Goal: Task Accomplishment & Management: Use online tool/utility

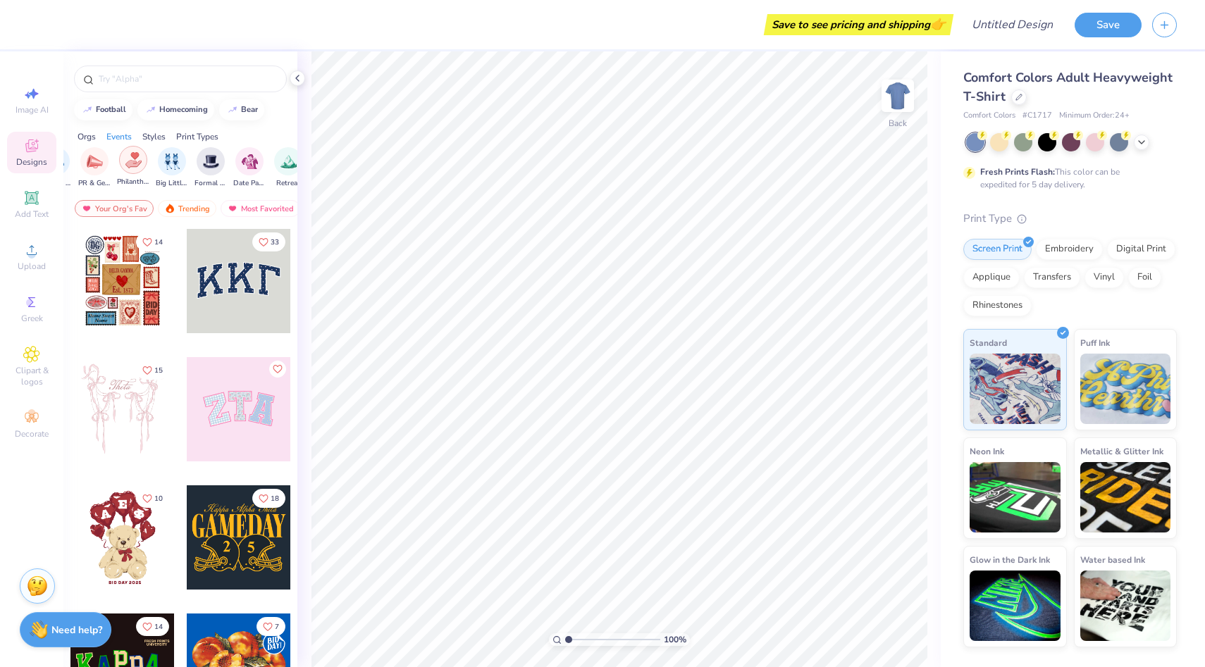
scroll to position [0, 287]
click at [204, 165] on img "filter for Formal & Semi" at bounding box center [209, 160] width 16 height 16
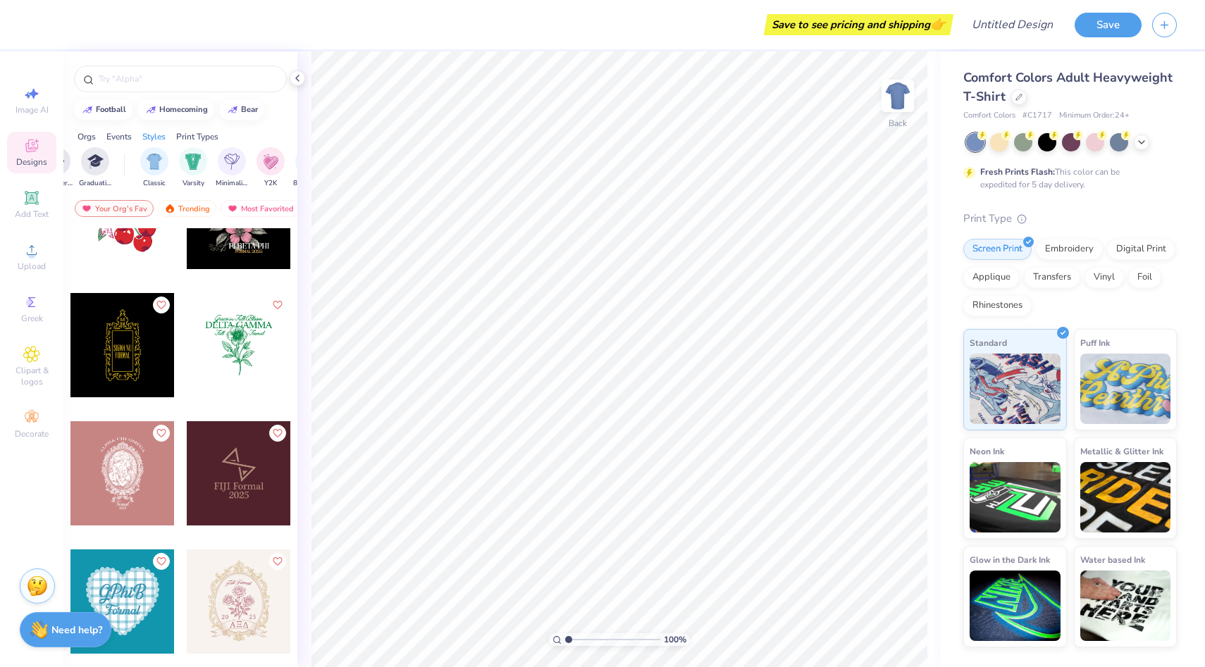
scroll to position [2249, 0]
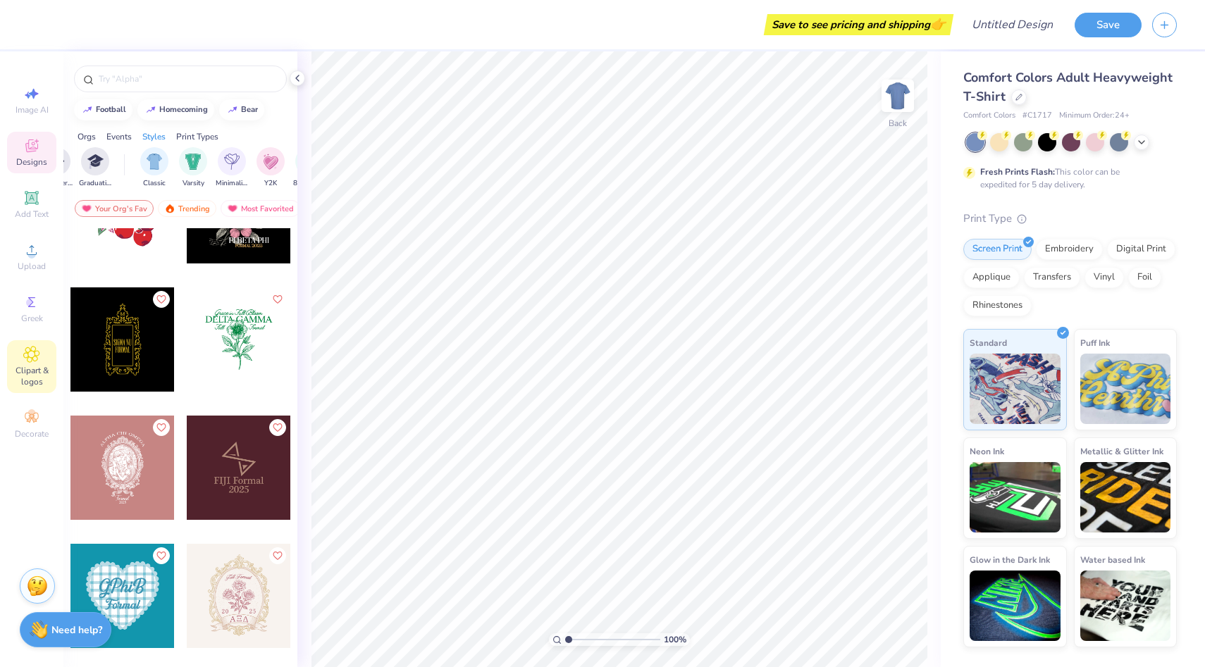
click at [28, 356] on icon at bounding box center [31, 354] width 7 height 7
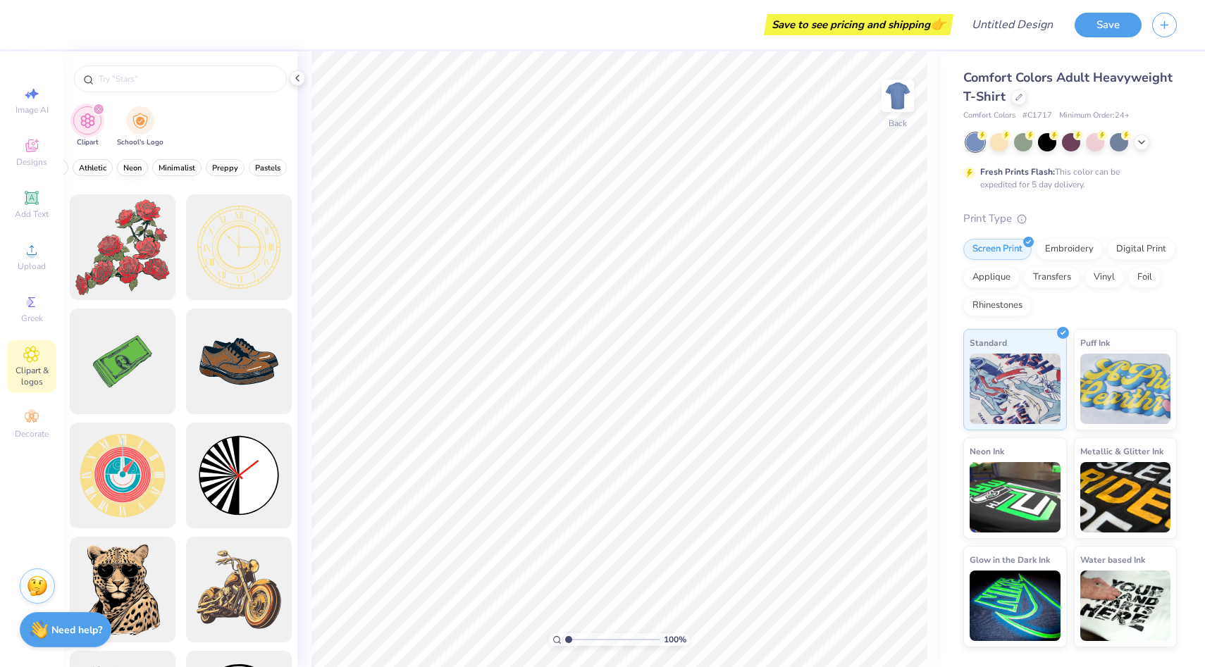
scroll to position [0, 583]
click at [152, 168] on span "Minimalist" at bounding box center [165, 168] width 37 height 11
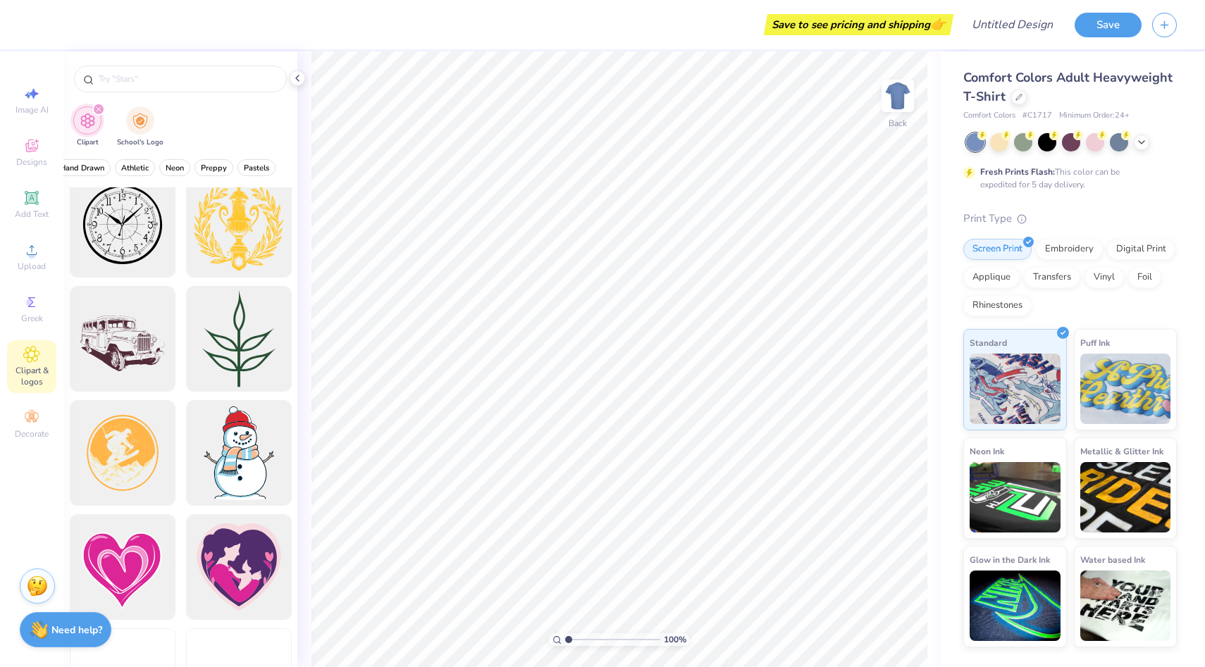
scroll to position [244, 0]
click at [28, 137] on icon at bounding box center [31, 145] width 17 height 17
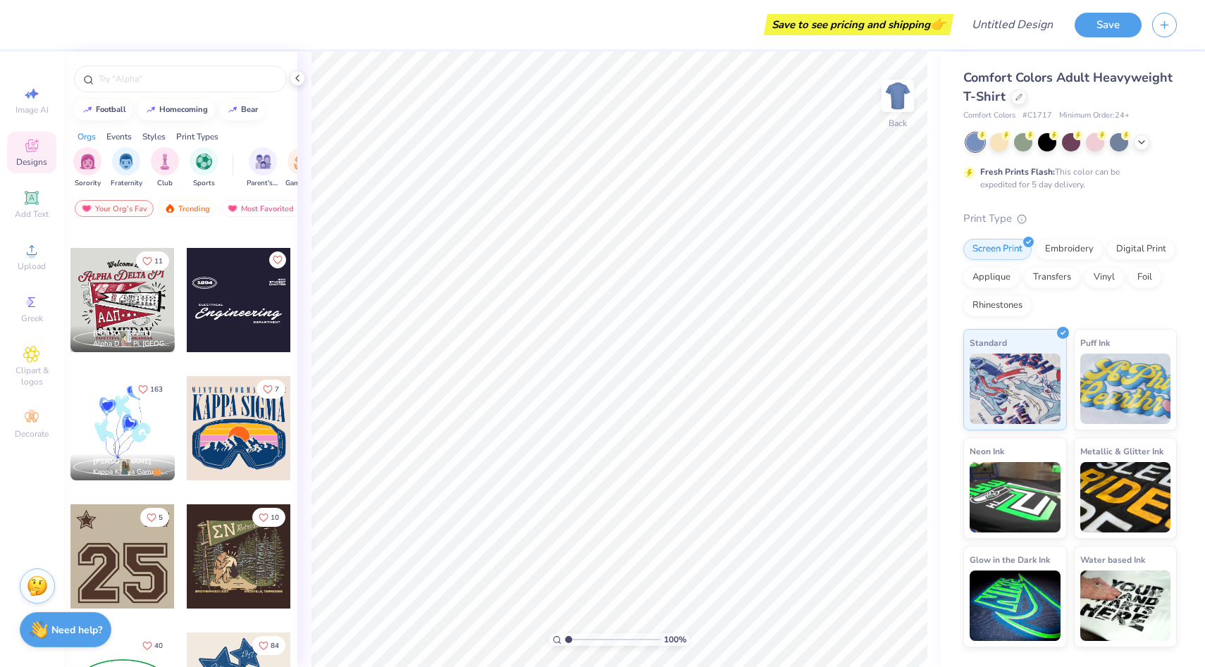
scroll to position [1393, 0]
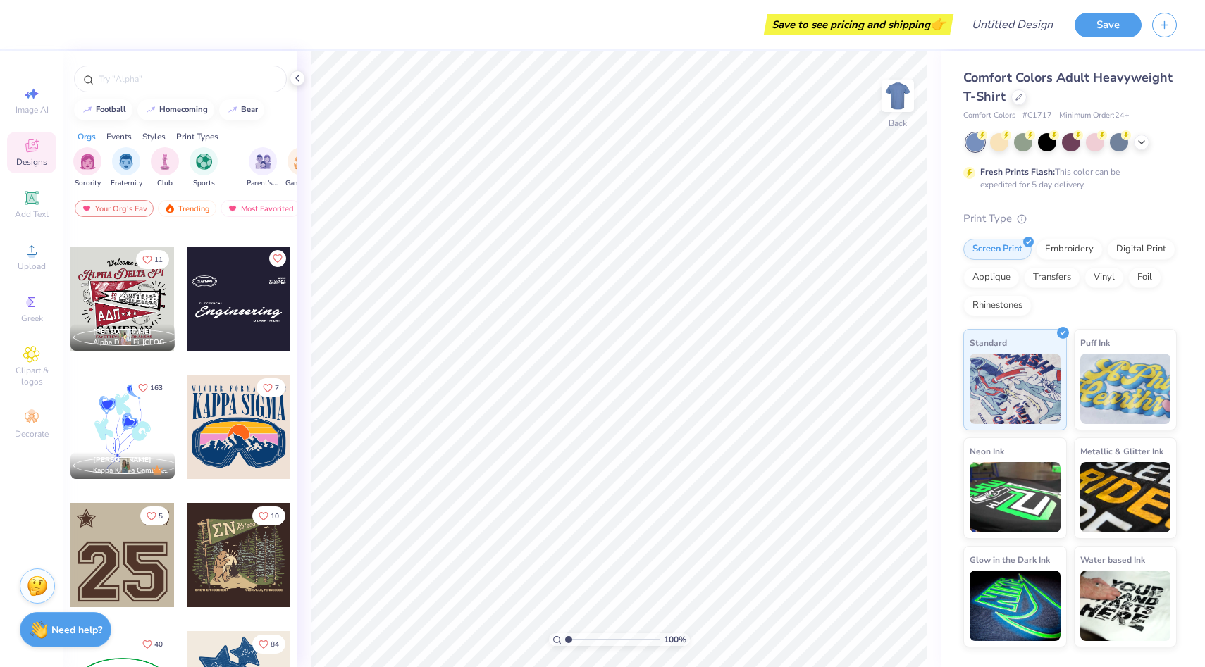
click at [242, 290] on div at bounding box center [239, 299] width 104 height 104
click at [1143, 143] on icon at bounding box center [1141, 140] width 11 height 11
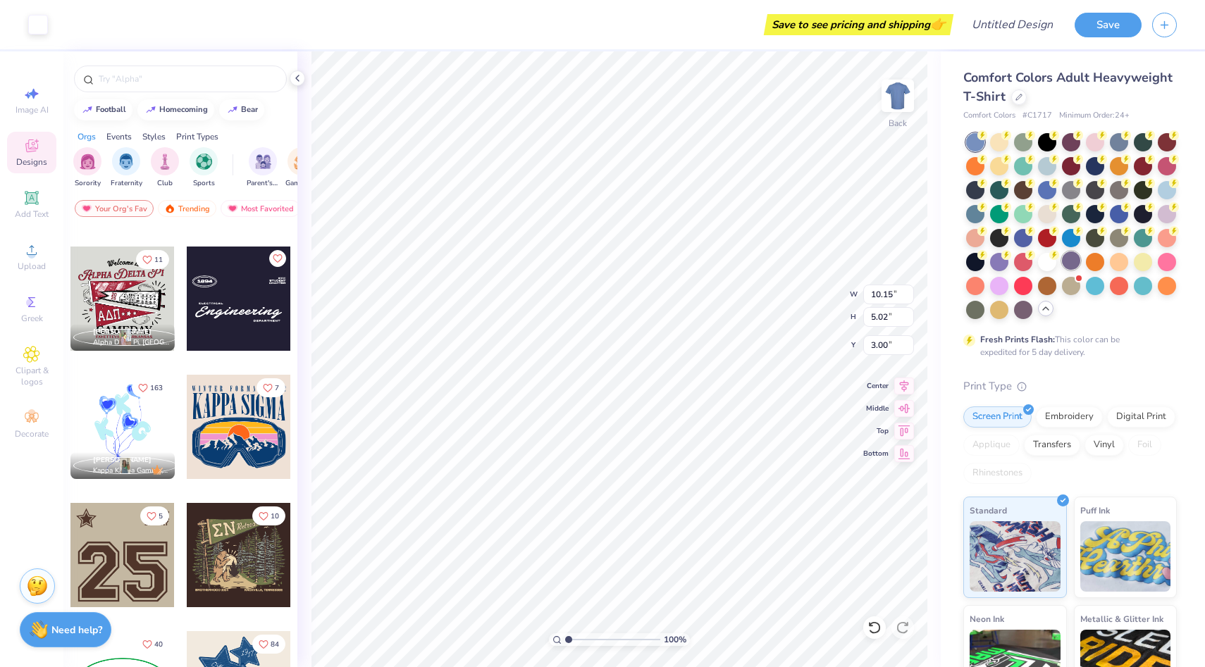
click at [1071, 259] on div at bounding box center [1071, 260] width 18 height 18
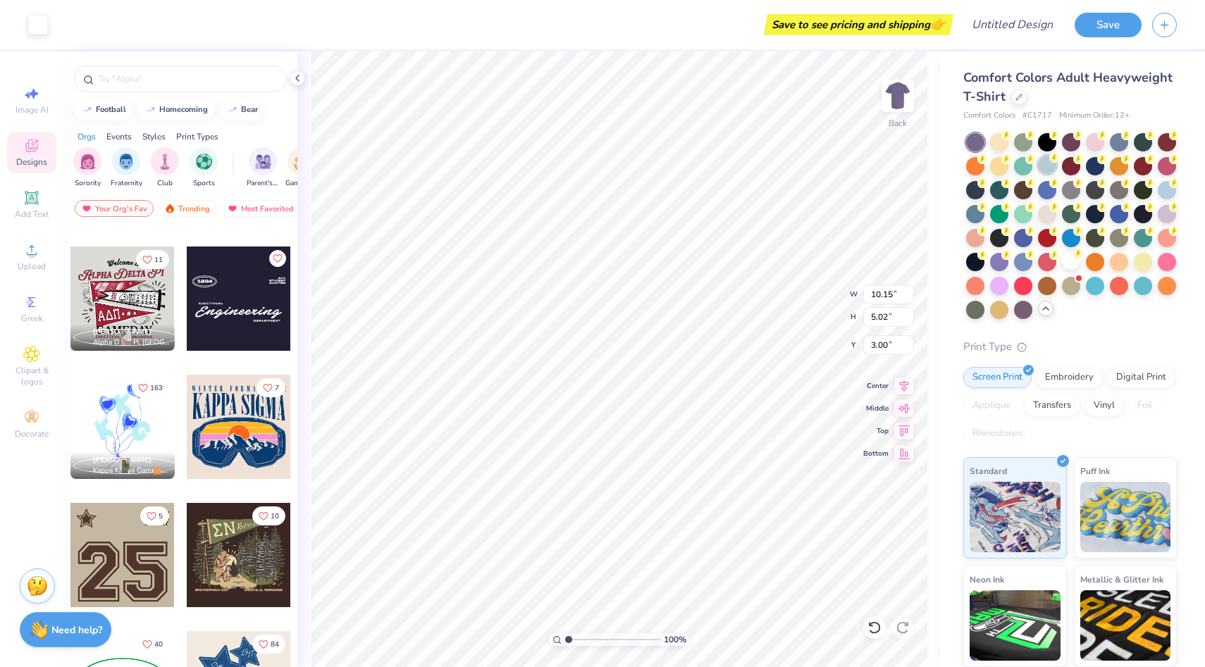
click at [1055, 164] on div at bounding box center [1047, 165] width 18 height 18
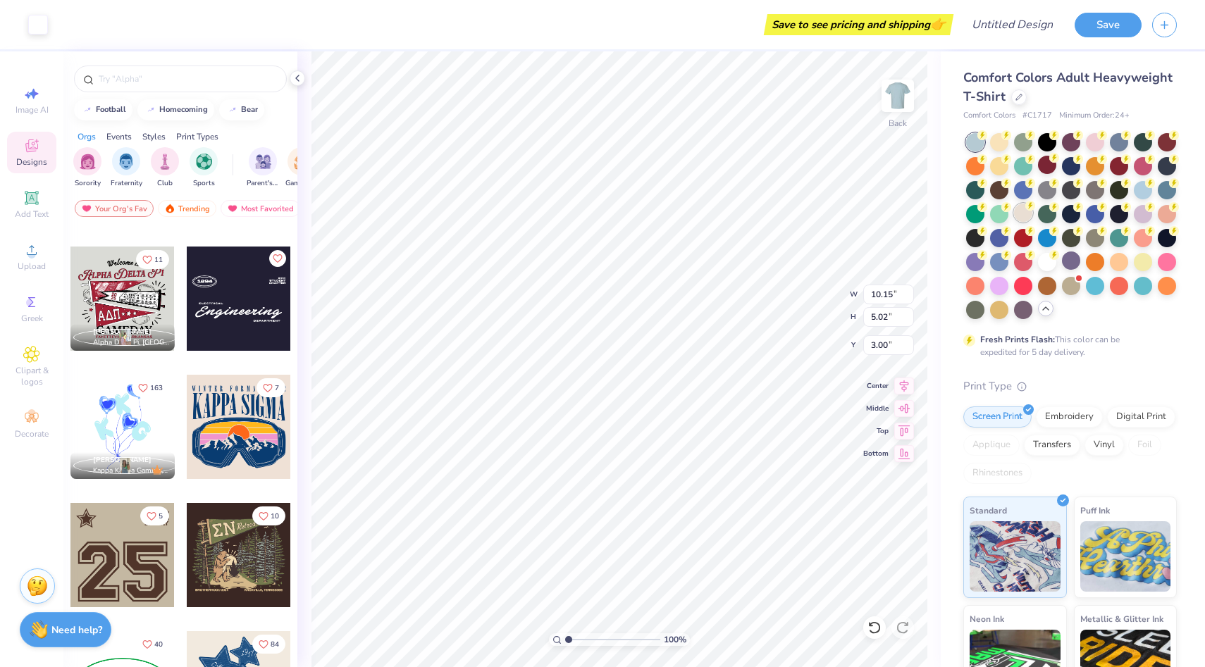
click at [1018, 204] on div at bounding box center [1023, 213] width 18 height 18
click at [1140, 142] on div at bounding box center [1142, 141] width 18 height 18
click at [1162, 184] on div at bounding box center [1166, 189] width 18 height 18
click at [1148, 240] on div at bounding box center [1142, 237] width 18 height 18
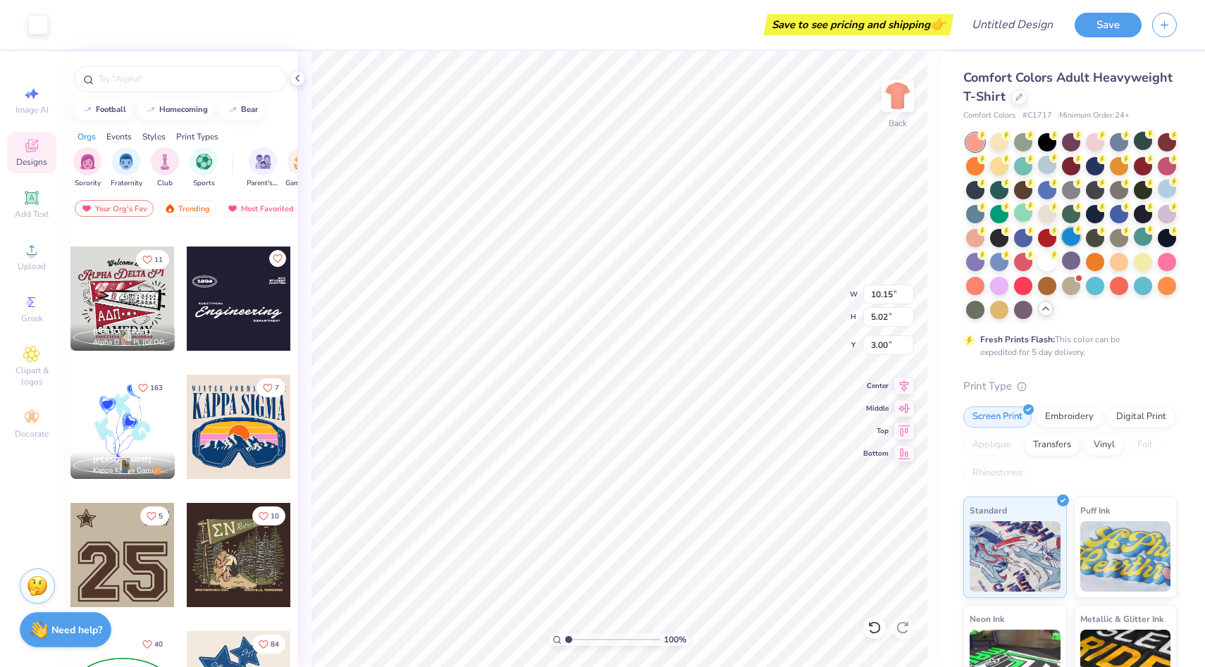
click at [1072, 235] on div at bounding box center [1071, 237] width 18 height 18
click at [976, 210] on div at bounding box center [975, 213] width 18 height 18
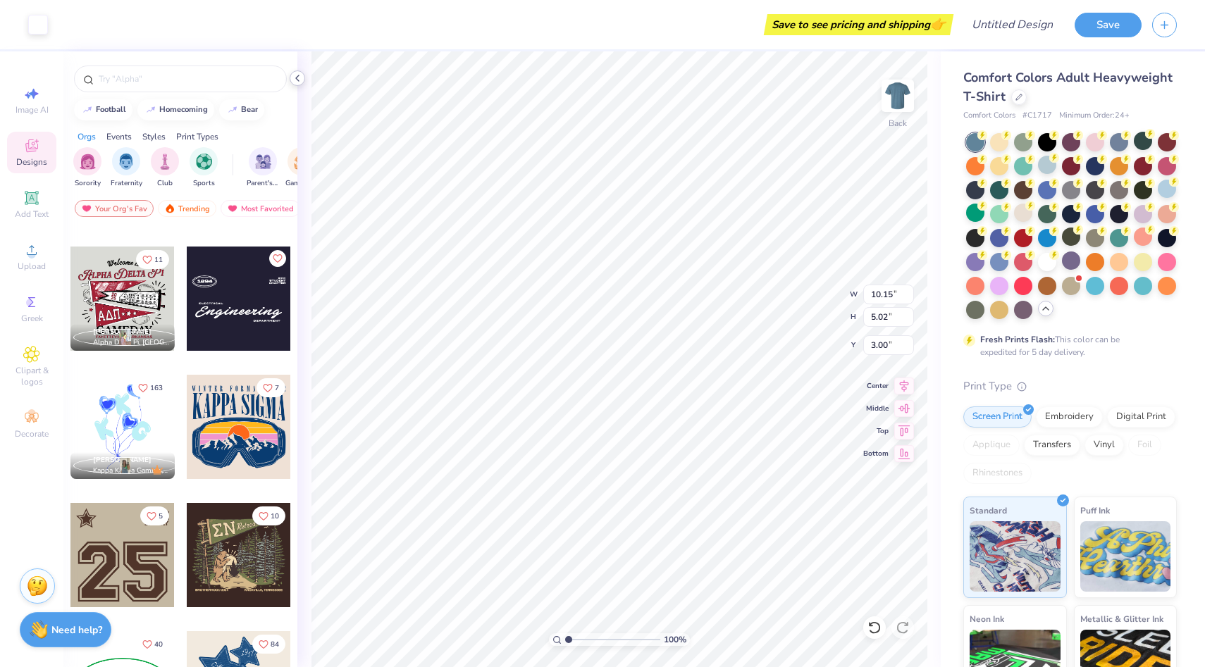
click at [295, 76] on icon at bounding box center [297, 78] width 11 height 11
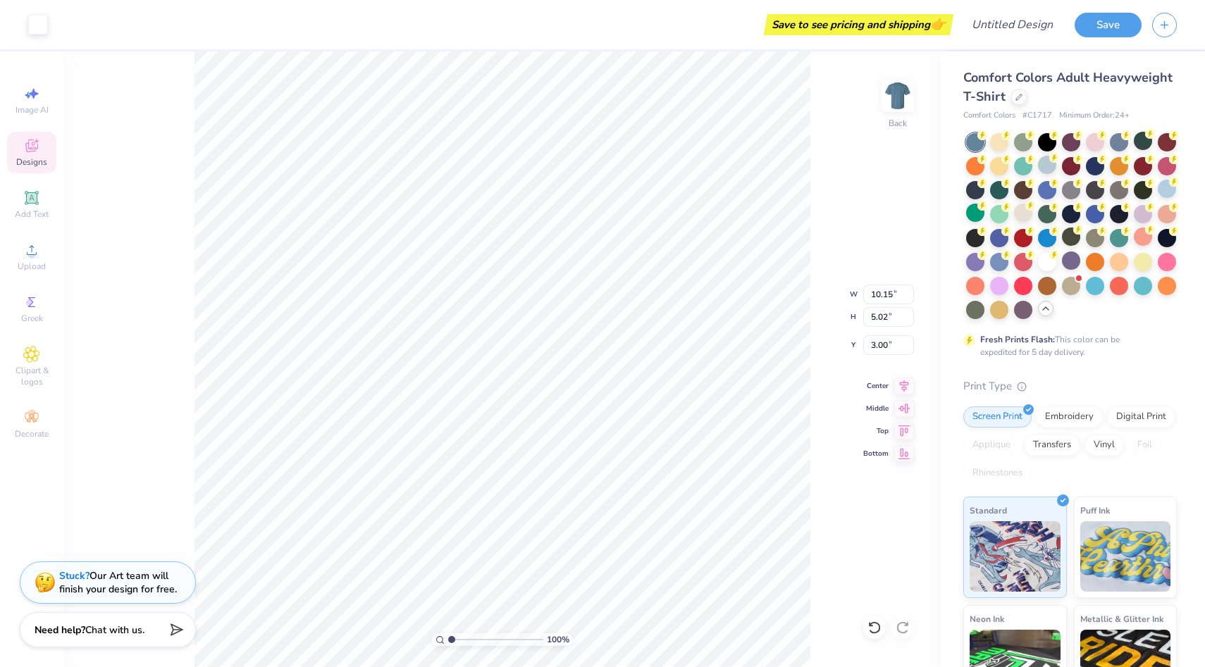
click at [35, 151] on icon at bounding box center [31, 145] width 17 height 17
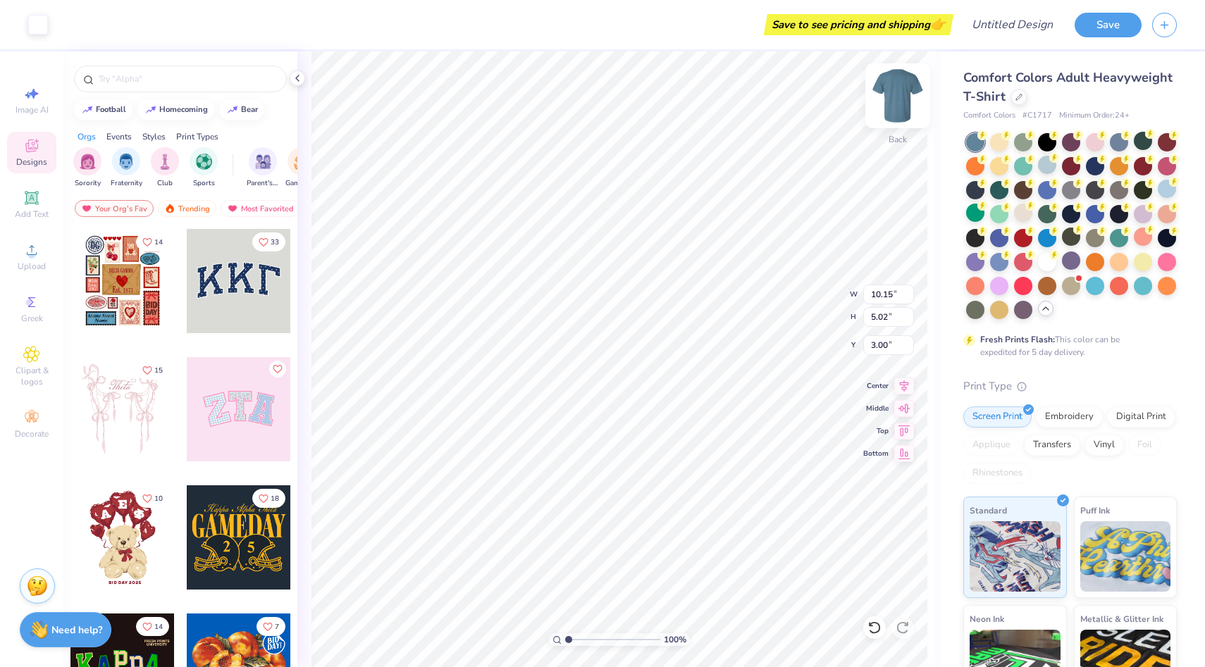
click at [893, 97] on img at bounding box center [897, 96] width 56 height 56
click at [893, 97] on img at bounding box center [897, 96] width 28 height 28
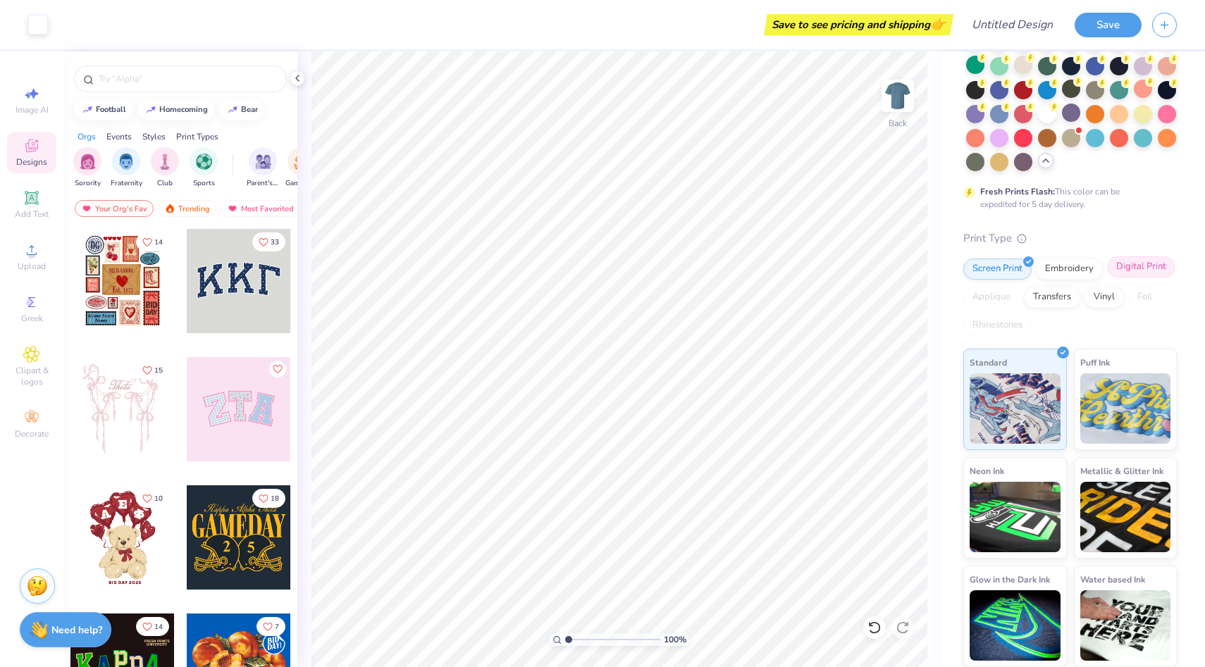
click at [1137, 265] on div "Digital Print" at bounding box center [1141, 266] width 68 height 21
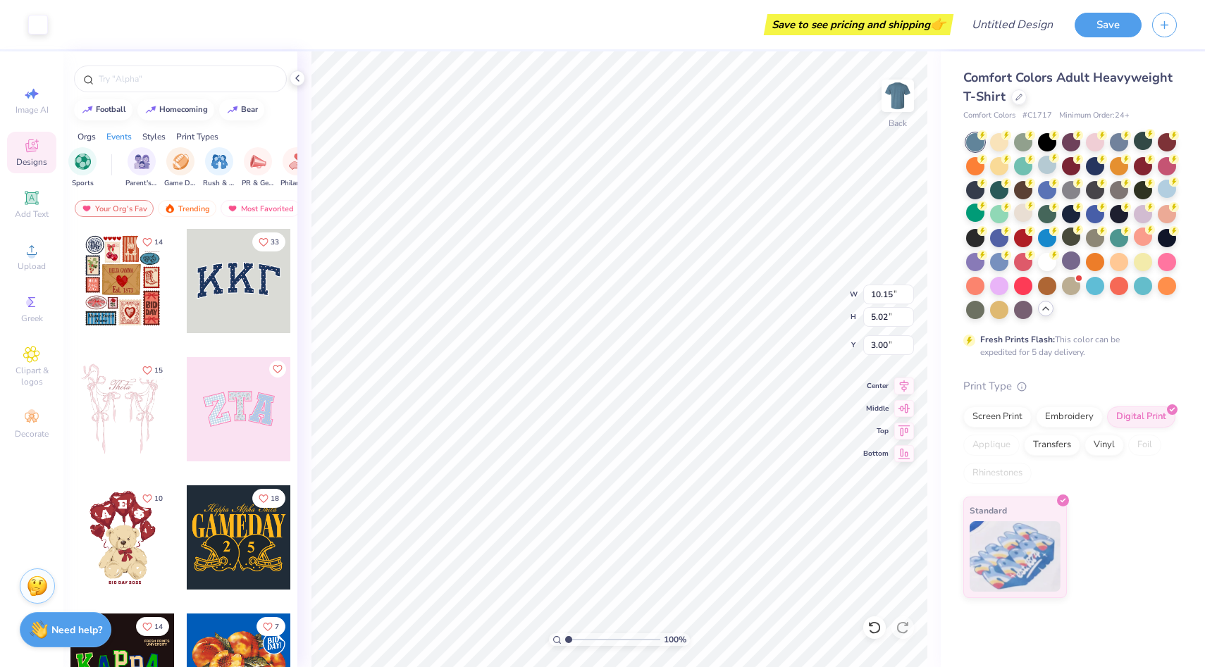
scroll to position [0, 156]
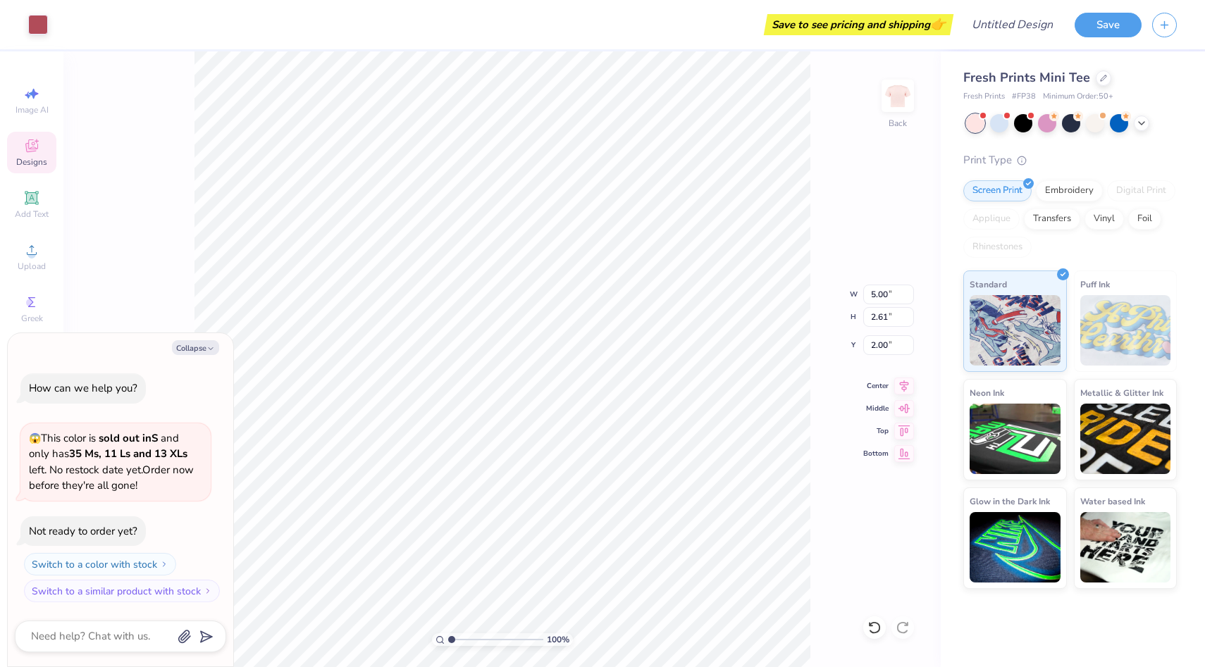
type textarea "x"
type input "6.84"
type input "3.57"
type input "1.04"
type textarea "x"
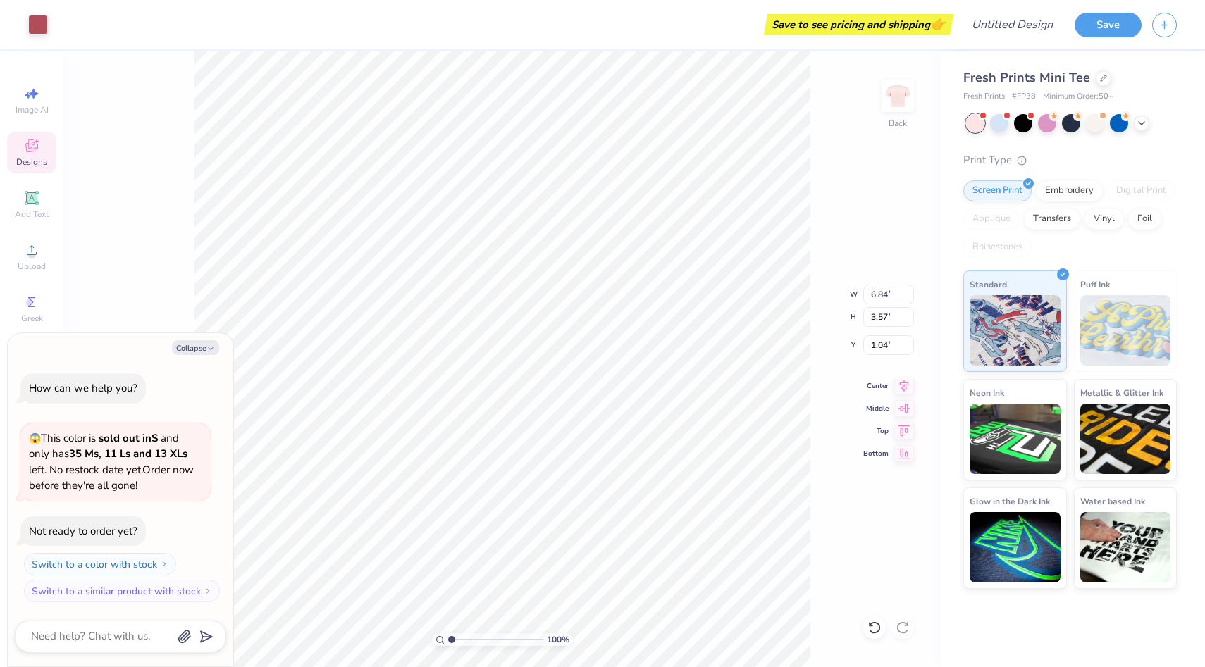
type input "2.02"
type textarea "x"
type input "8.19"
type input "4.28"
type input "1.31"
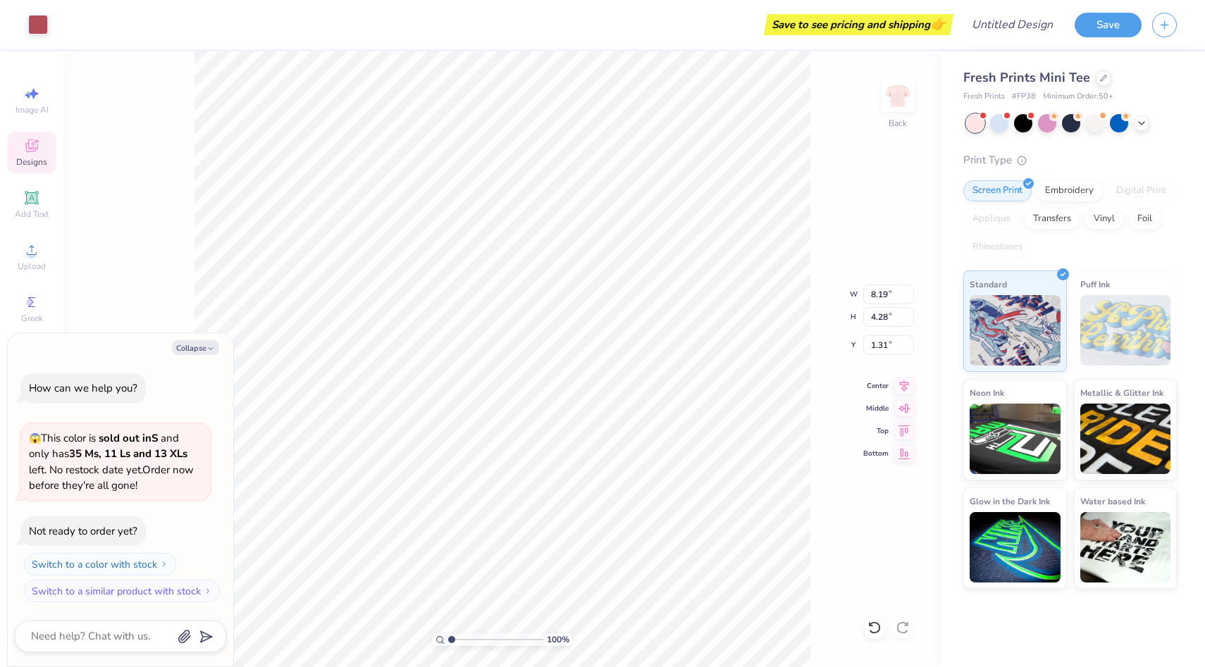
type textarea "x"
type input "1.92"
click at [1143, 121] on icon at bounding box center [1141, 121] width 11 height 11
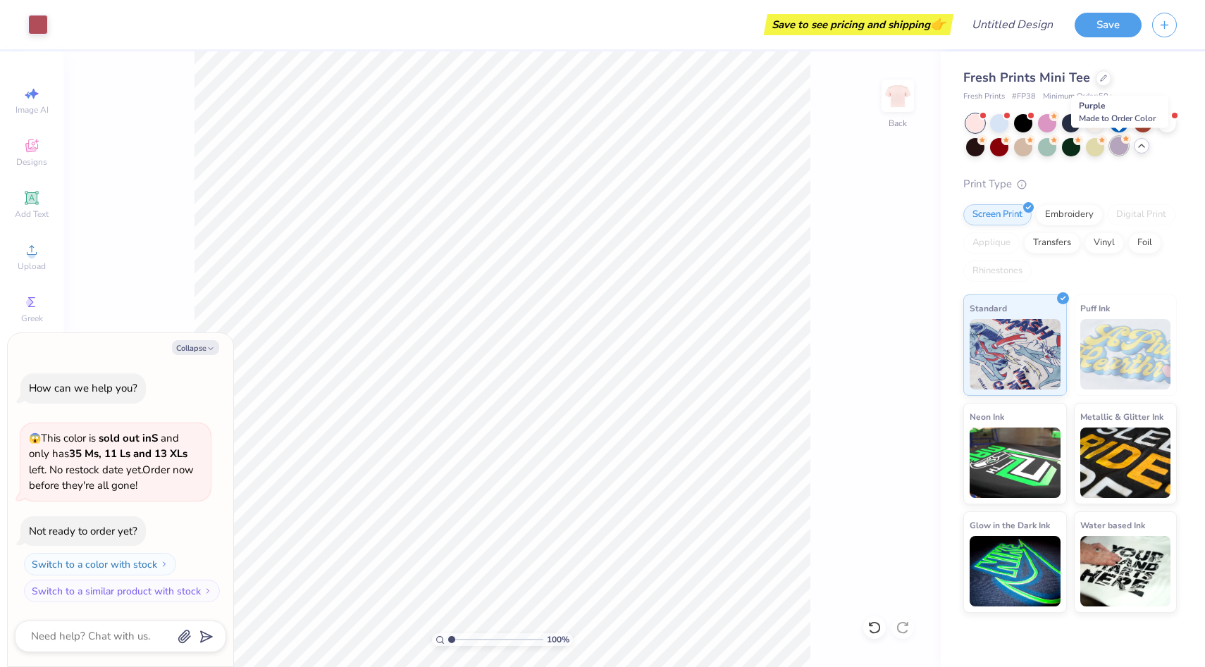
click at [1125, 144] on div at bounding box center [1118, 146] width 18 height 18
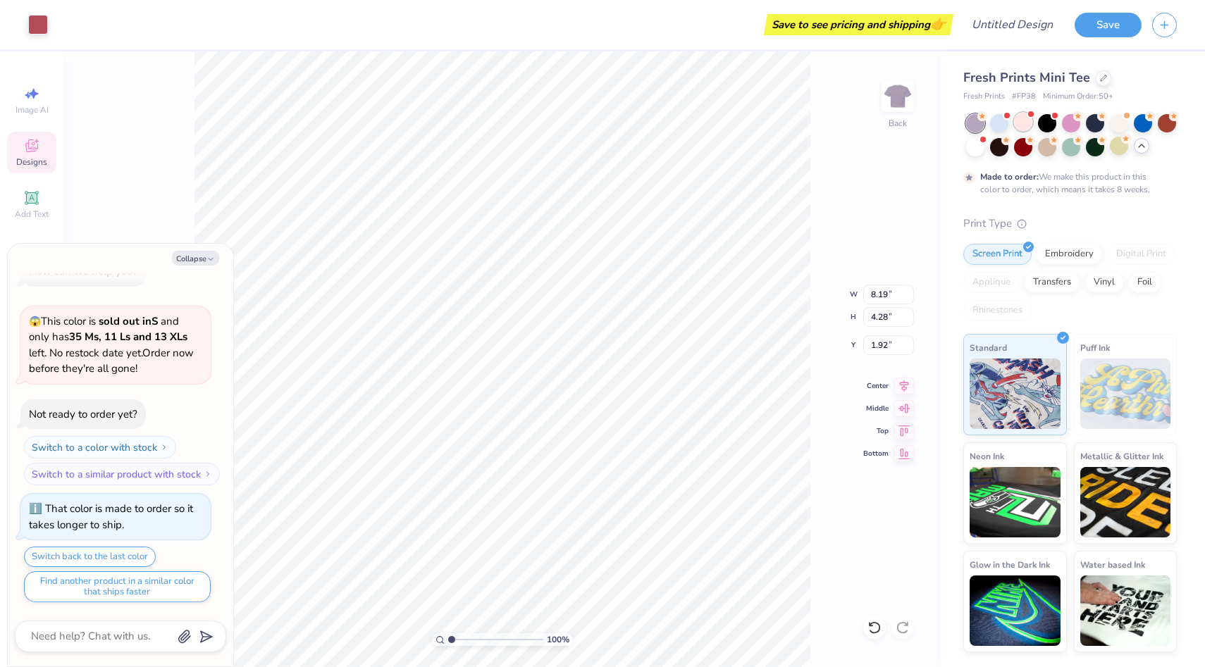
click at [1024, 129] on div at bounding box center [1023, 122] width 18 height 18
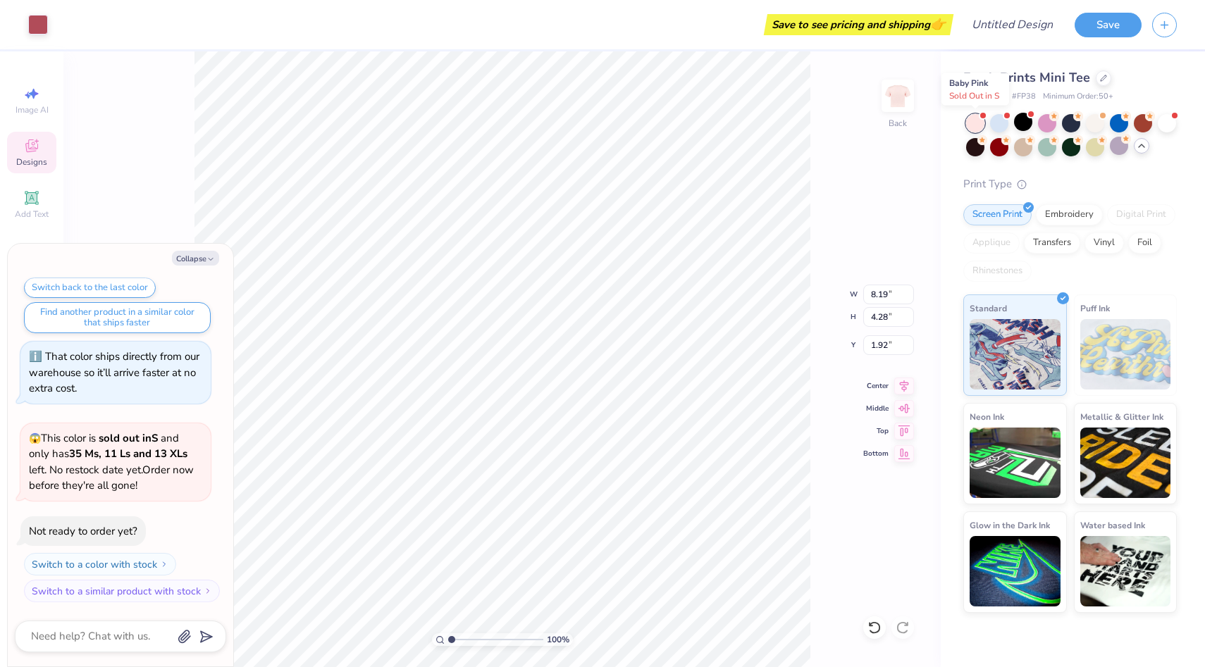
click at [976, 125] on div at bounding box center [975, 123] width 18 height 18
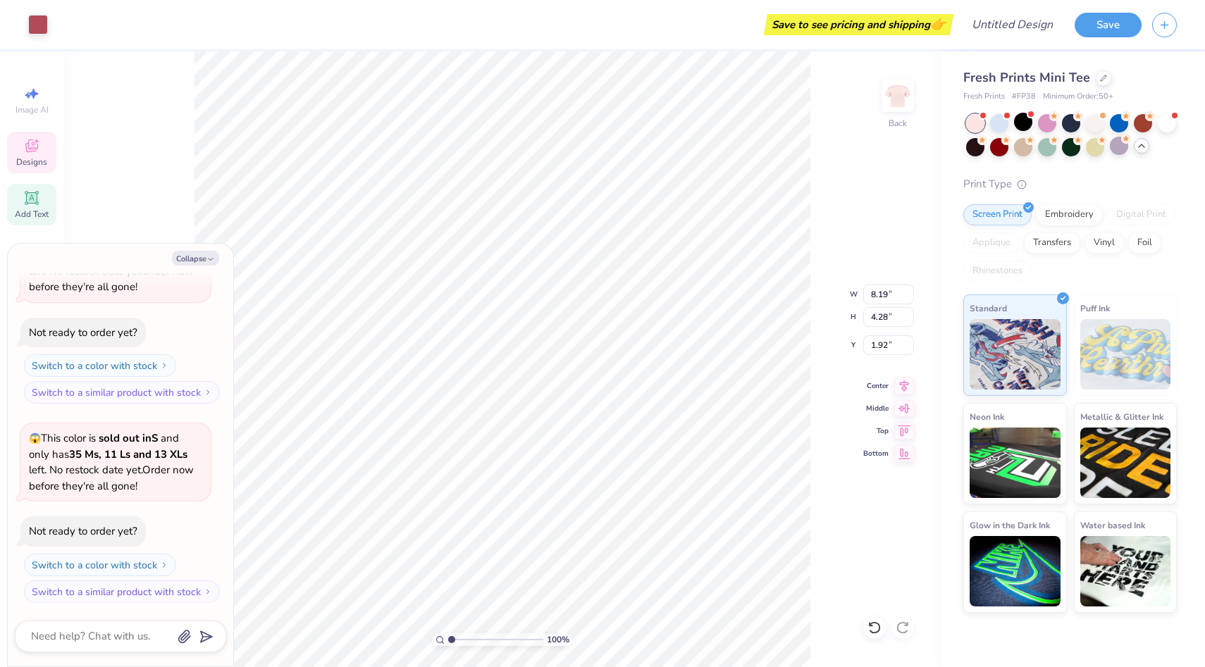
click at [27, 202] on icon at bounding box center [31, 197] width 11 height 11
type textarea "x"
type input "4.06"
type input "1.18"
type input "7.41"
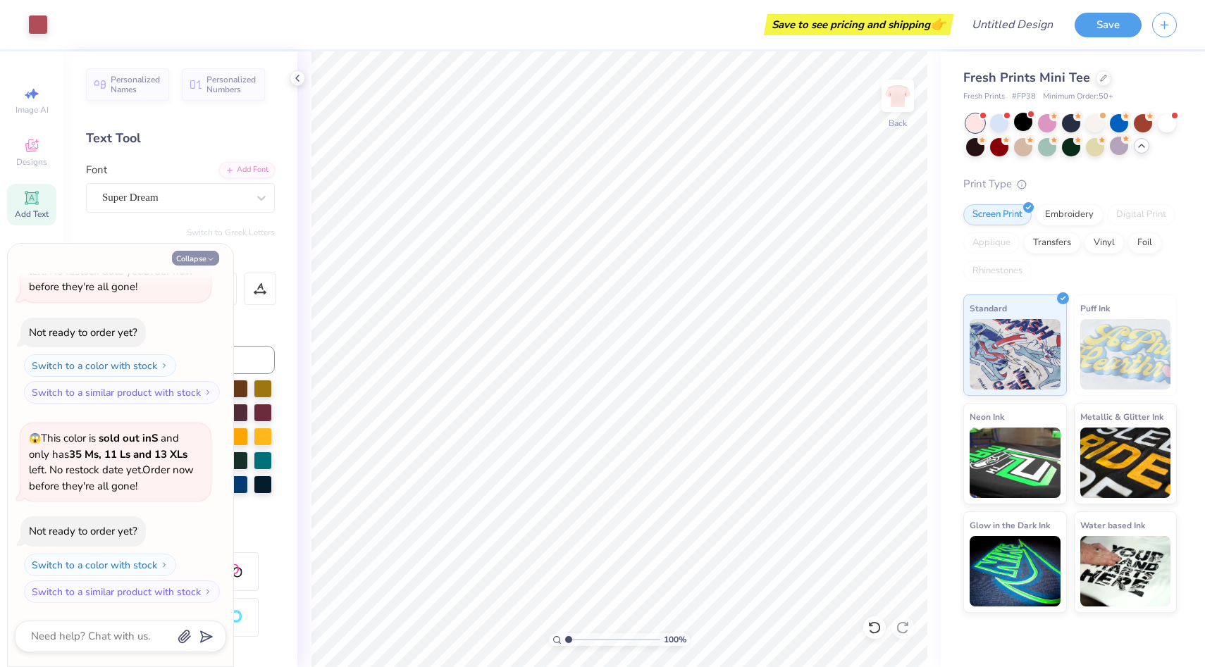
click at [193, 261] on button "Collapse" at bounding box center [195, 258] width 47 height 15
type textarea "x"
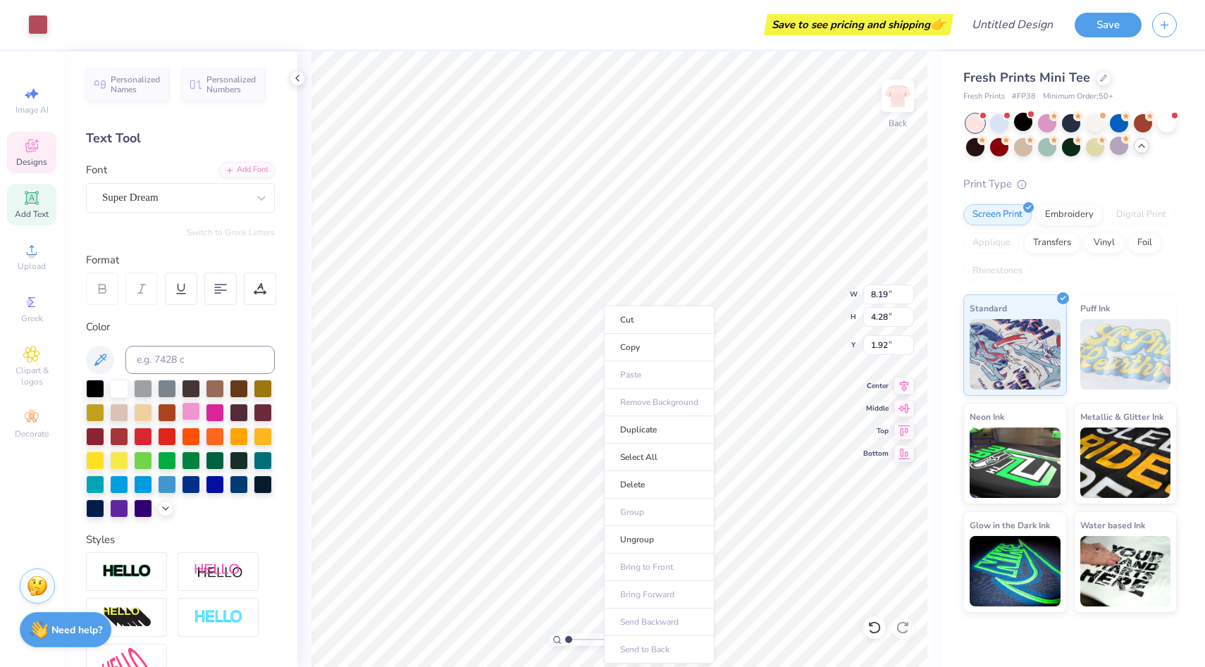
click at [200, 409] on div at bounding box center [191, 411] width 18 height 18
click at [213, 407] on div at bounding box center [215, 411] width 18 height 18
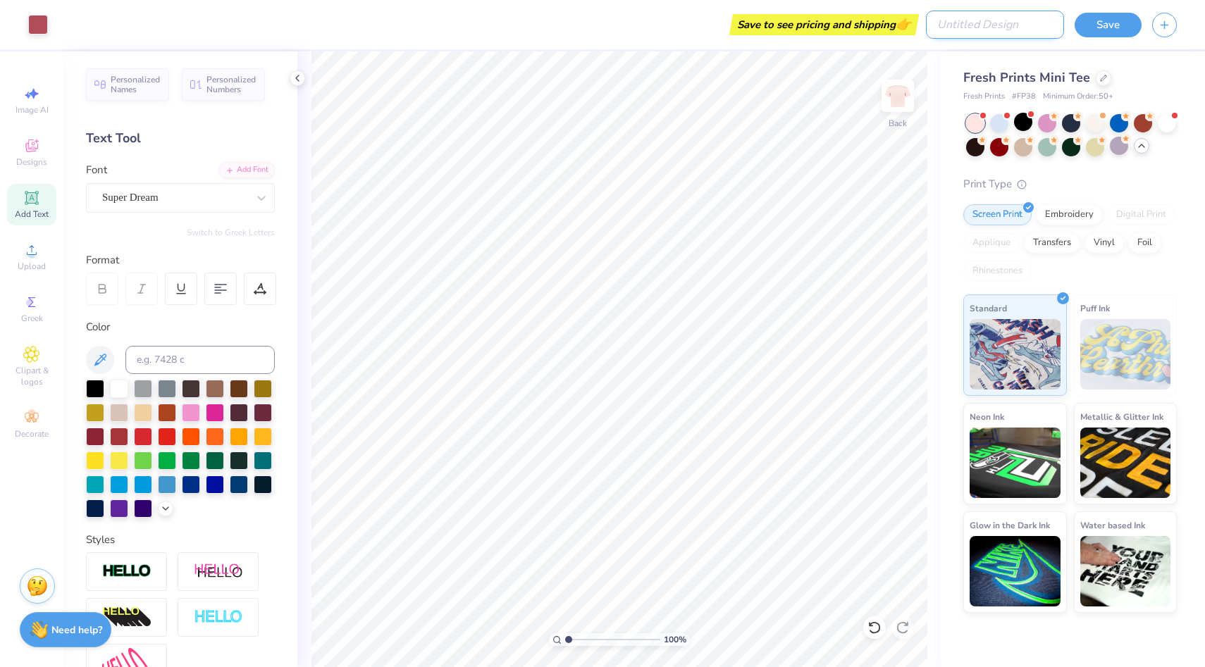
click at [1038, 32] on input "Design Title" at bounding box center [995, 25] width 138 height 28
type input "WIB Merch"
click at [294, 76] on icon at bounding box center [297, 78] width 11 height 11
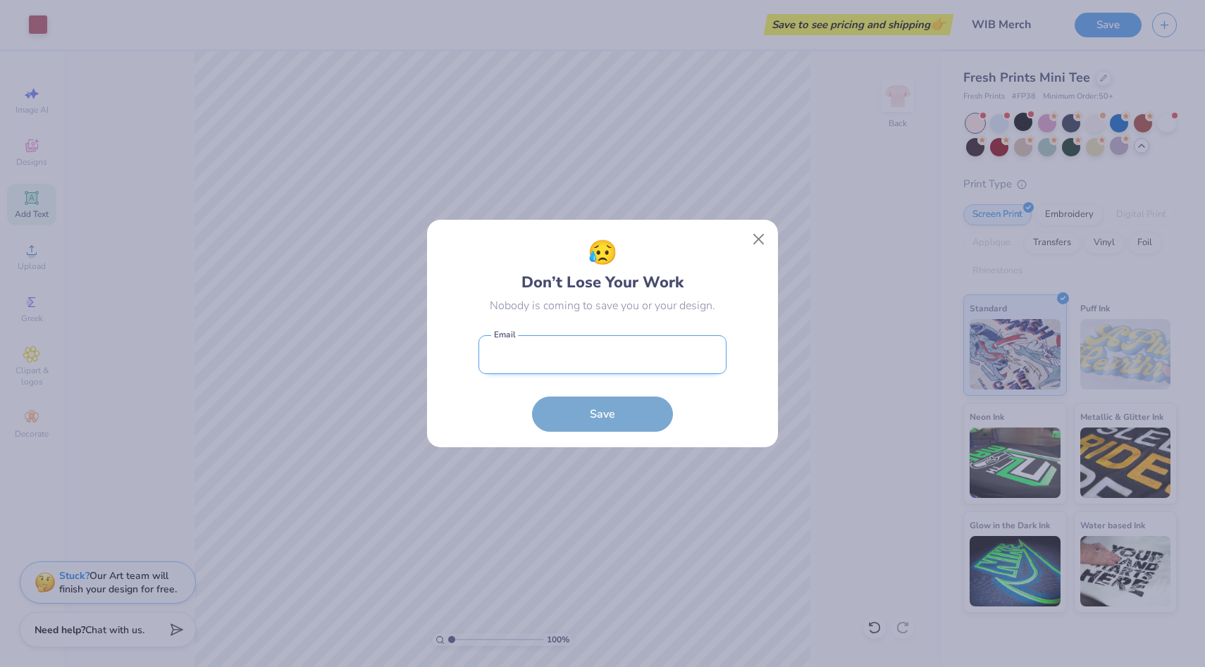
click at [621, 356] on input "email" at bounding box center [602, 354] width 248 height 39
type input "[EMAIL_ADDRESS][DOMAIN_NAME]"
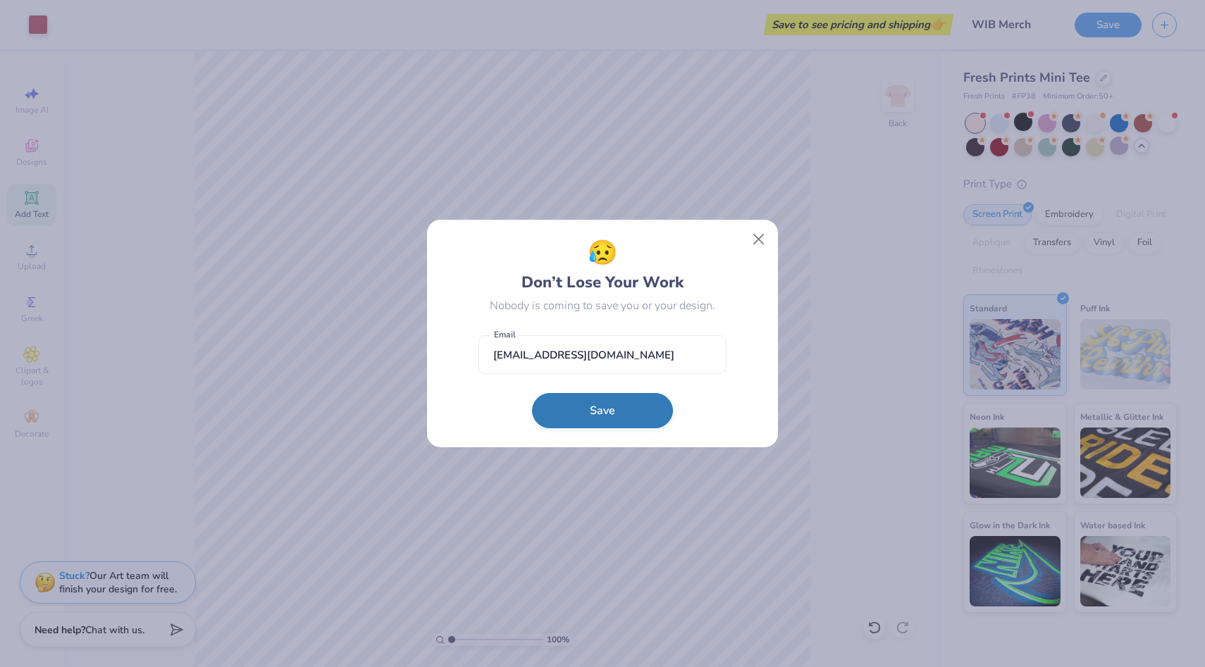
click at [587, 401] on button "Save" at bounding box center [602, 410] width 141 height 35
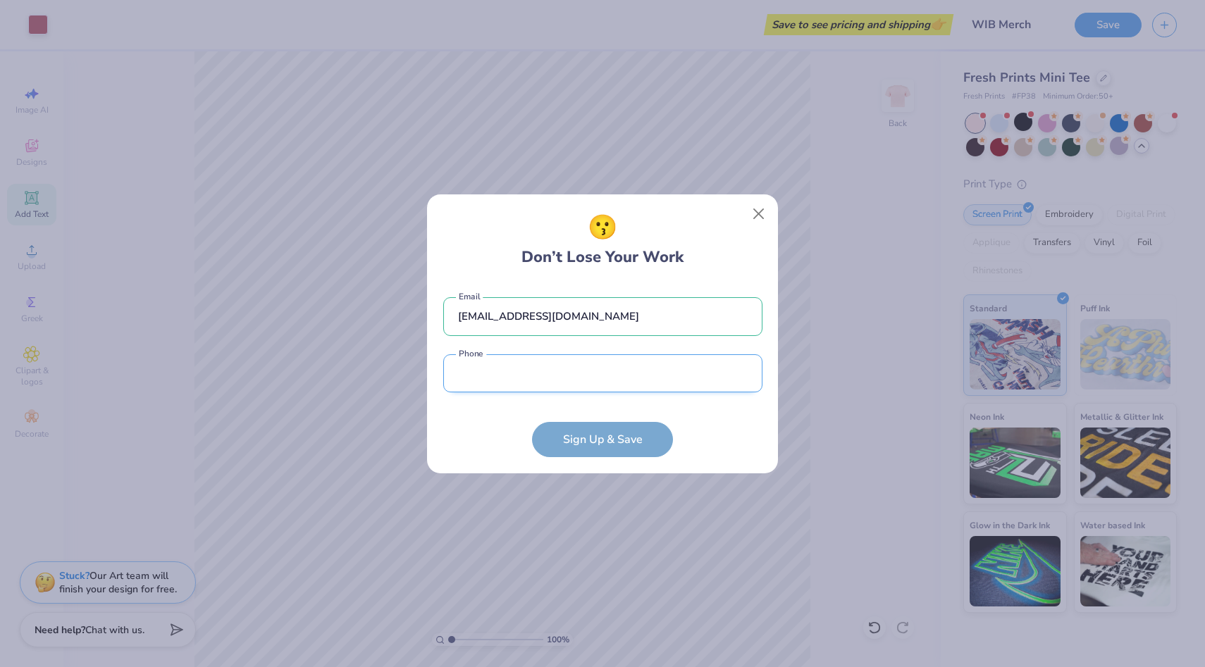
click at [564, 387] on input "tel" at bounding box center [602, 373] width 319 height 39
type input "[PHONE_NUMBER]"
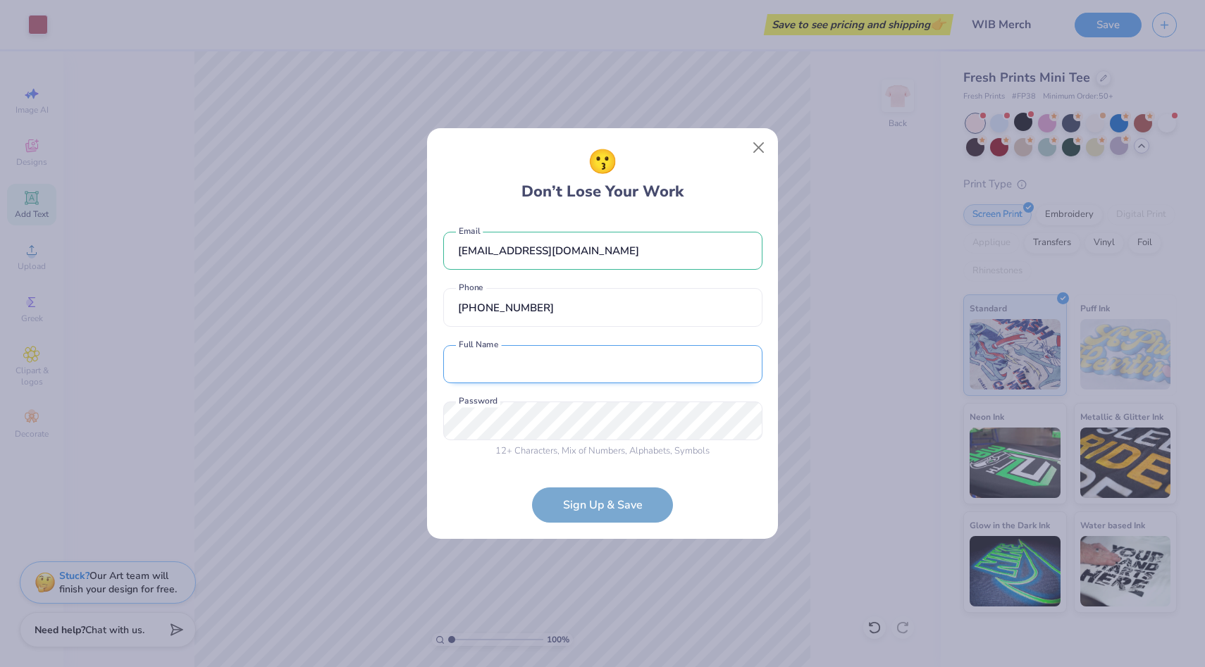
click at [515, 371] on input "text" at bounding box center [602, 364] width 319 height 39
type input "[PERSON_NAME]"
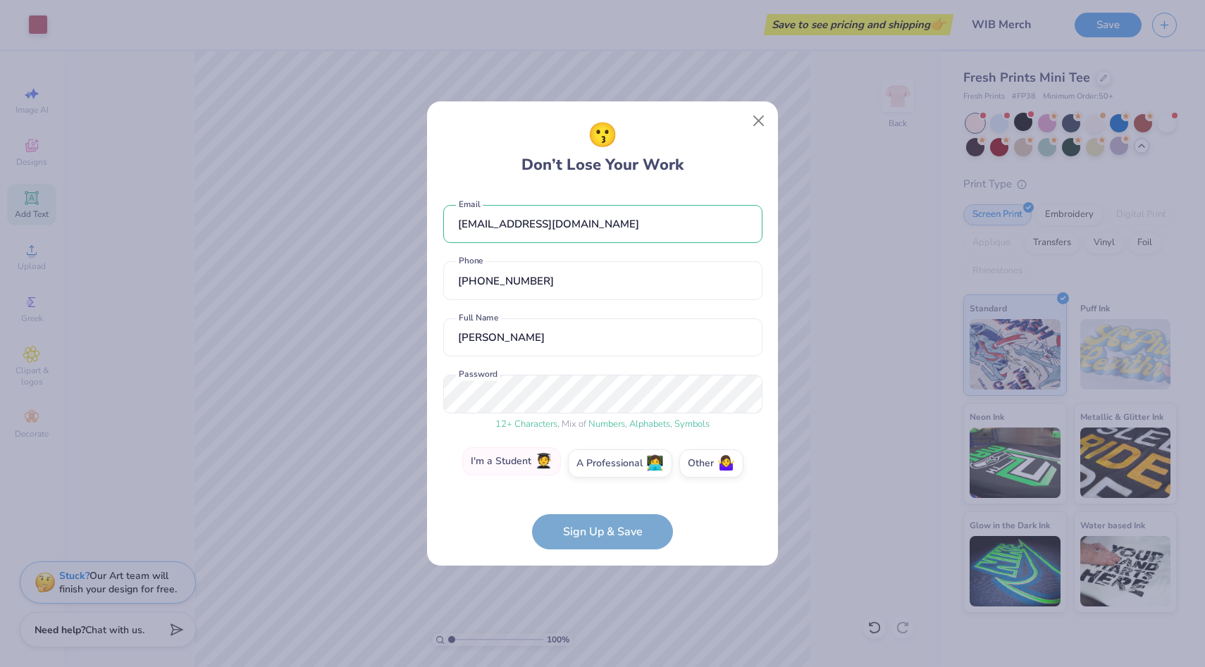
click at [528, 468] on label "I'm a Student 🧑‍🎓" at bounding box center [511, 461] width 99 height 28
click at [598, 468] on input "I'm a Student 🧑‍🎓" at bounding box center [602, 467] width 9 height 9
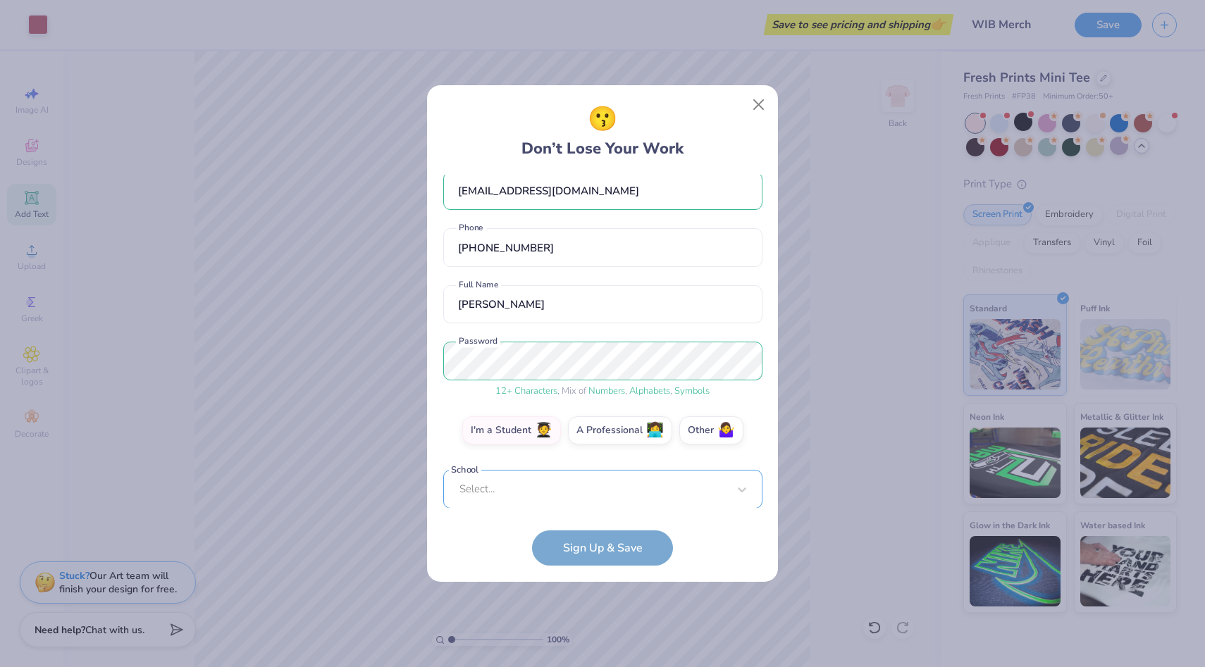
click at [530, 480] on div "Select..." at bounding box center [602, 489] width 319 height 39
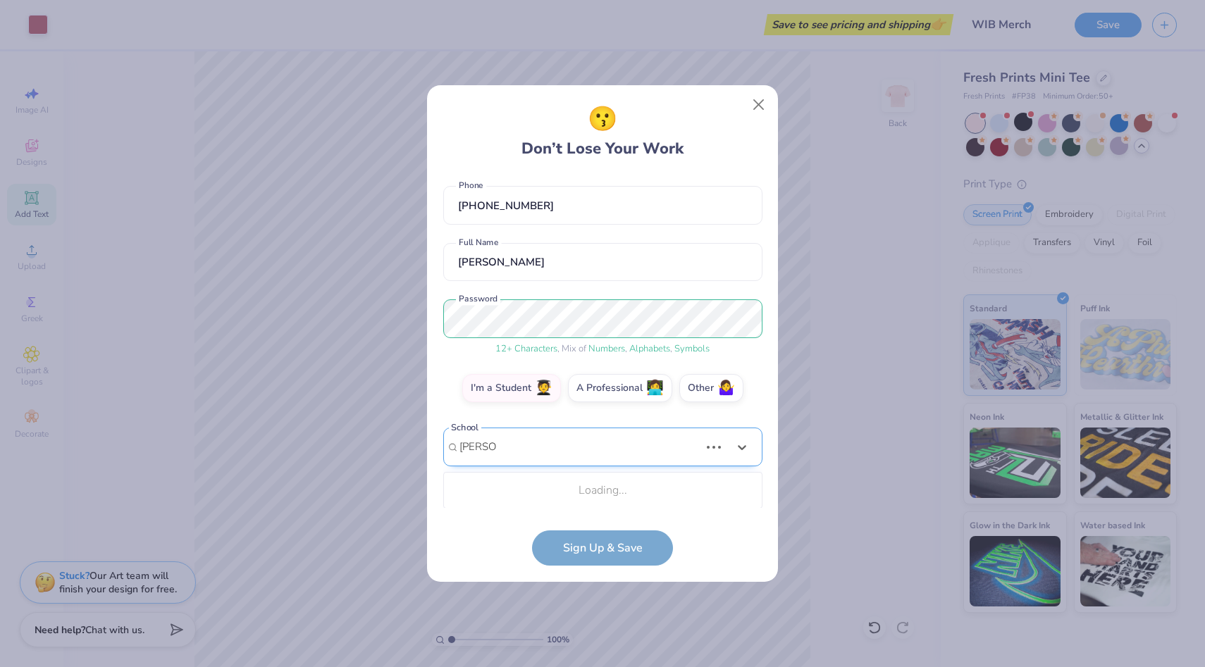
scroll to position [58, 0]
type input "M"
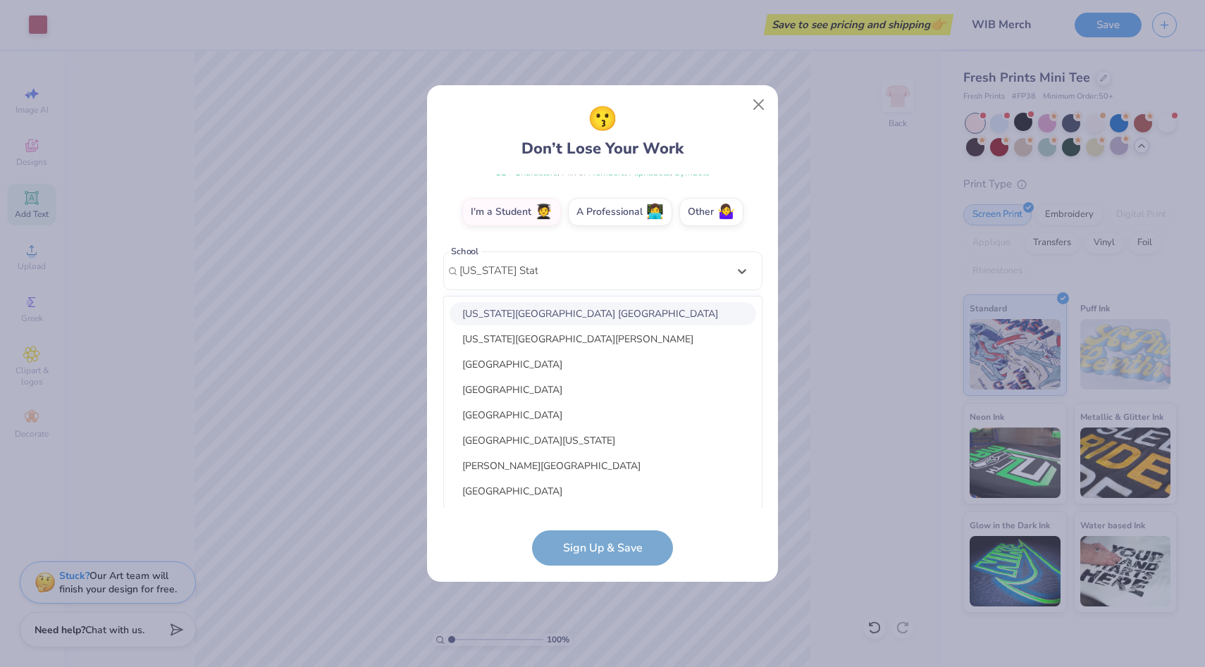
click at [562, 311] on div "[US_STATE][GEOGRAPHIC_DATA] [GEOGRAPHIC_DATA]" at bounding box center [602, 313] width 306 height 23
type input "[US_STATE] State"
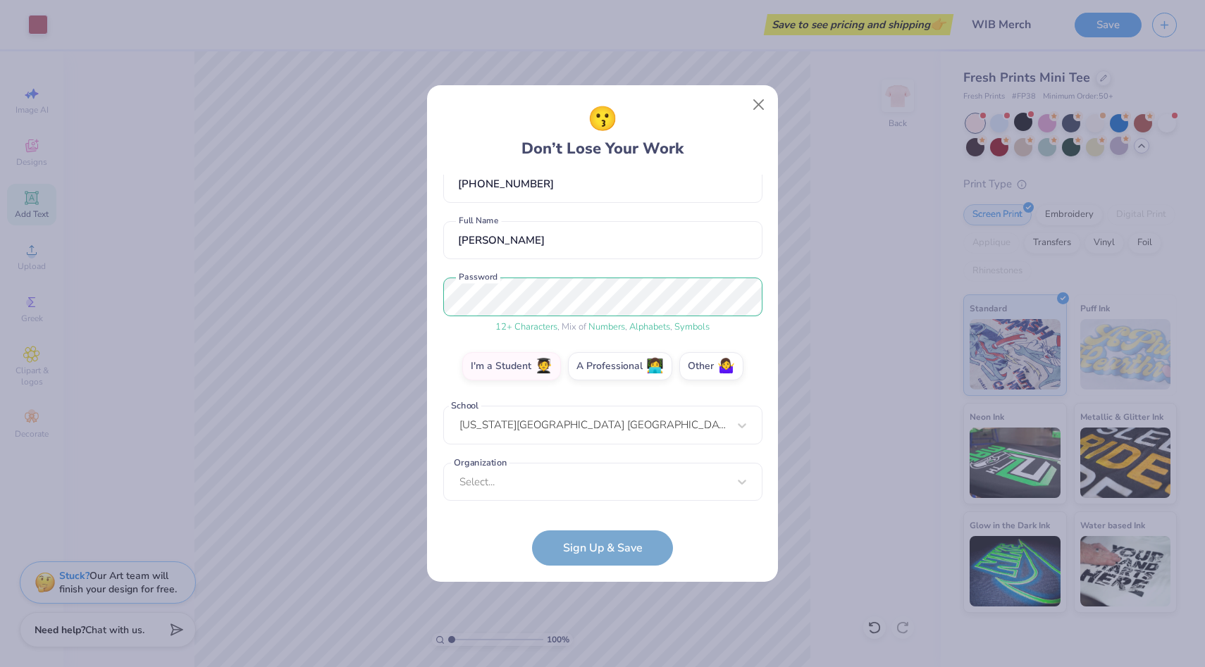
scroll to position [81, 0]
click at [596, 487] on div "Select..." at bounding box center [602, 482] width 319 height 39
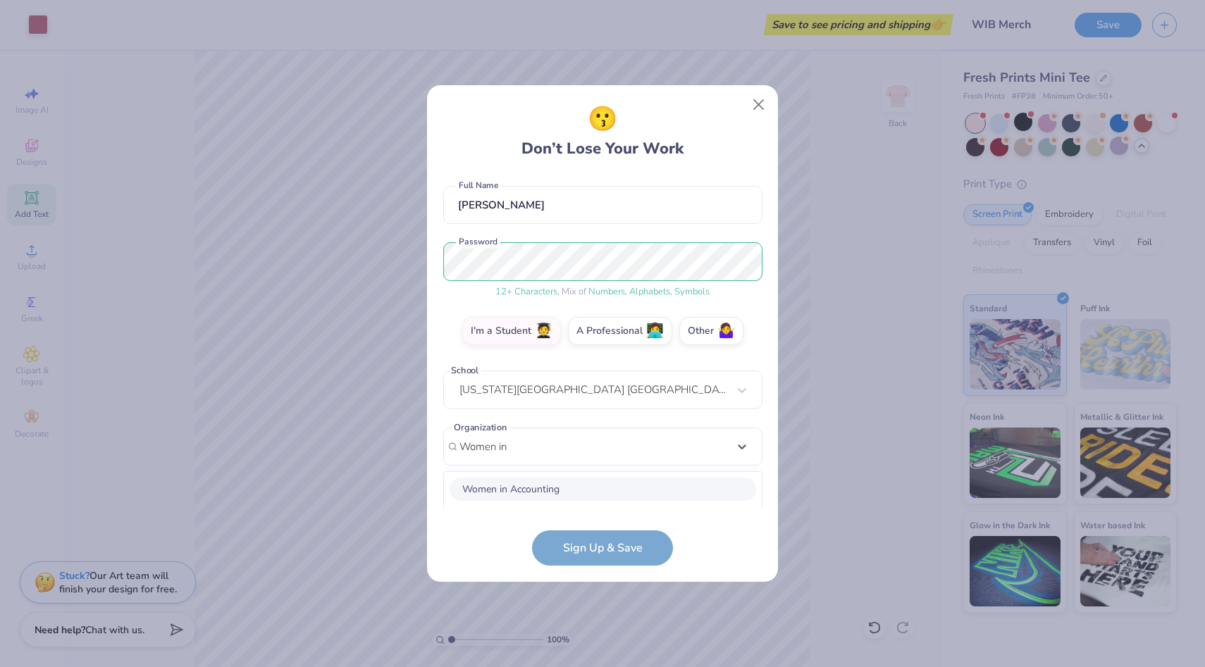
scroll to position [292, 0]
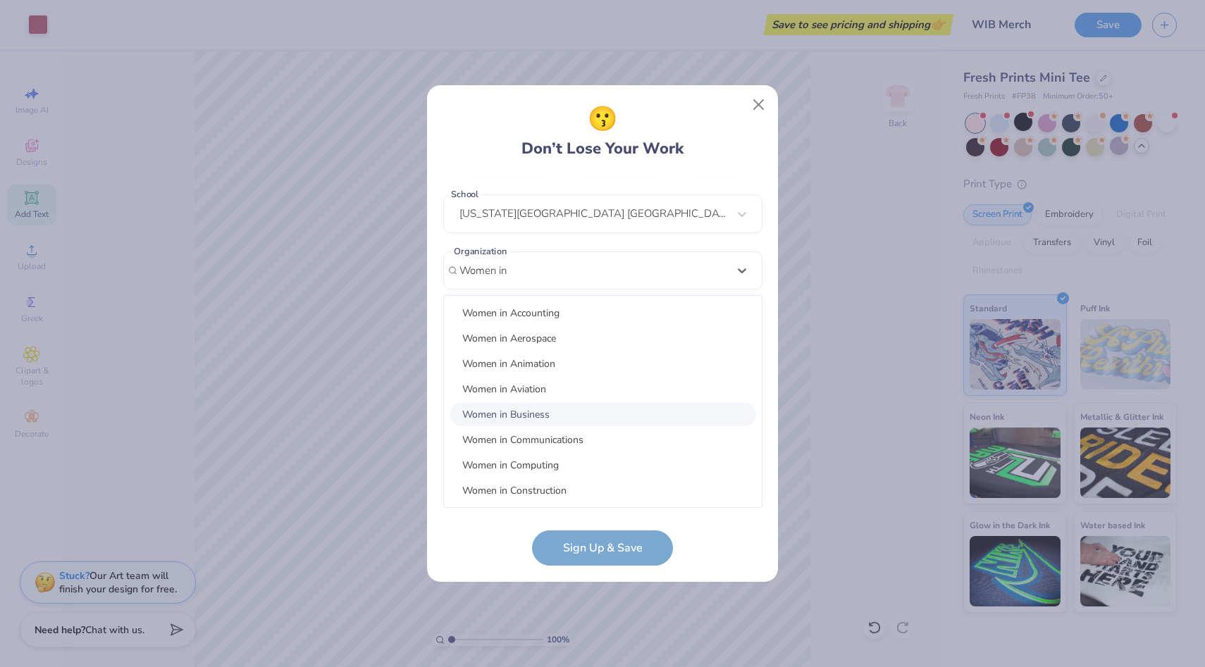
click at [521, 413] on div "Women in Business" at bounding box center [602, 414] width 306 height 23
type input "Women in"
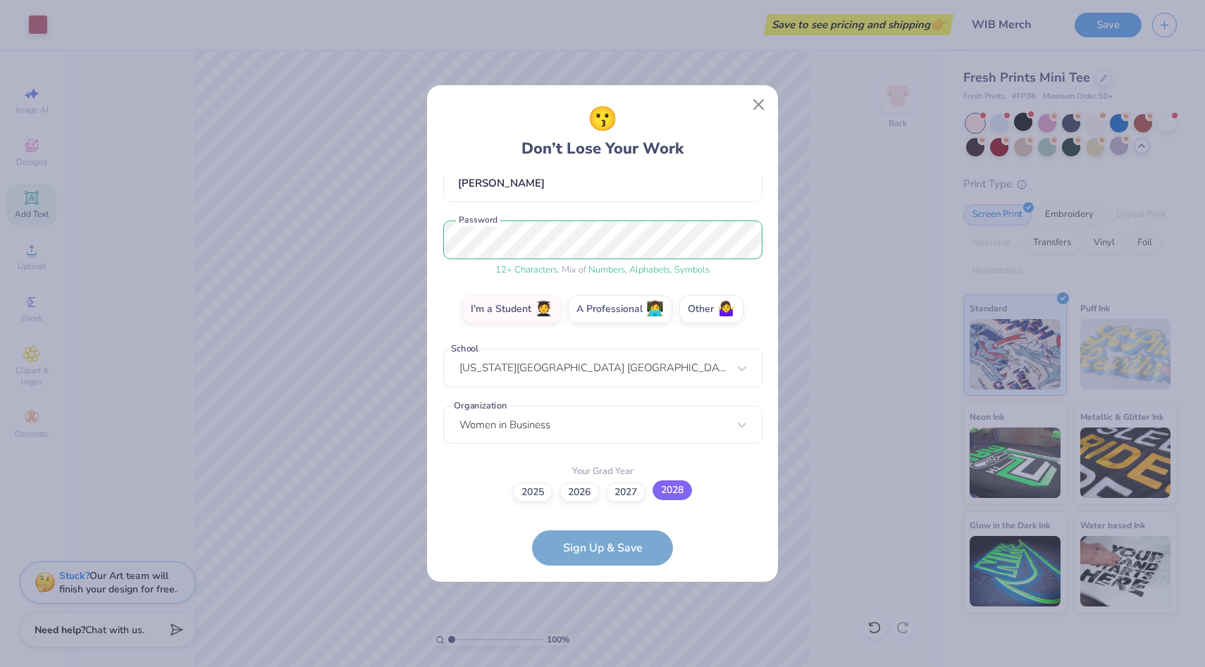
click at [685, 485] on label "2028" at bounding box center [671, 490] width 39 height 20
click at [607, 626] on input "2028" at bounding box center [602, 630] width 9 height 9
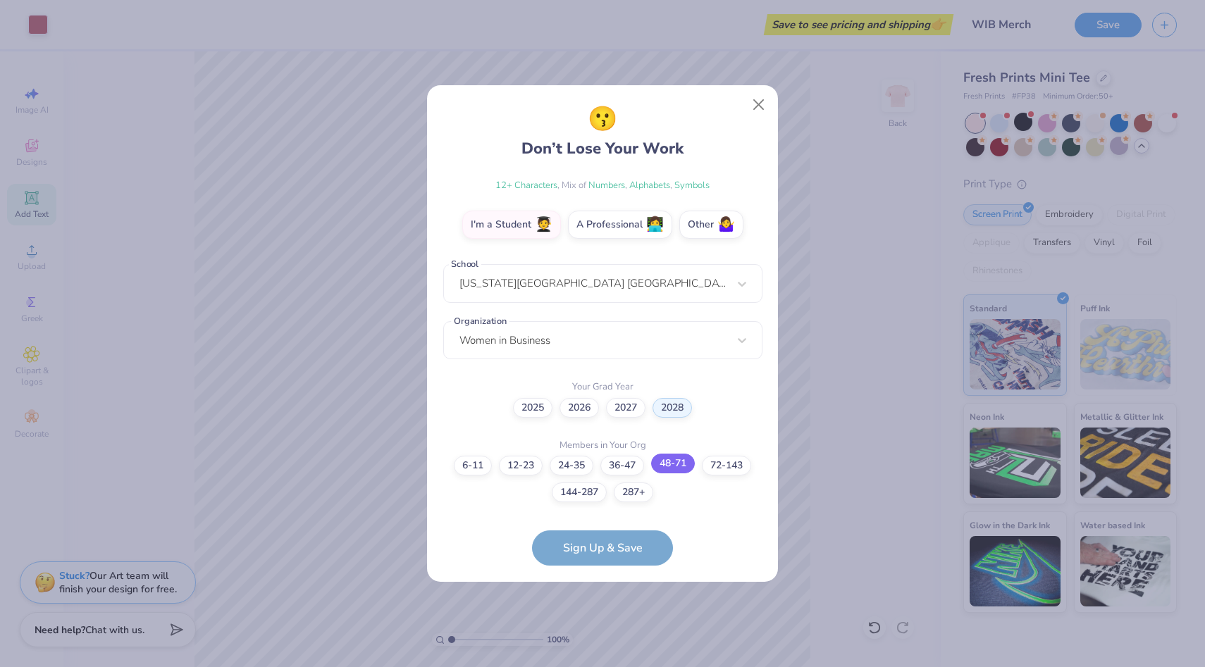
click at [685, 463] on label "48-71" at bounding box center [673, 464] width 44 height 20
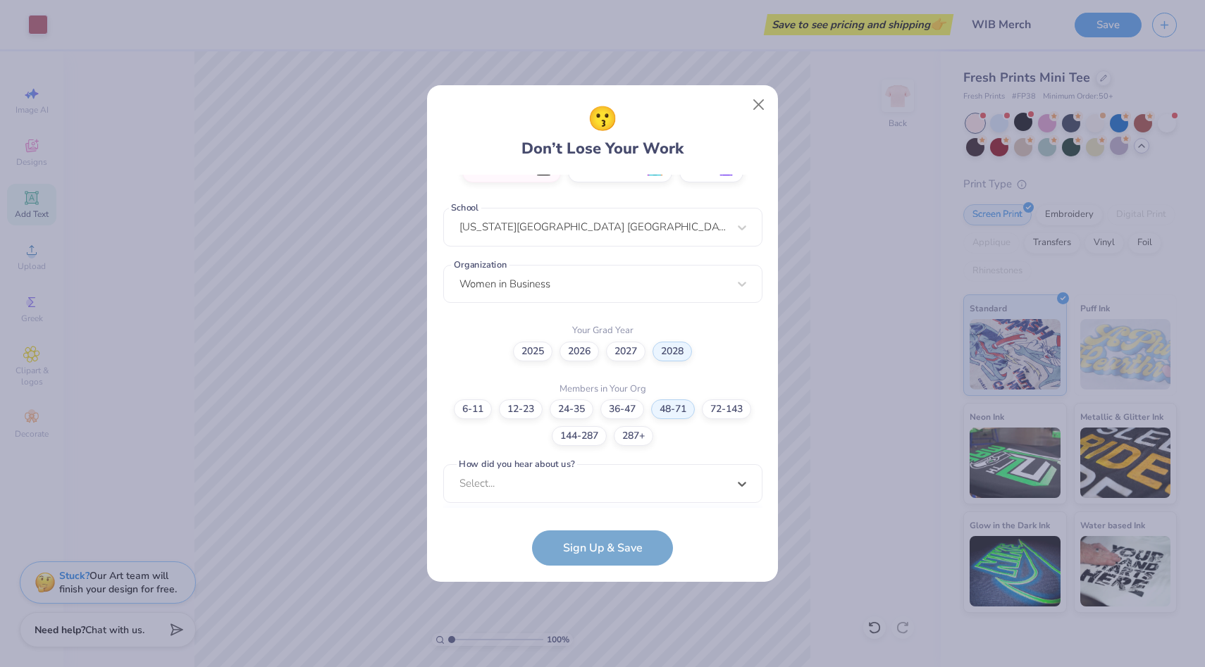
click at [610, 496] on div "[EMAIL_ADDRESS][DOMAIN_NAME] Email [PHONE_NUMBER] Phone [PERSON_NAME] Full Name…" at bounding box center [602, 342] width 319 height 334
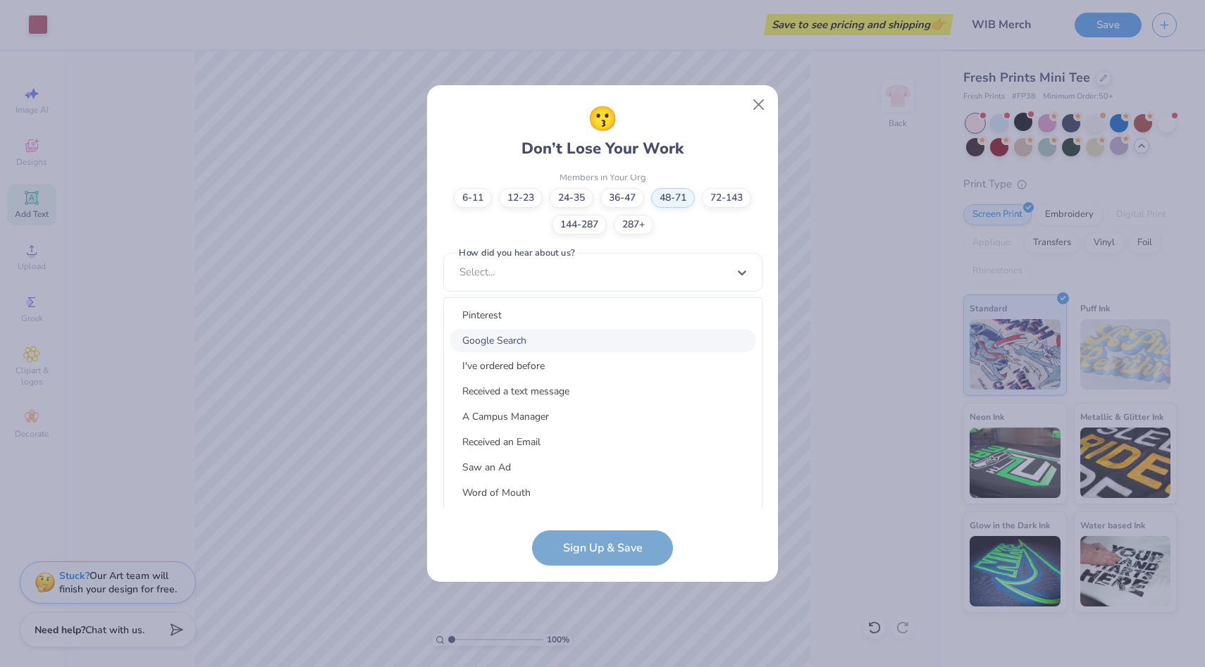
click at [538, 338] on div "Google Search" at bounding box center [602, 340] width 306 height 23
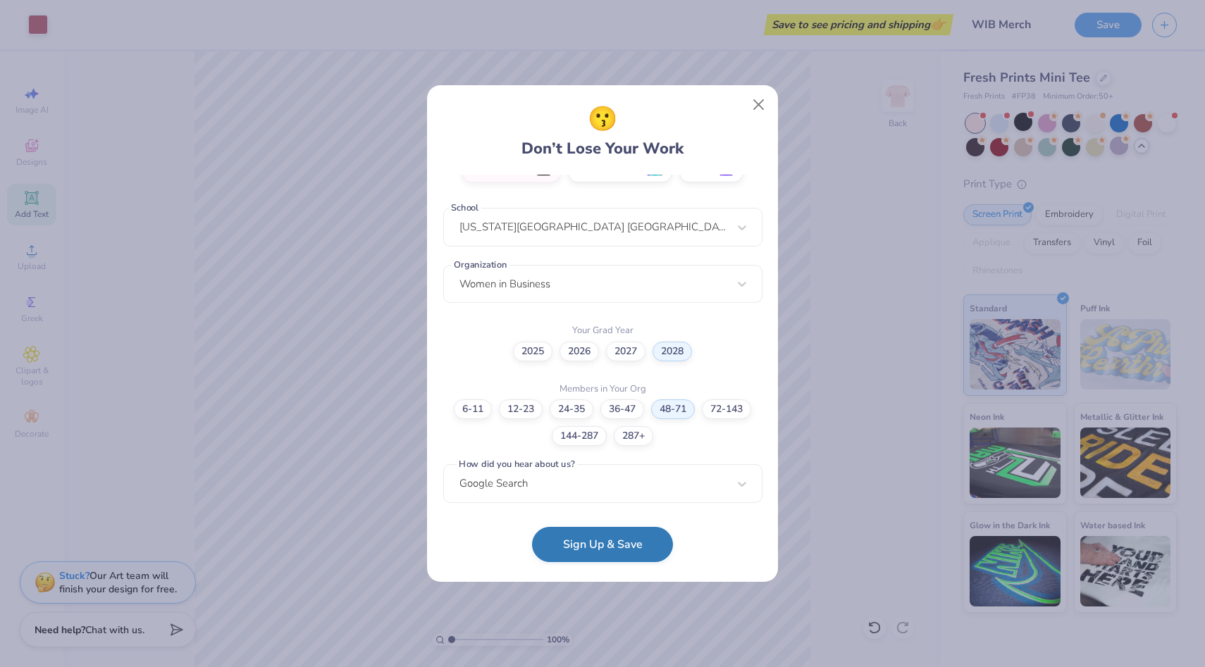
click at [607, 535] on button "Sign Up & Save" at bounding box center [602, 544] width 141 height 35
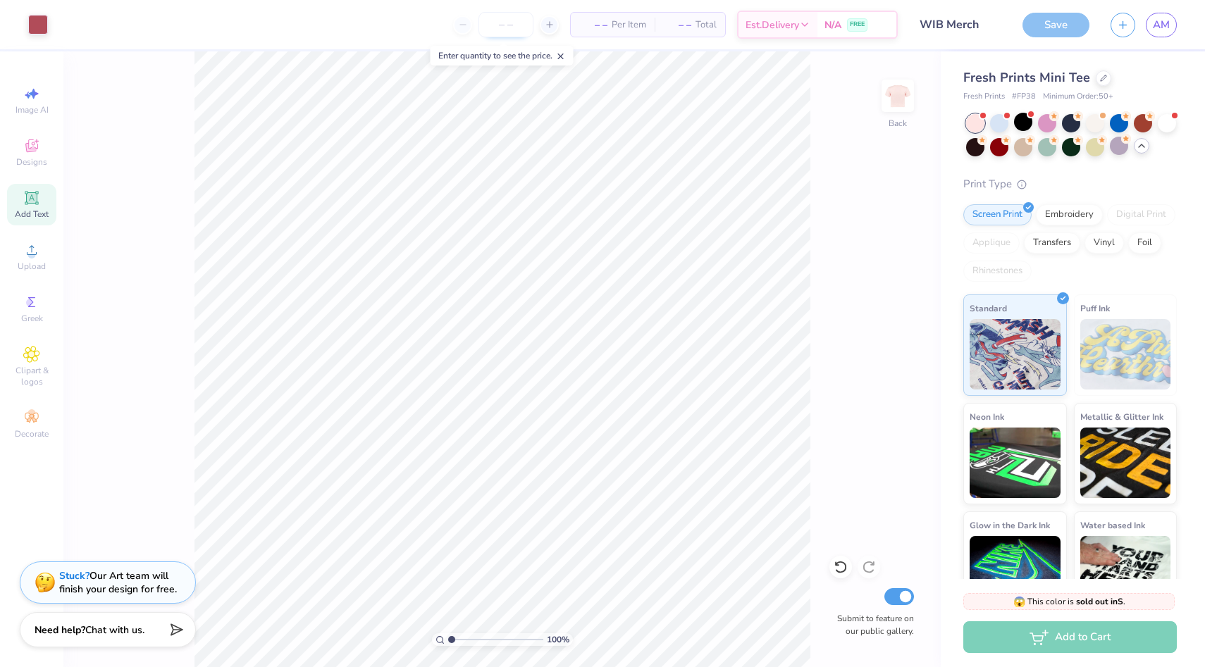
click at [505, 29] on input "number" at bounding box center [505, 24] width 55 height 25
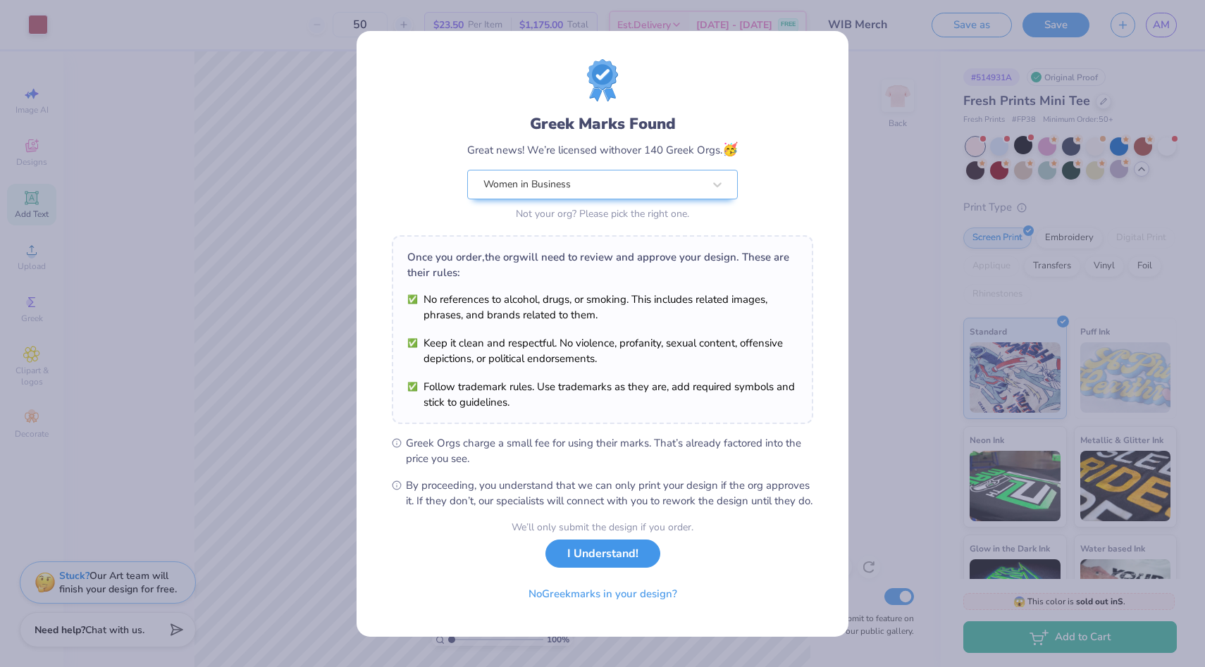
click at [623, 564] on button "I Understand!" at bounding box center [602, 554] width 115 height 29
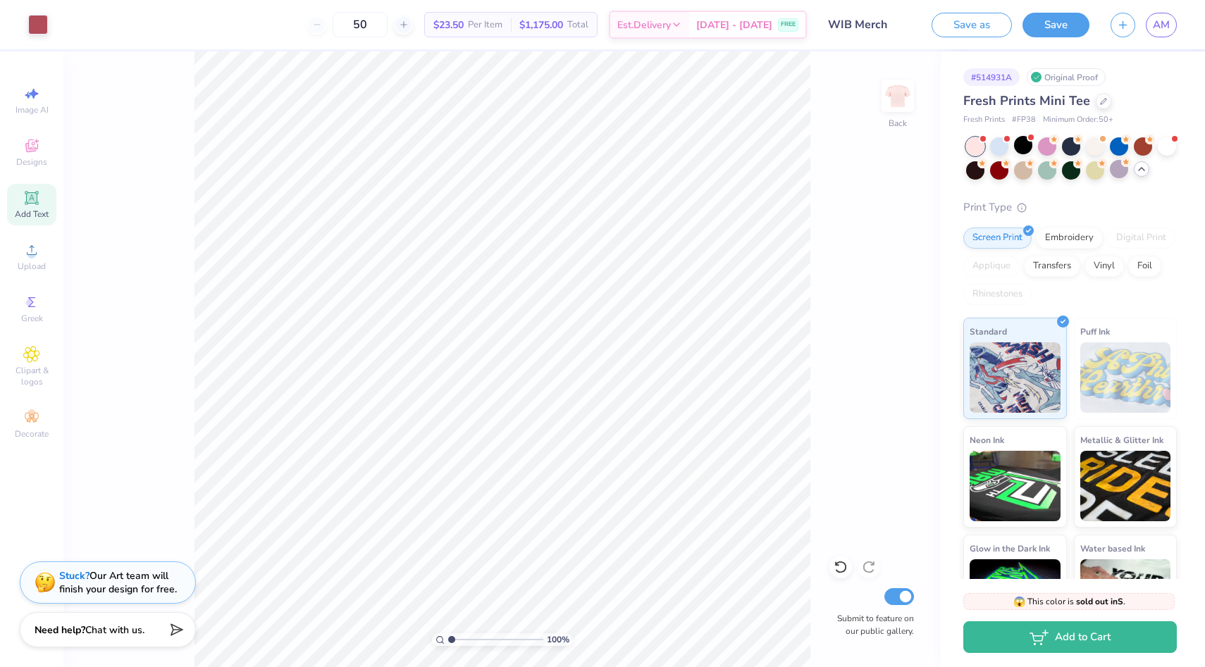
type input "5"
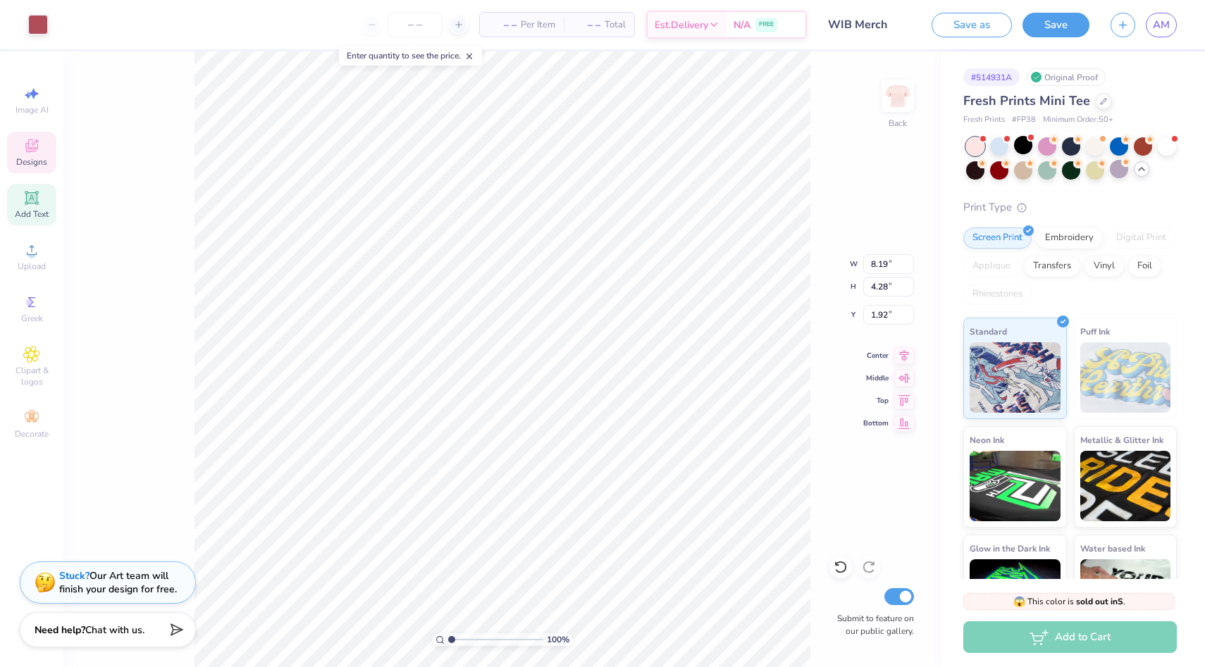
click at [810, 488] on div "100 % Back W 8.19 8.19 " H 4.28 4.28 " Y 1.92 1.92 " Center Middle Top Bottom S…" at bounding box center [501, 359] width 877 height 616
click at [1076, 21] on button "Save" at bounding box center [1055, 23] width 67 height 25
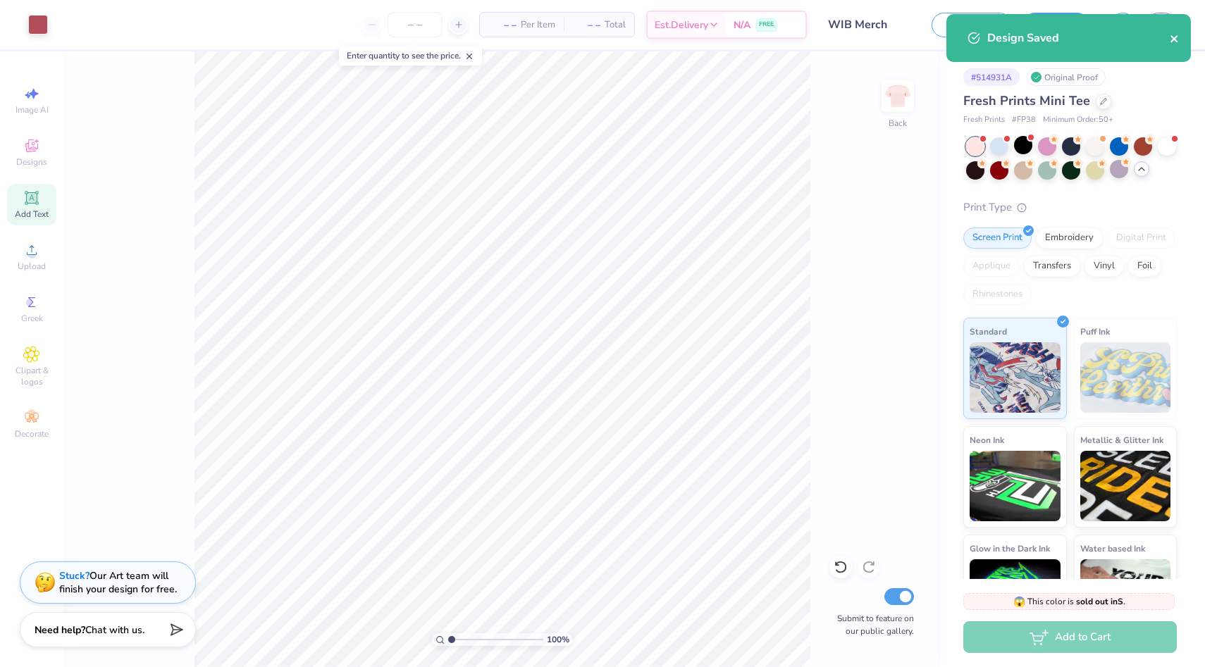
click at [1176, 37] on icon "close" at bounding box center [1174, 38] width 10 height 11
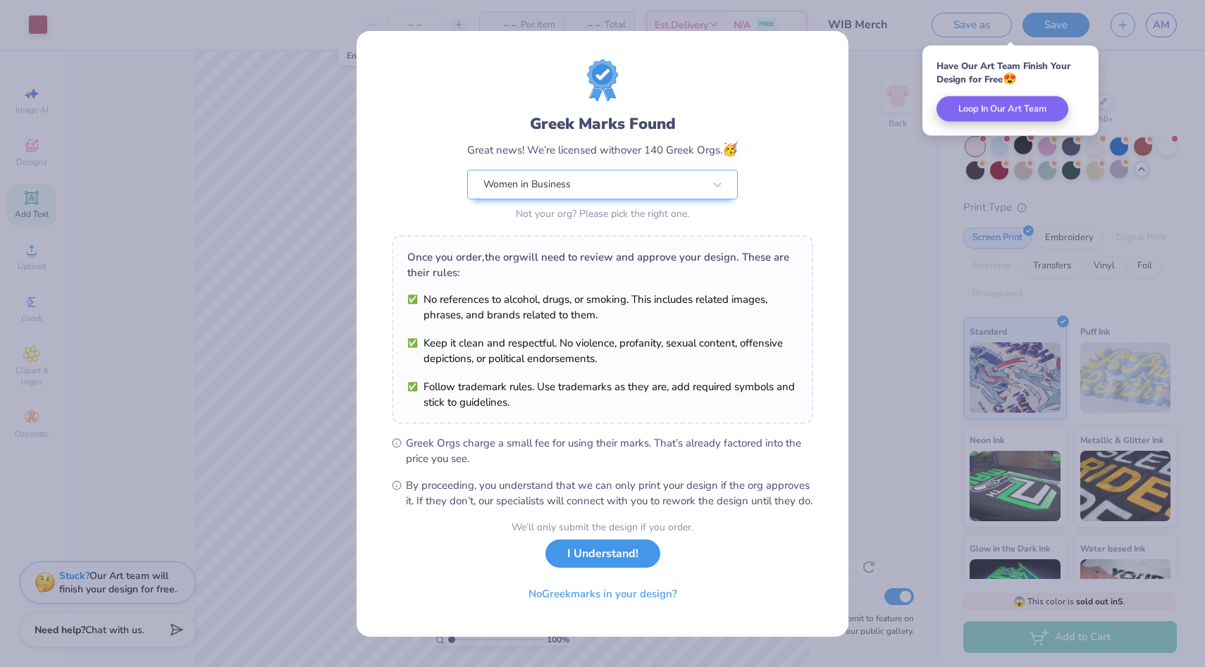
click at [577, 554] on button "I Understand!" at bounding box center [602, 554] width 115 height 29
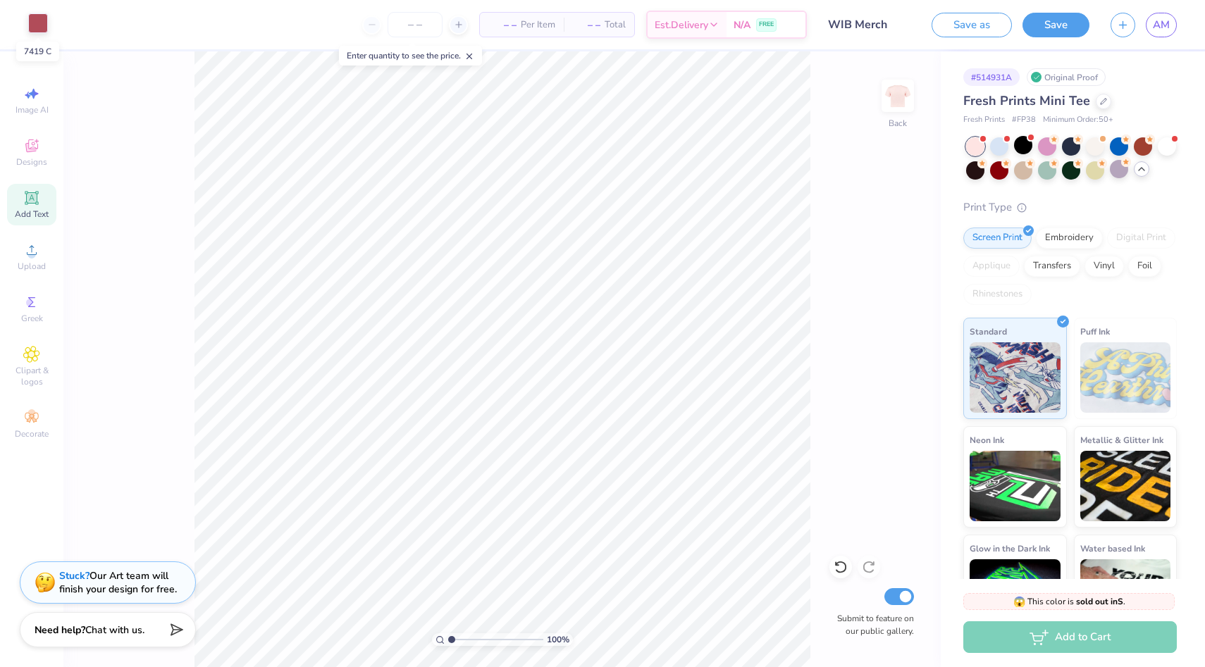
click at [28, 23] on div at bounding box center [38, 23] width 20 height 20
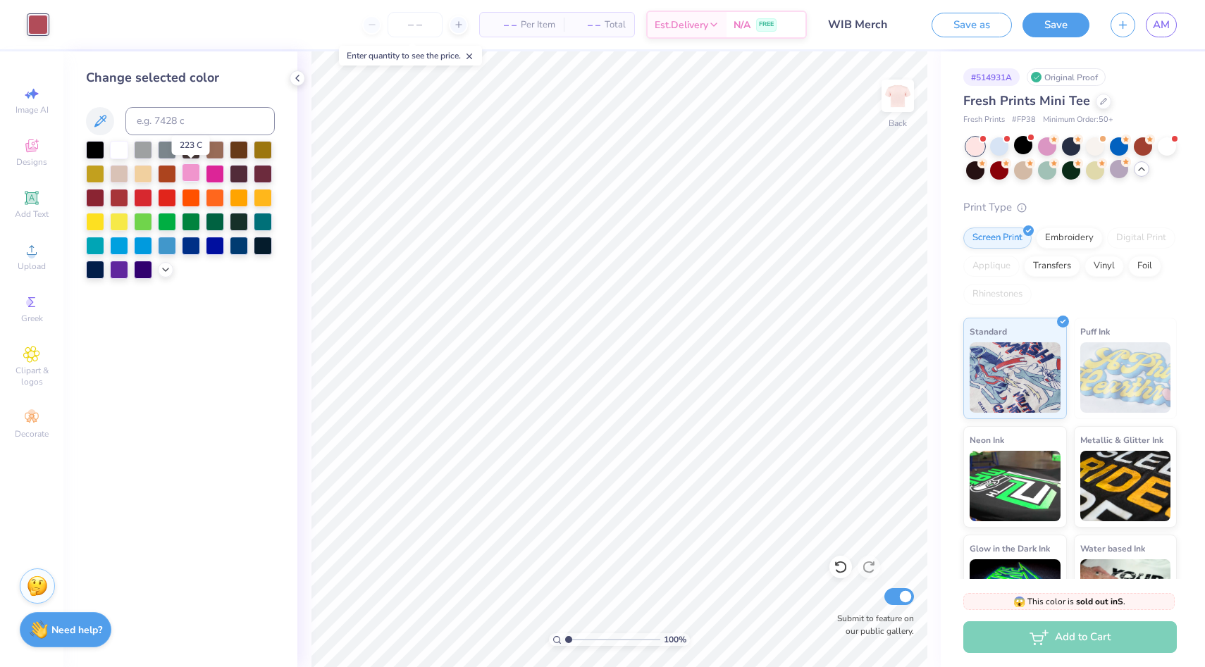
click at [185, 171] on div at bounding box center [191, 172] width 18 height 18
click at [213, 173] on div at bounding box center [215, 172] width 18 height 18
click at [168, 271] on icon at bounding box center [165, 268] width 11 height 11
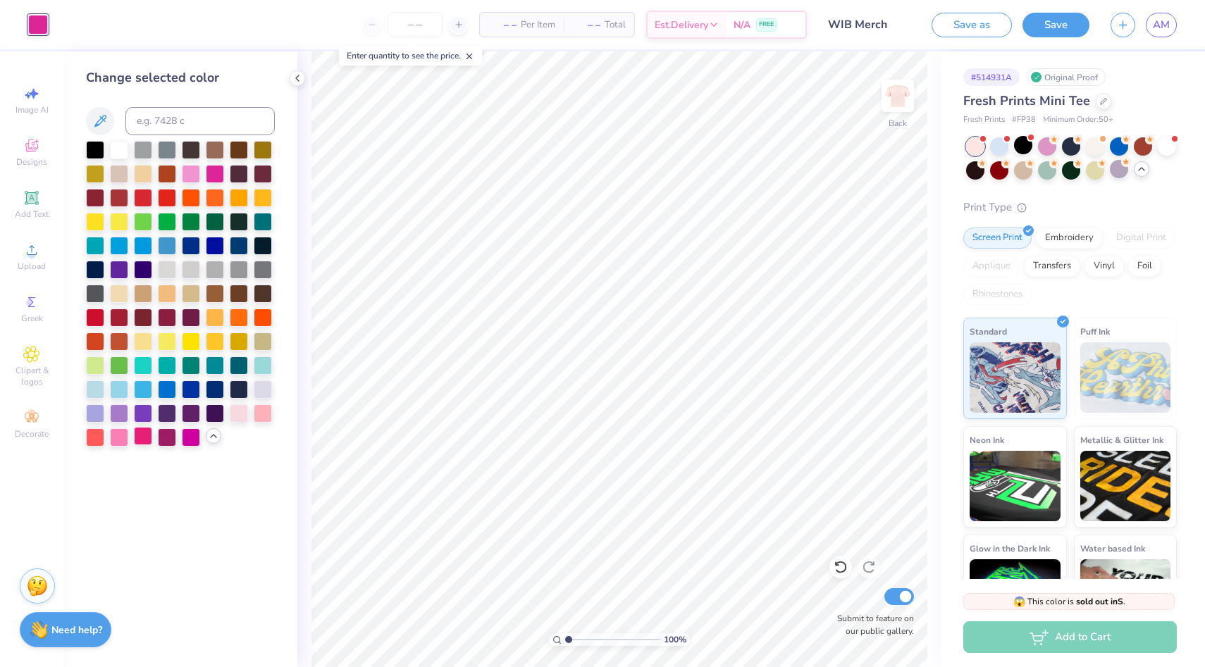
click at [147, 434] on div at bounding box center [143, 436] width 18 height 18
click at [114, 434] on div at bounding box center [119, 436] width 18 height 18
click at [263, 406] on div at bounding box center [263, 412] width 18 height 18
click at [242, 410] on div at bounding box center [239, 412] width 18 height 18
click at [269, 411] on div at bounding box center [263, 412] width 18 height 18
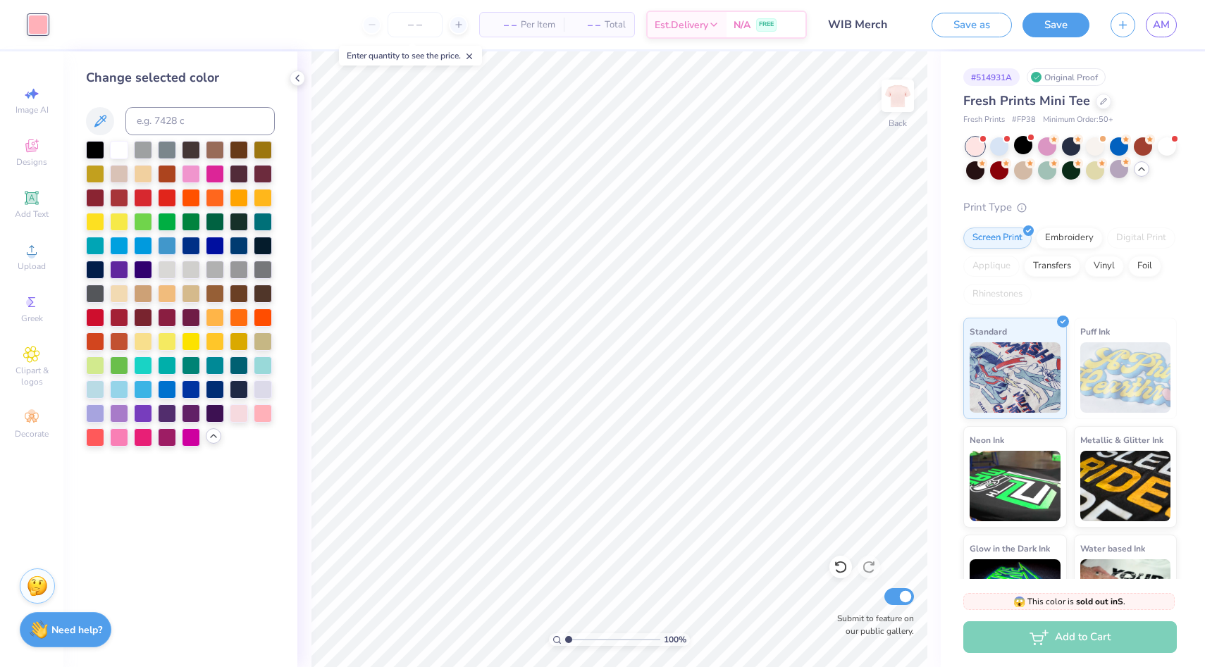
click at [241, 394] on div at bounding box center [239, 389] width 18 height 18
click at [264, 407] on div at bounding box center [263, 412] width 18 height 18
click at [264, 394] on div at bounding box center [263, 388] width 18 height 18
click at [266, 409] on div at bounding box center [263, 412] width 18 height 18
click at [92, 416] on div at bounding box center [95, 412] width 18 height 18
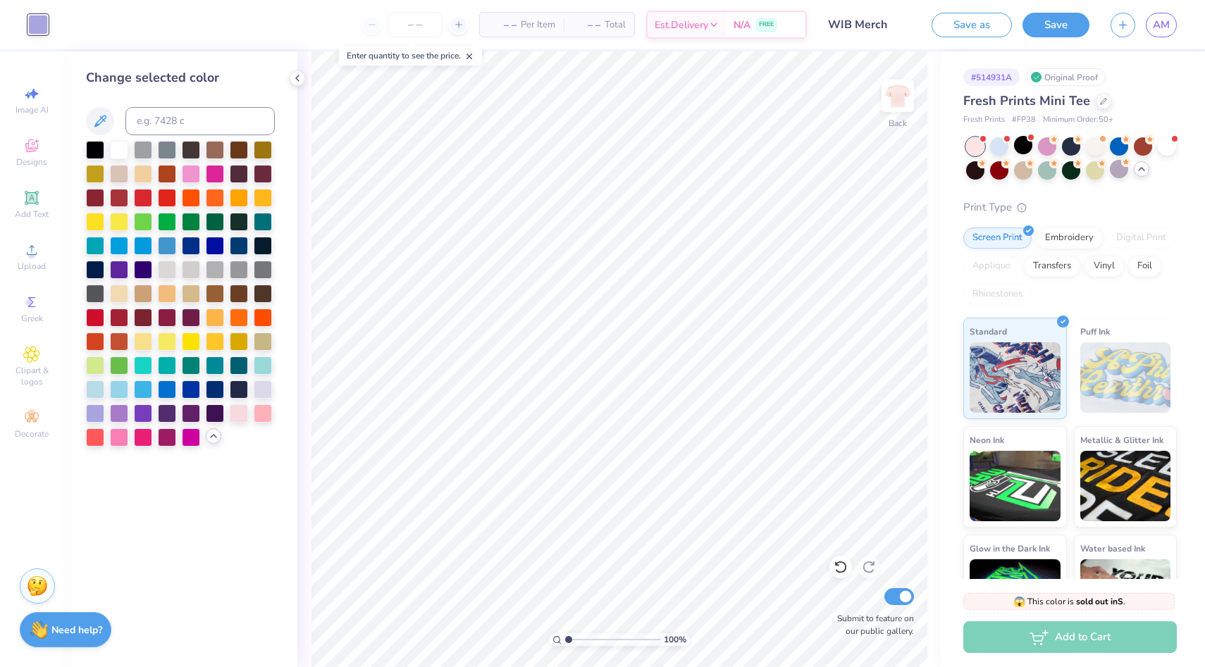
click at [1142, 168] on icon at bounding box center [1141, 168] width 11 height 11
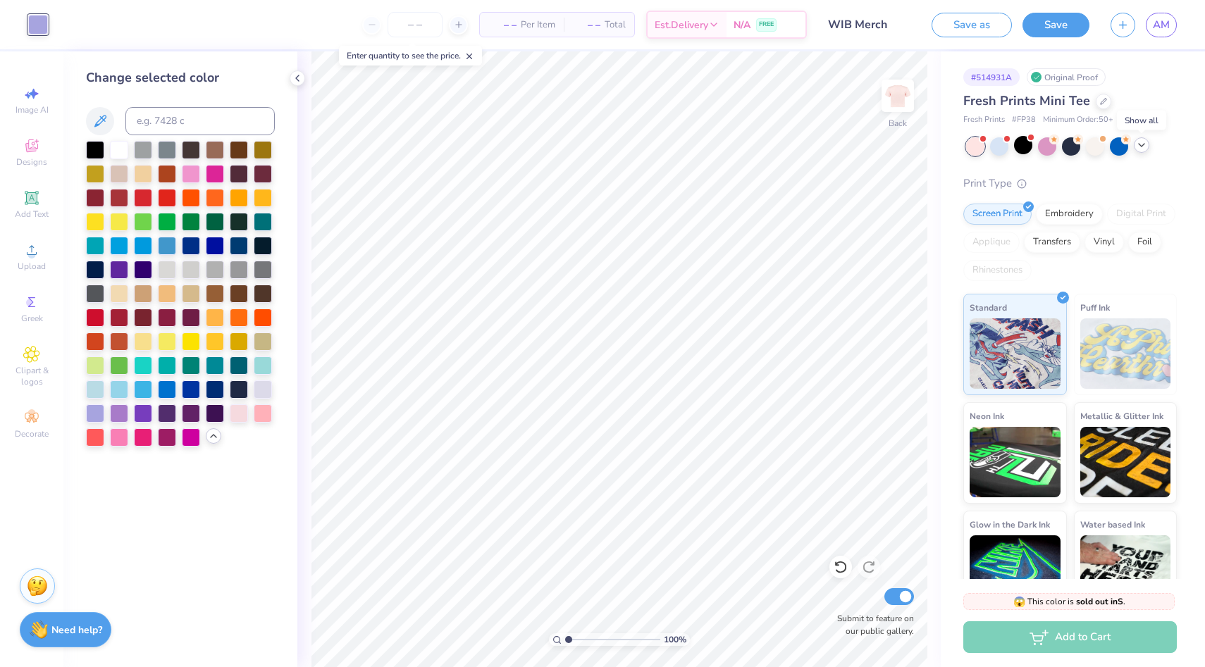
click at [1143, 151] on div at bounding box center [1140, 144] width 15 height 15
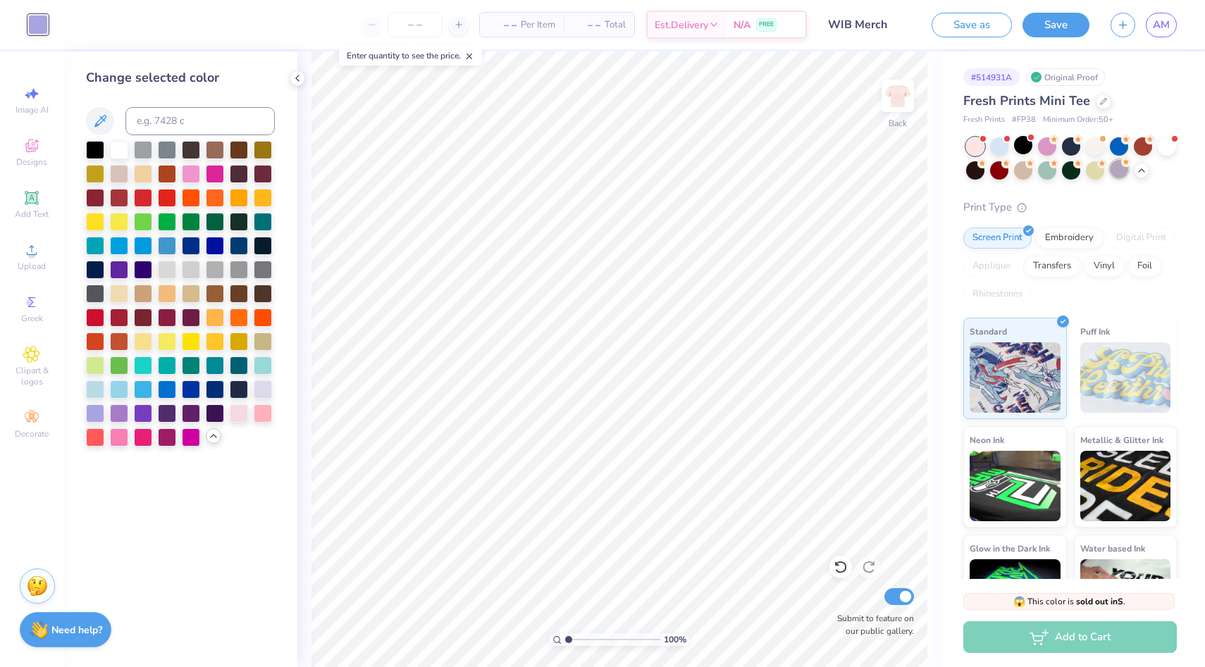
click at [1117, 173] on div at bounding box center [1118, 169] width 18 height 18
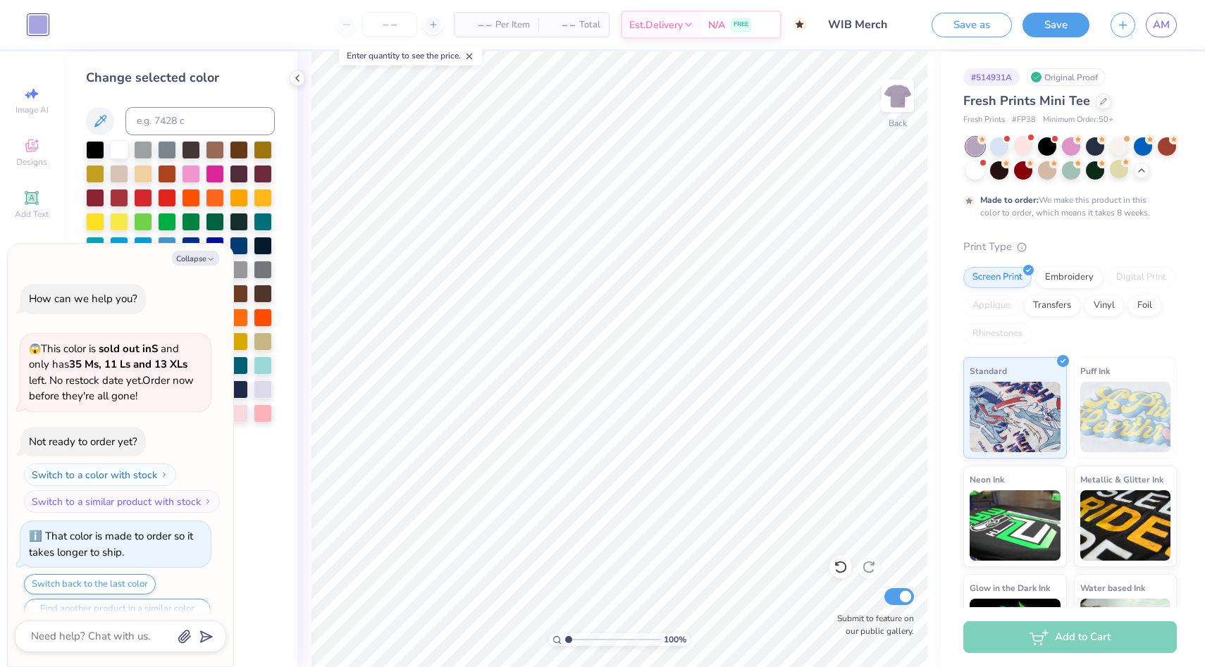
scroll to position [612, 0]
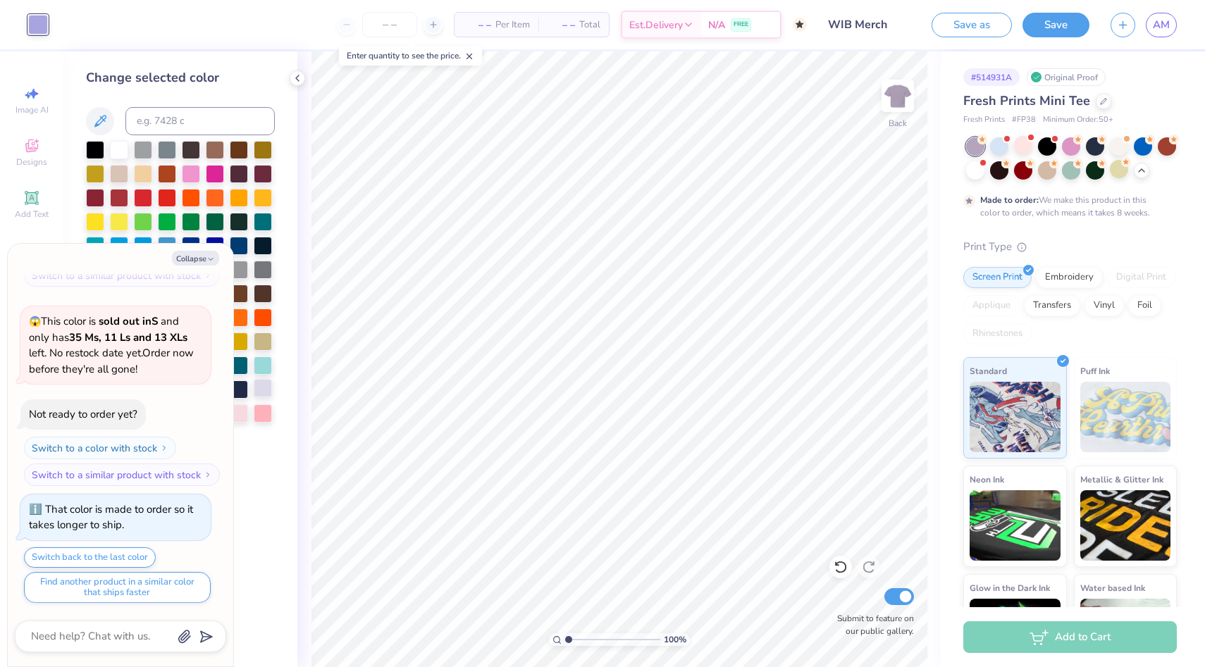
click at [259, 392] on div at bounding box center [263, 388] width 18 height 18
click at [271, 447] on div "Change selected color" at bounding box center [180, 359] width 234 height 616
click at [196, 256] on button "Collapse" at bounding box center [195, 258] width 47 height 15
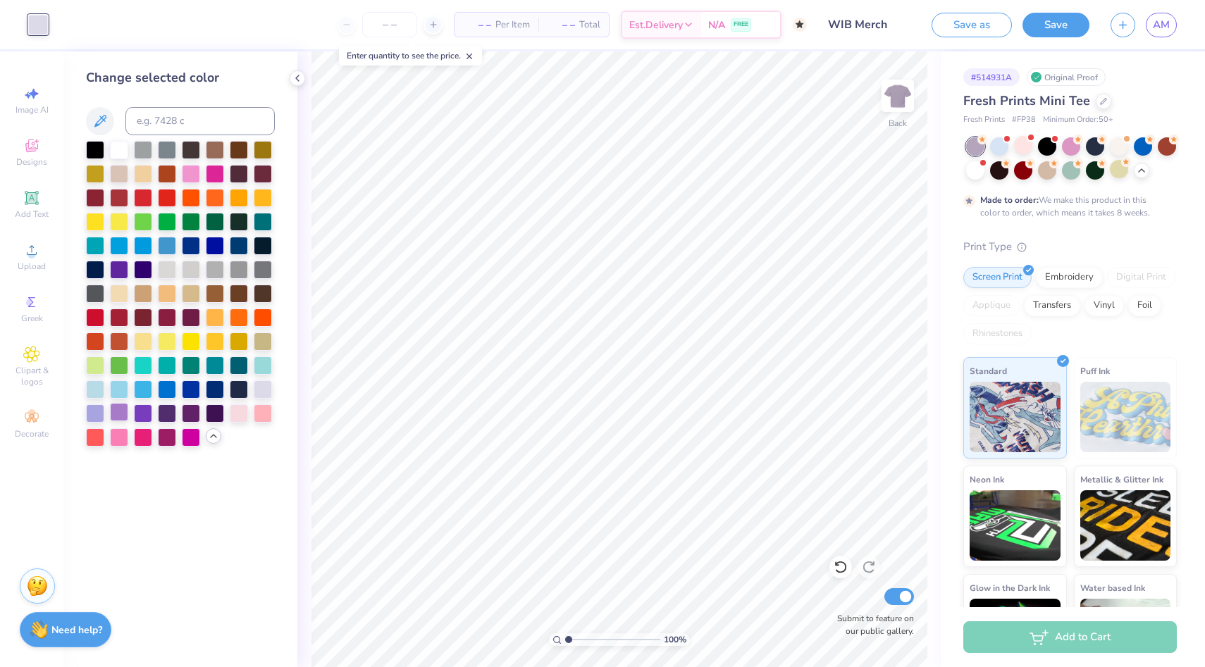
click at [116, 410] on div at bounding box center [119, 412] width 18 height 18
click at [139, 411] on div at bounding box center [143, 412] width 18 height 18
click at [135, 409] on div at bounding box center [143, 412] width 18 height 18
click at [120, 409] on div at bounding box center [119, 412] width 18 height 18
click at [116, 268] on div at bounding box center [119, 268] width 18 height 18
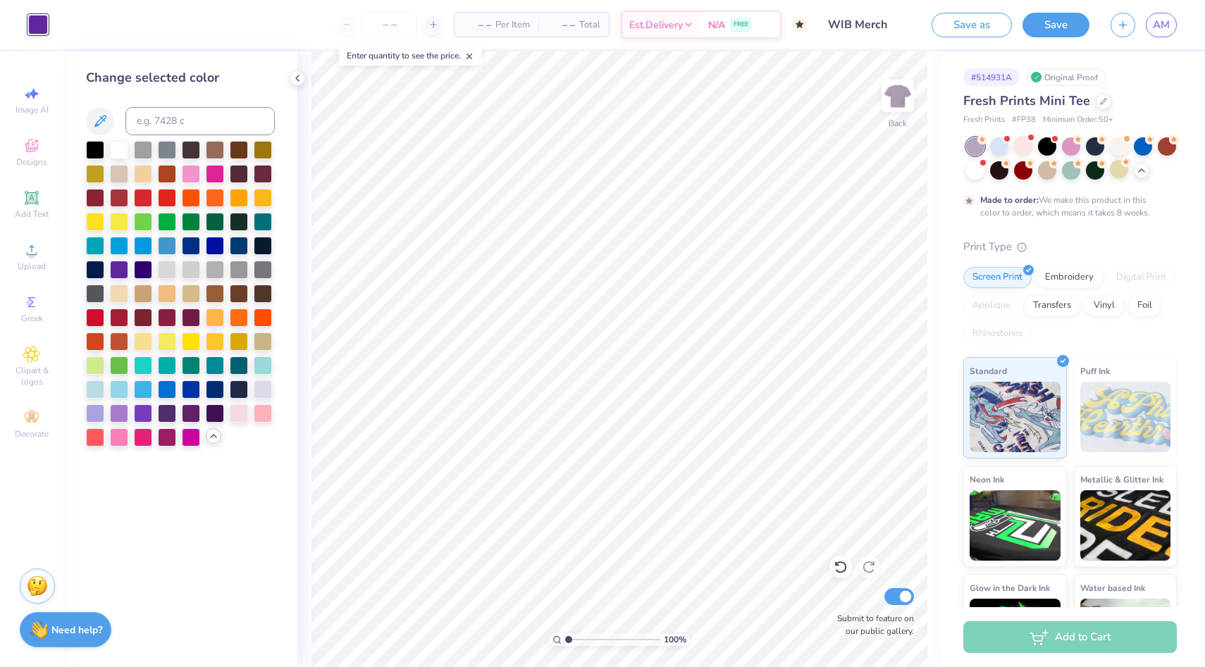
click at [46, 27] on div at bounding box center [38, 25] width 20 height 20
click at [194, 170] on div at bounding box center [191, 172] width 18 height 18
click at [118, 433] on div at bounding box center [119, 436] width 18 height 18
click at [1024, 146] on div at bounding box center [1023, 145] width 18 height 18
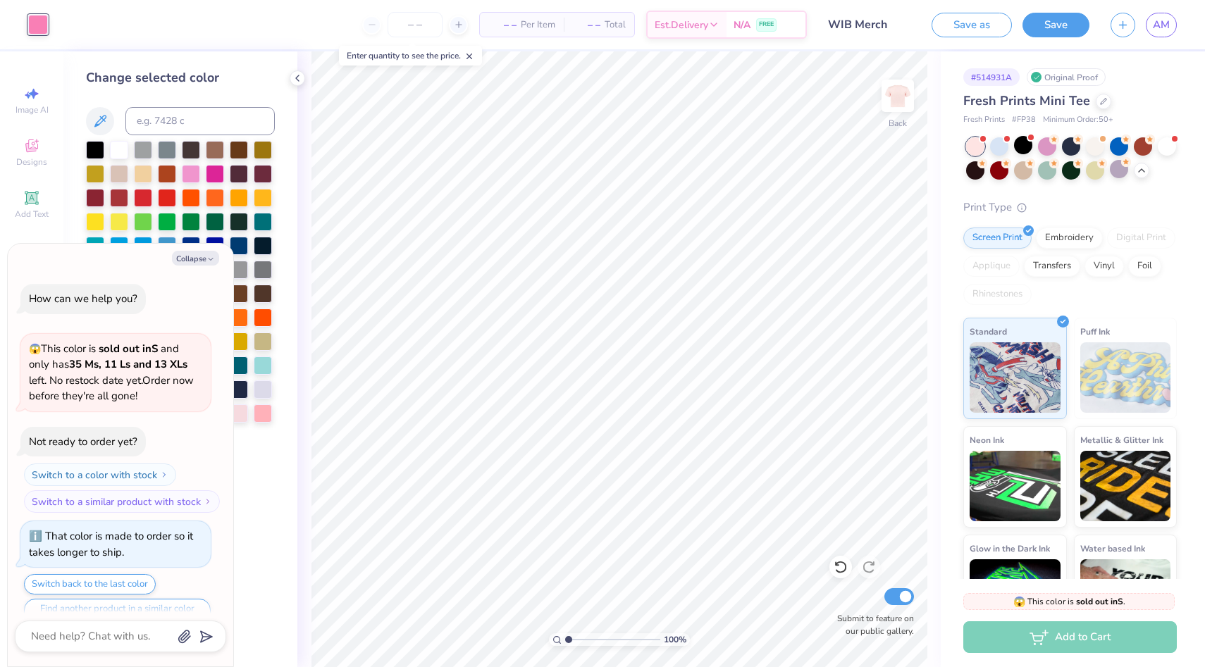
scroll to position [881, 0]
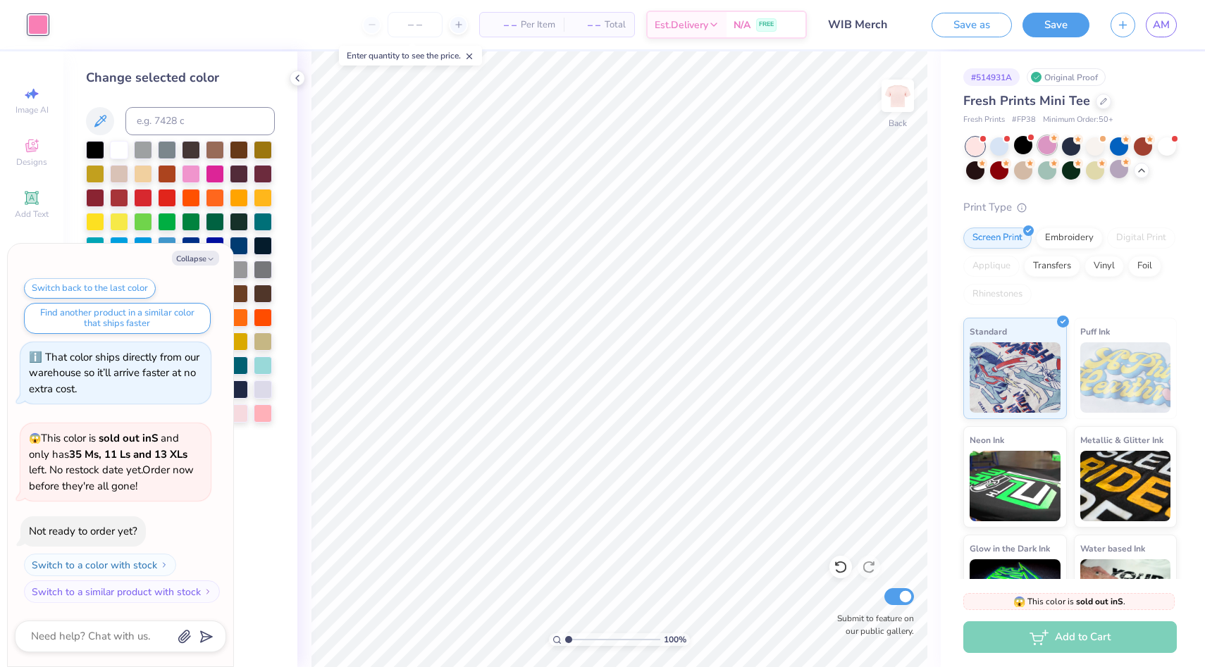
click at [1054, 139] on g at bounding box center [1054, 138] width 10 height 10
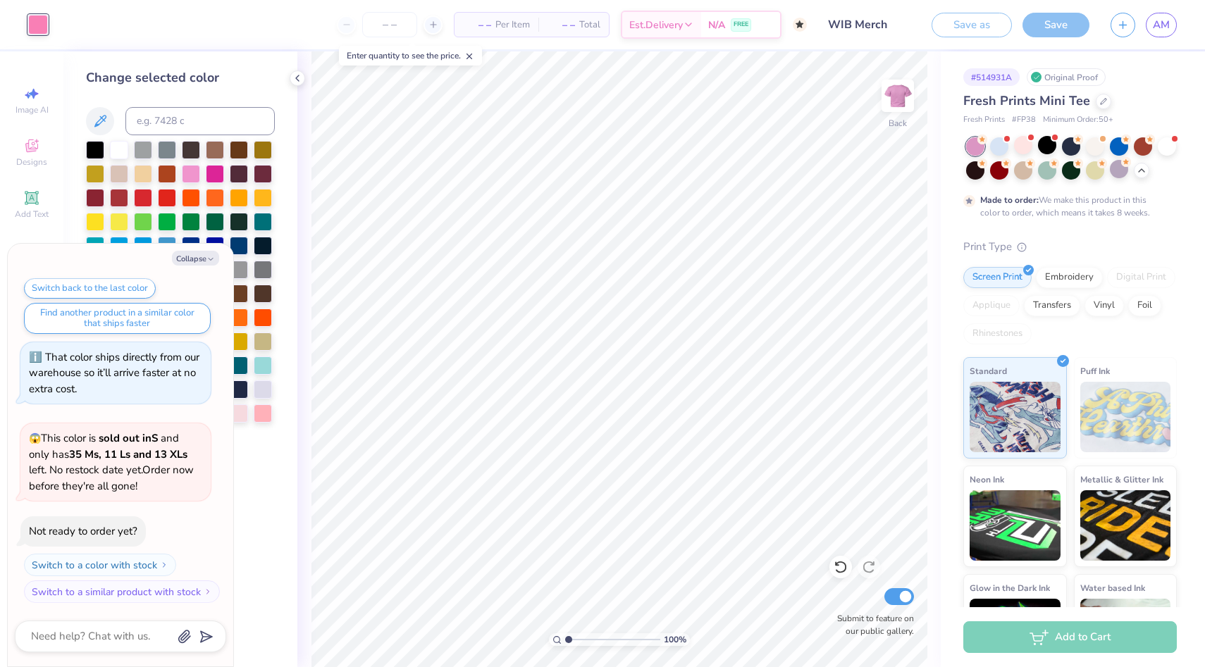
scroll to position [998, 0]
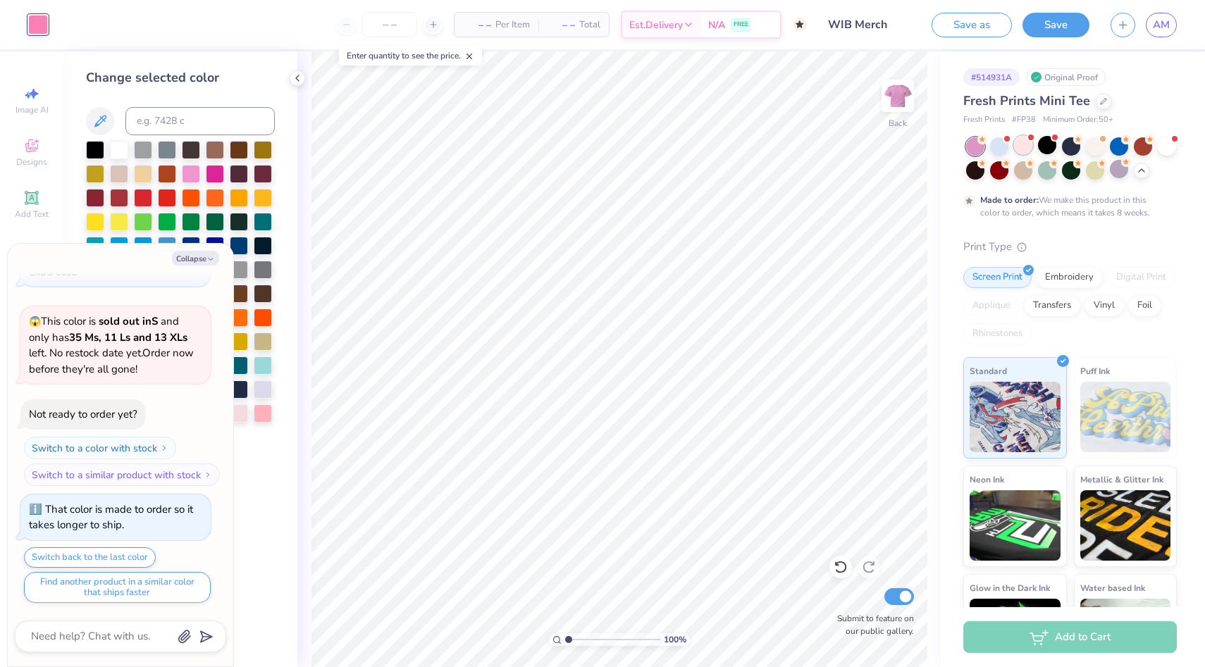
click at [1024, 146] on div at bounding box center [1023, 145] width 18 height 18
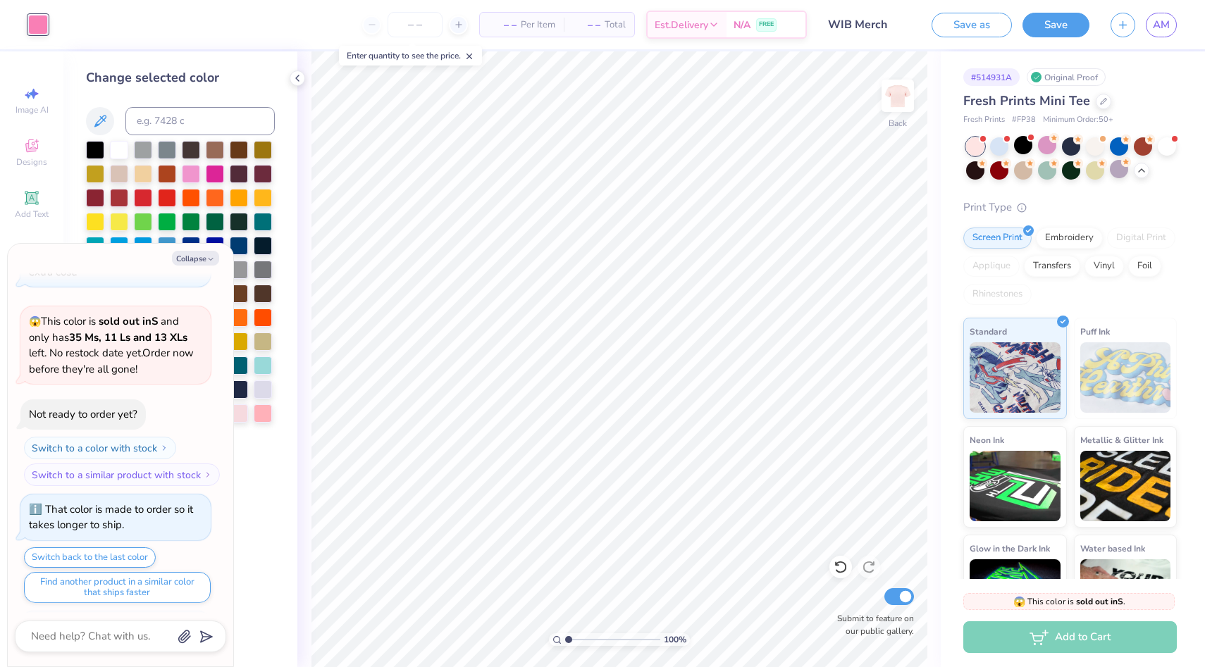
scroll to position [1267, 0]
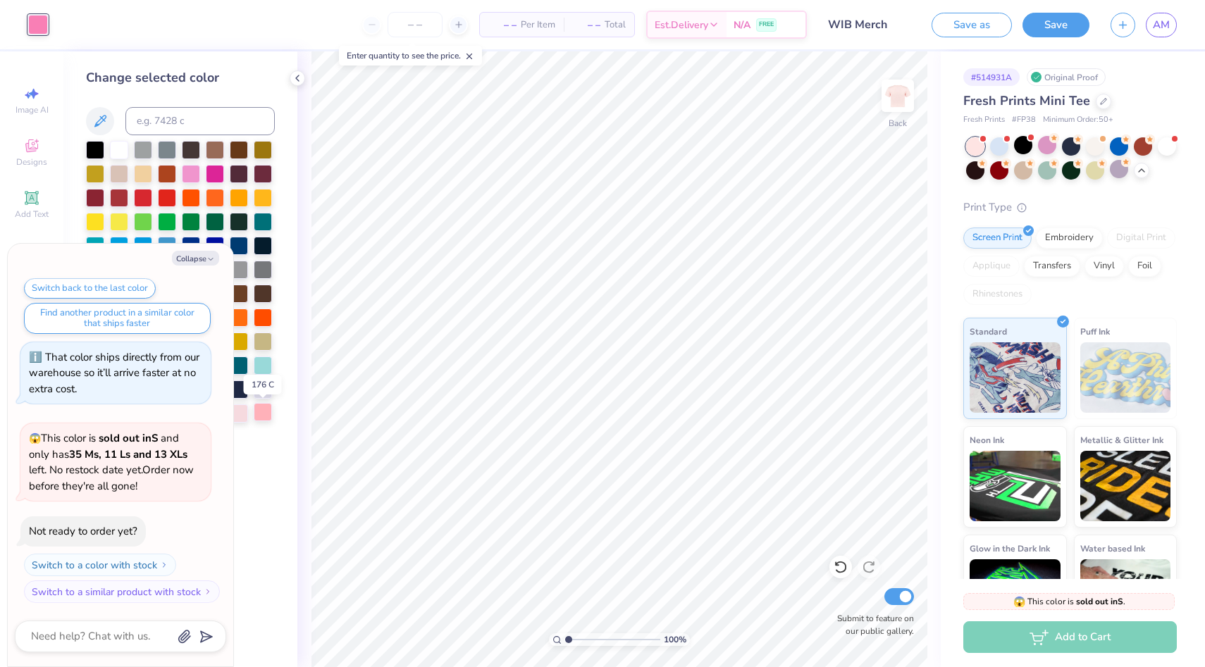
click at [263, 418] on div at bounding box center [263, 412] width 18 height 18
click at [276, 472] on div "Change selected color" at bounding box center [180, 359] width 234 height 616
click at [205, 257] on button "Collapse" at bounding box center [195, 258] width 47 height 15
type textarea "x"
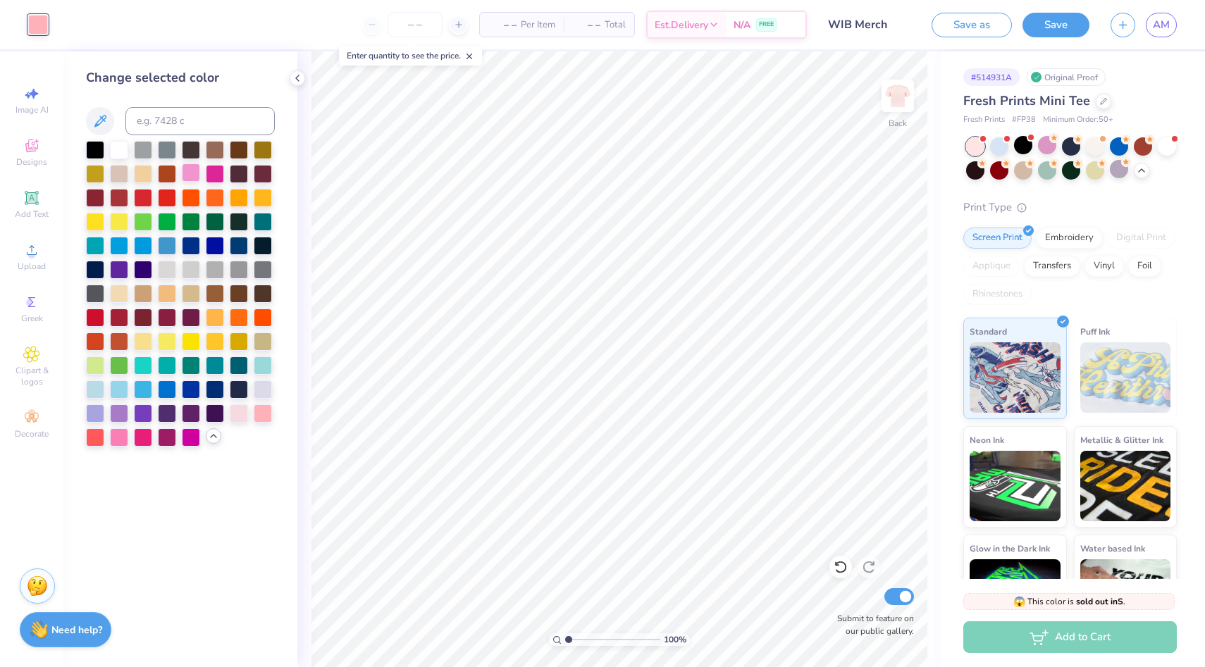
click at [190, 176] on div at bounding box center [191, 172] width 18 height 18
click at [143, 444] on div at bounding box center [143, 436] width 18 height 18
click at [119, 434] on div at bounding box center [119, 436] width 18 height 18
click at [138, 436] on div at bounding box center [143, 436] width 18 height 18
click at [262, 415] on div at bounding box center [263, 412] width 18 height 18
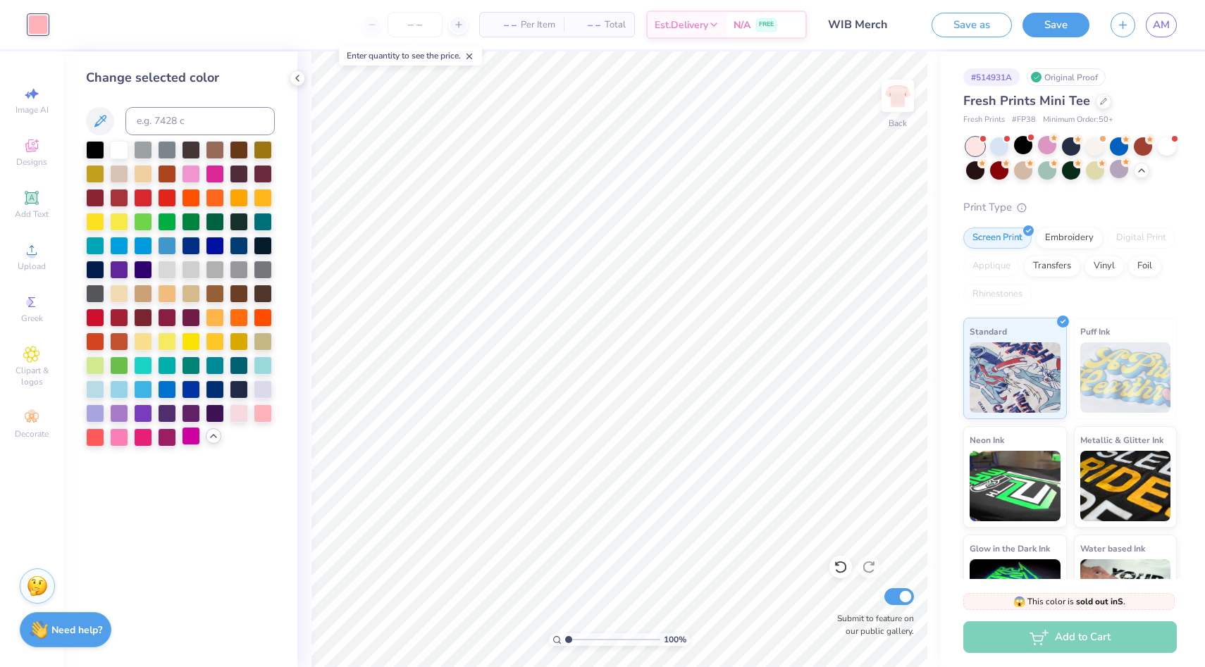
click at [195, 440] on div at bounding box center [191, 436] width 18 height 18
click at [208, 166] on div at bounding box center [215, 172] width 18 height 18
click at [141, 436] on div at bounding box center [143, 436] width 18 height 18
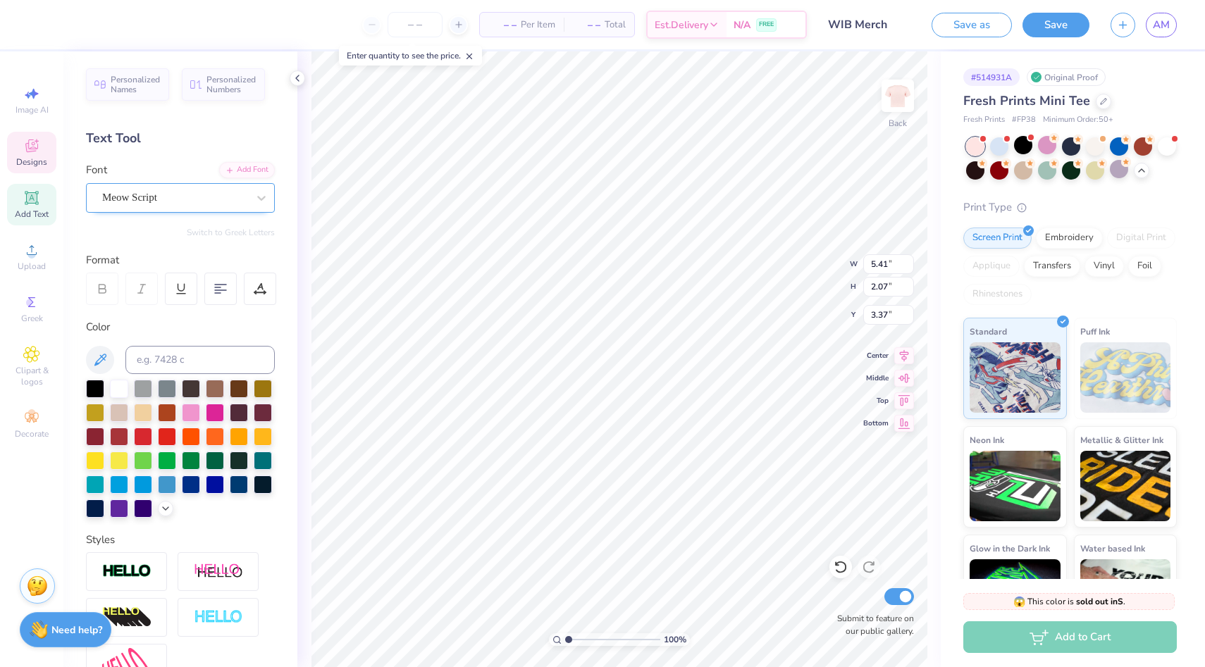
click at [237, 204] on div "Meow Script" at bounding box center [175, 198] width 148 height 22
type textarea "T"
type textarea "W"
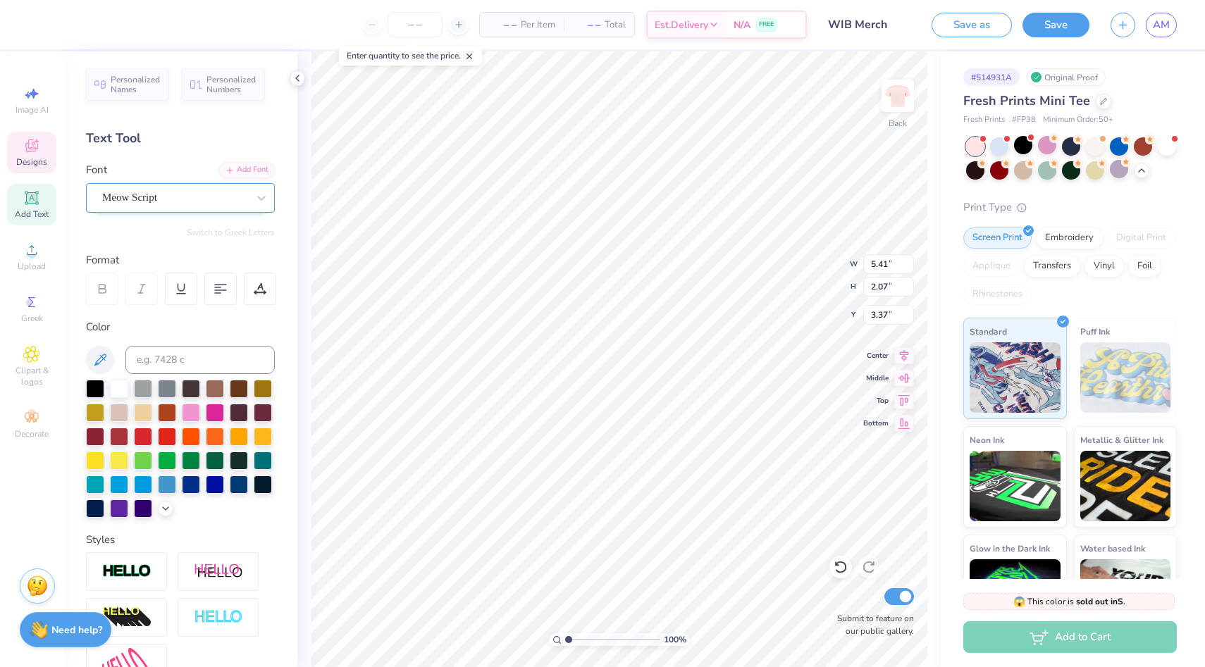
click at [203, 204] on div "Meow Script" at bounding box center [175, 198] width 148 height 22
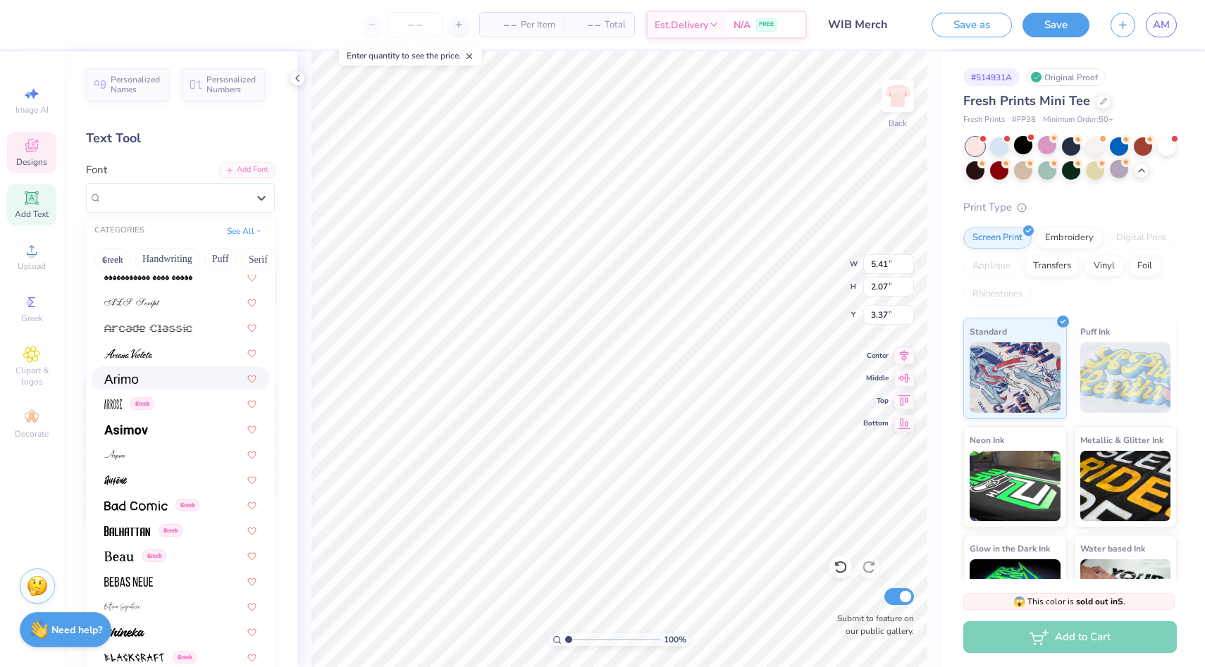
scroll to position [465, 0]
click at [164, 404] on div "Greek" at bounding box center [180, 401] width 152 height 15
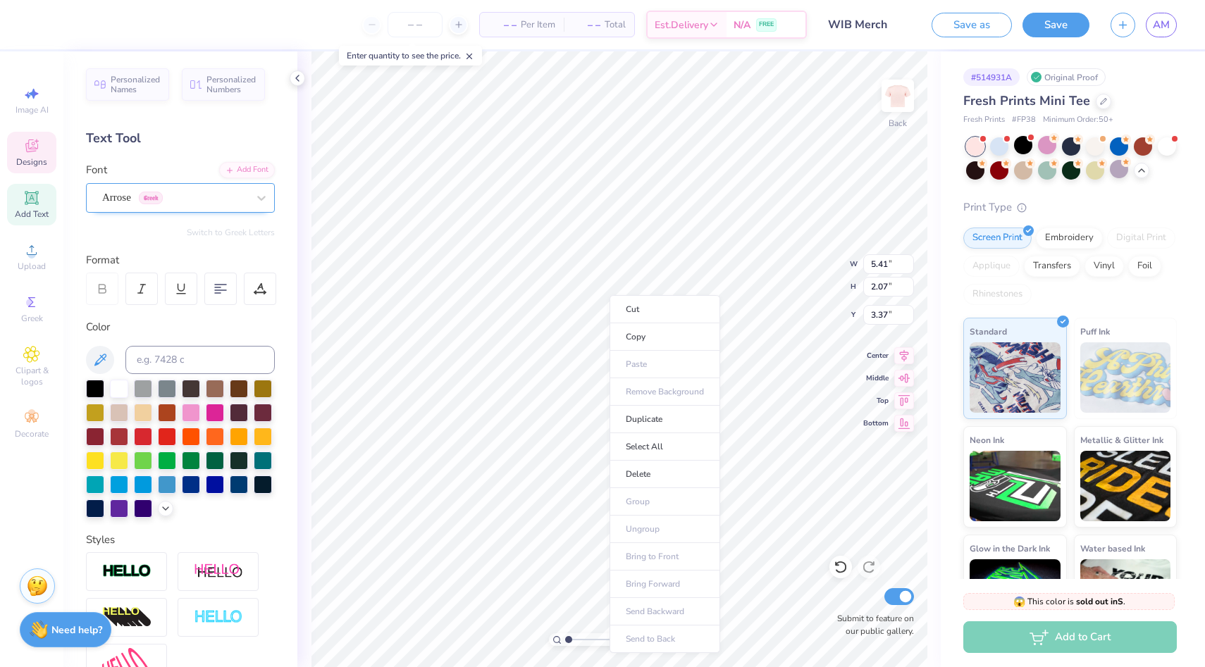
click at [238, 192] on div "Arrose Greek" at bounding box center [175, 198] width 148 height 22
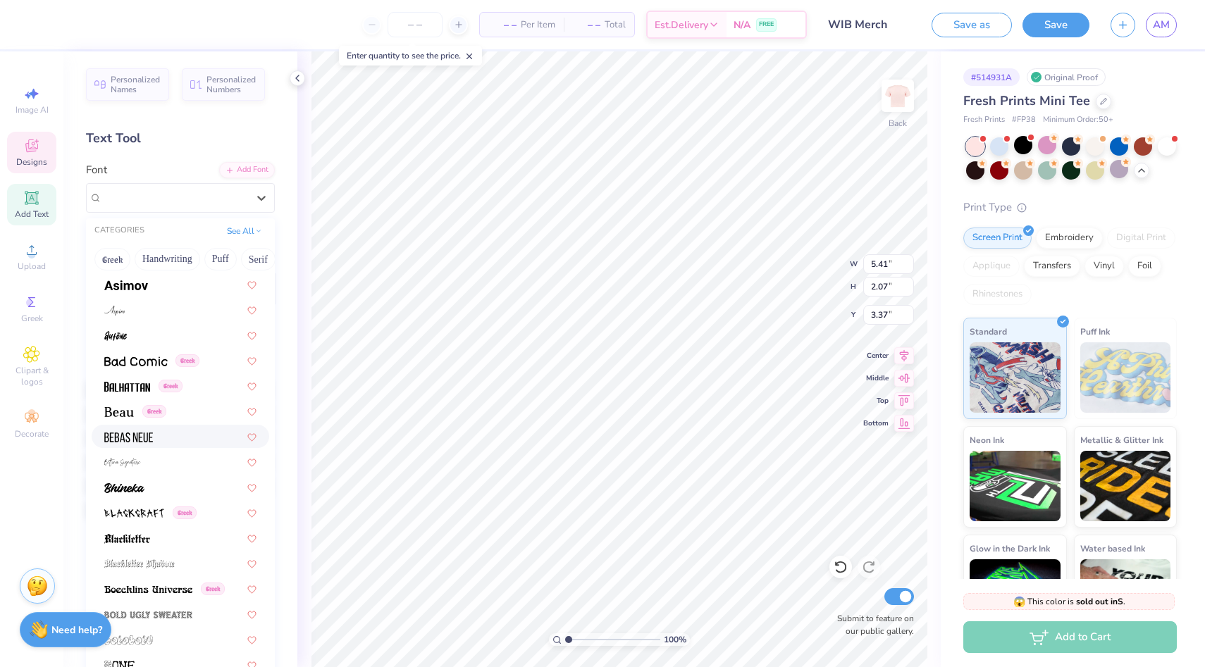
scroll to position [621, 0]
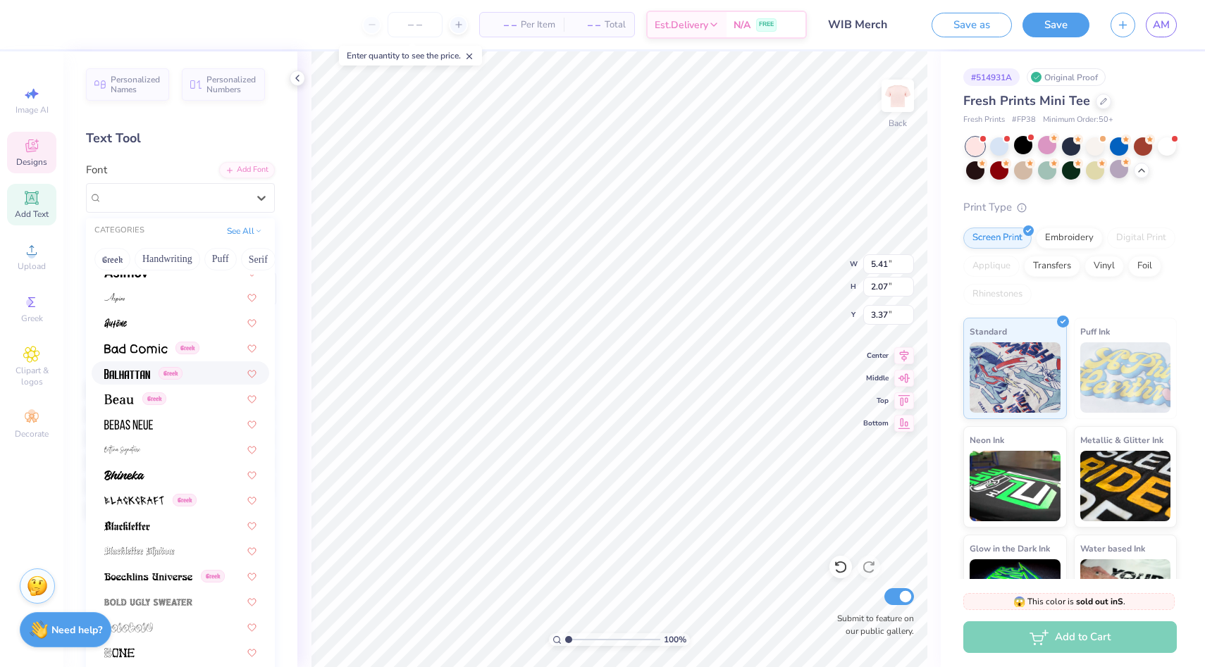
click at [157, 367] on div "Greek" at bounding box center [143, 373] width 78 height 15
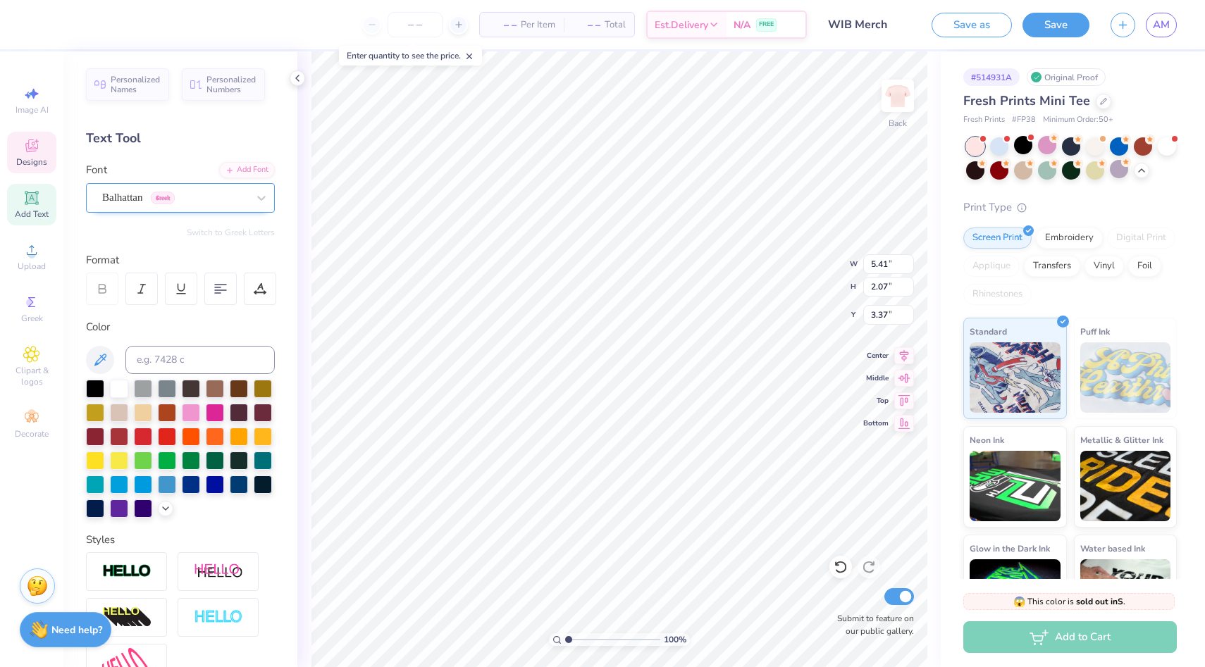
click at [175, 197] on div "Balhattan Greek" at bounding box center [175, 198] width 148 height 22
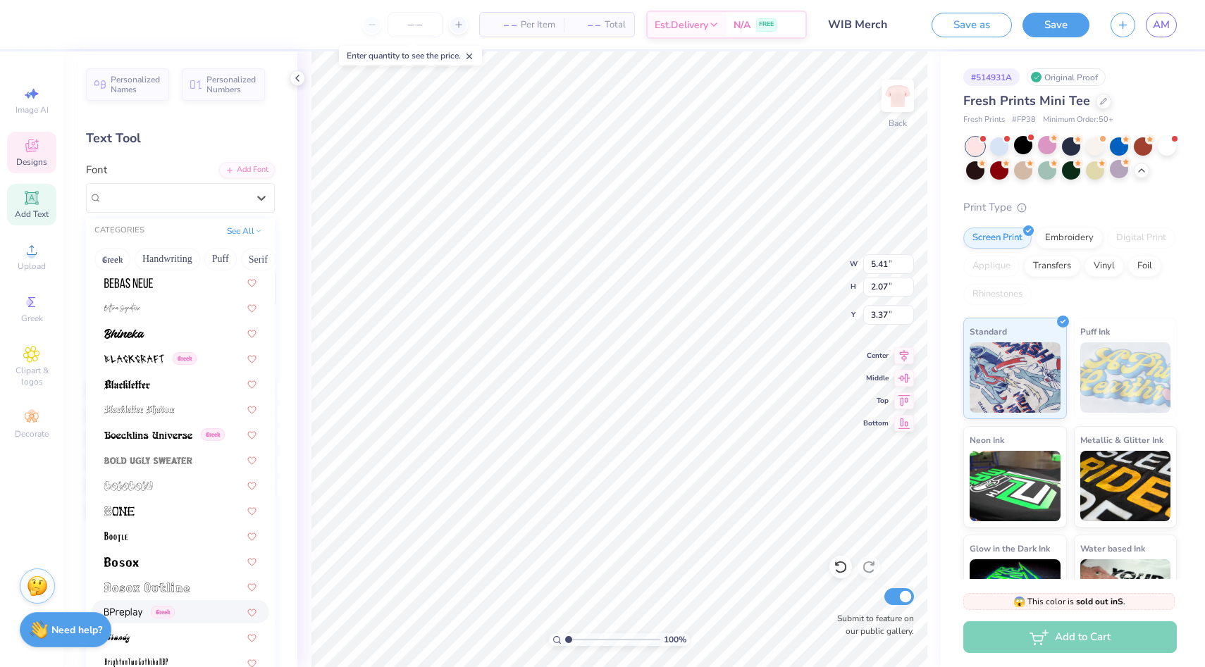
scroll to position [907, 0]
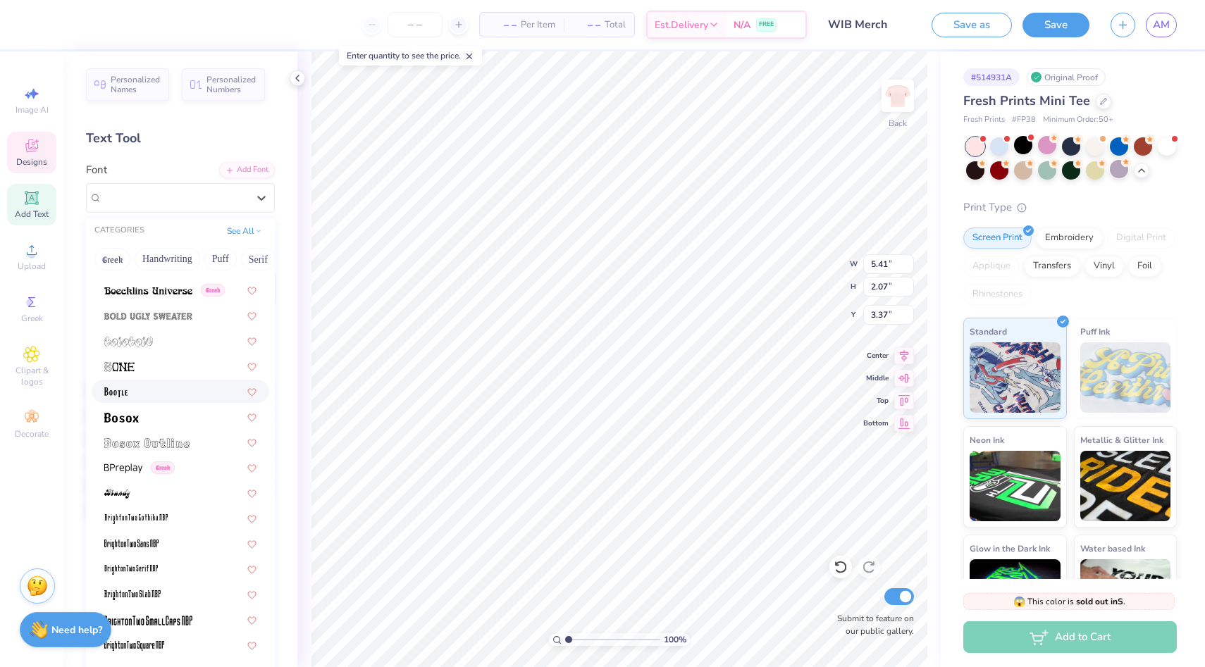
click at [138, 394] on div at bounding box center [180, 391] width 152 height 15
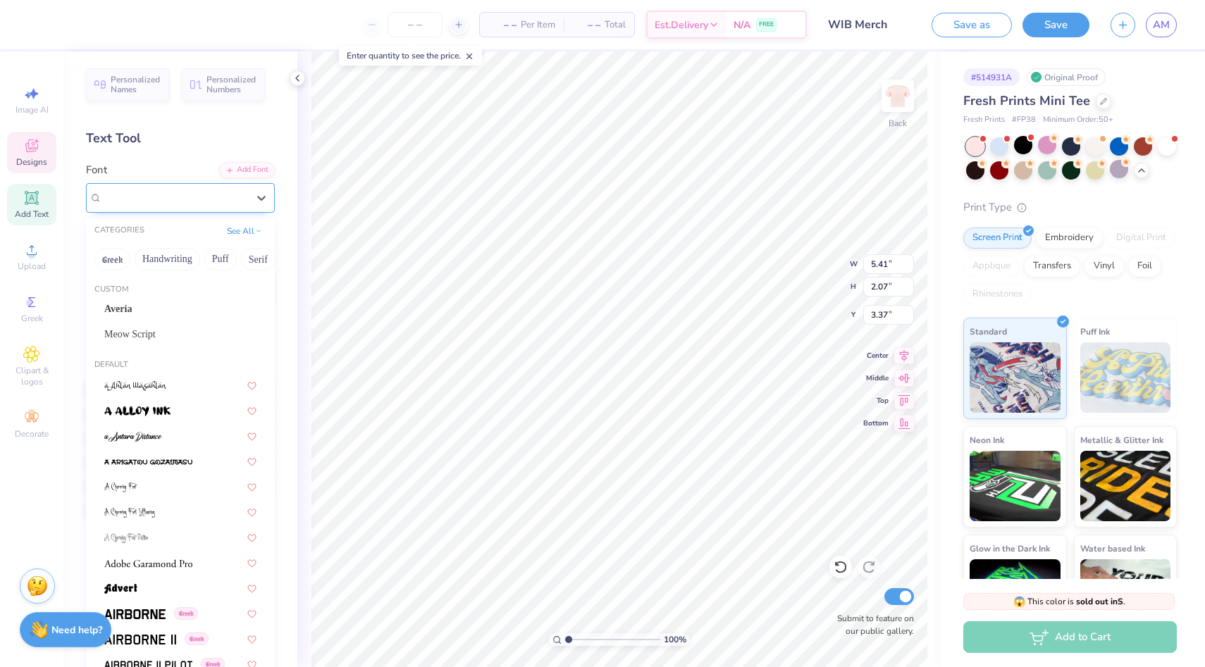
click at [208, 192] on div "BOOTLE" at bounding box center [175, 198] width 148 height 22
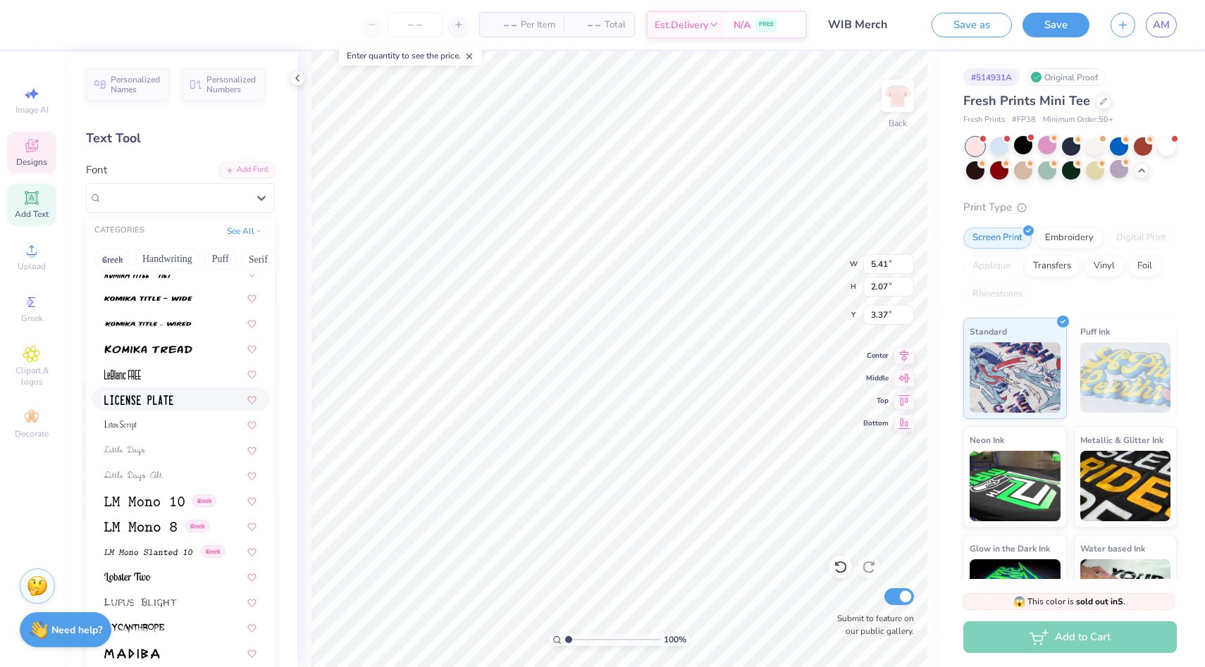
scroll to position [4656, 0]
click at [185, 391] on div at bounding box center [180, 395] width 152 height 15
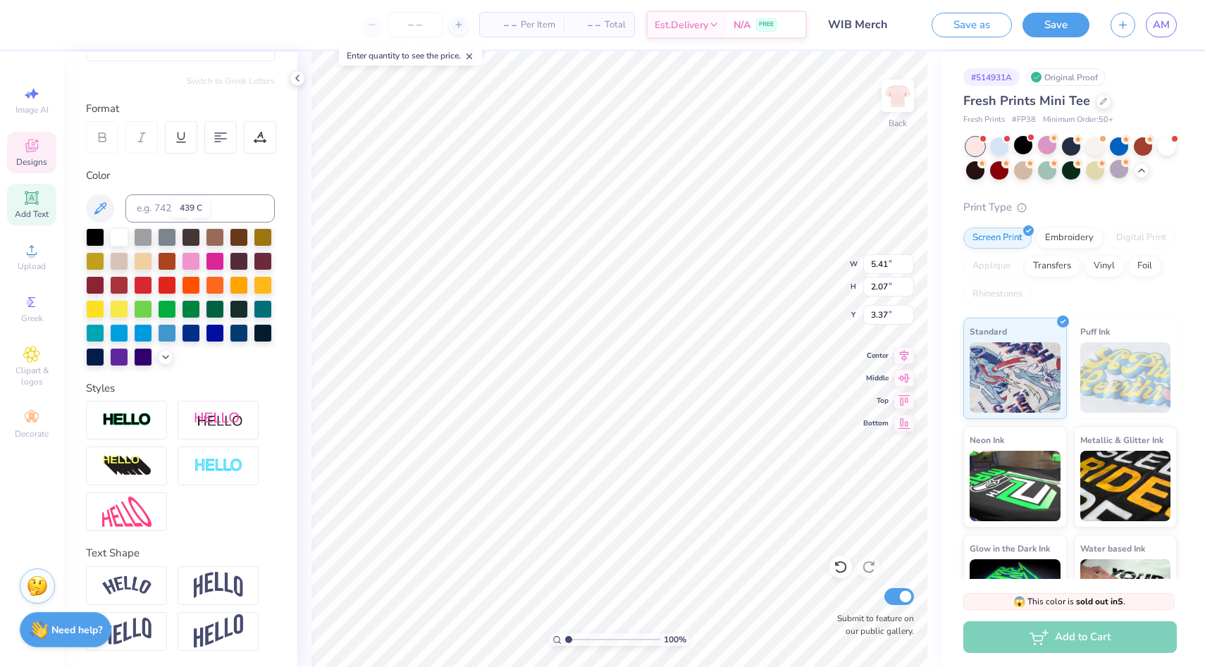
scroll to position [0, 0]
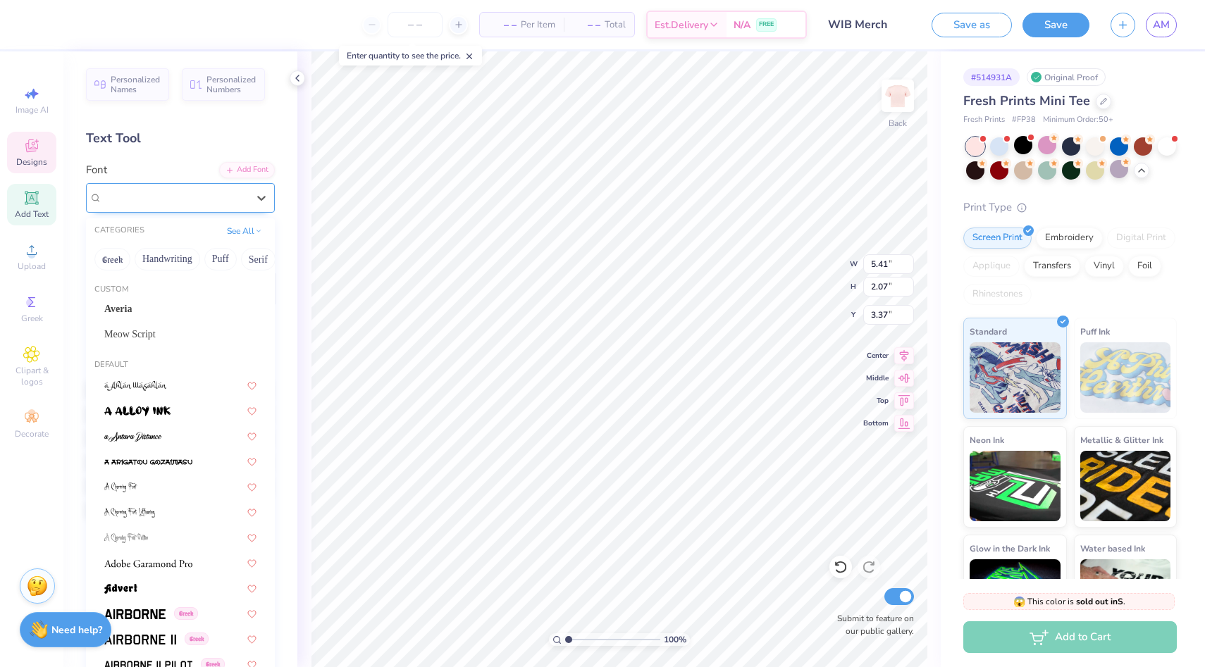
click at [157, 188] on div at bounding box center [174, 197] width 145 height 19
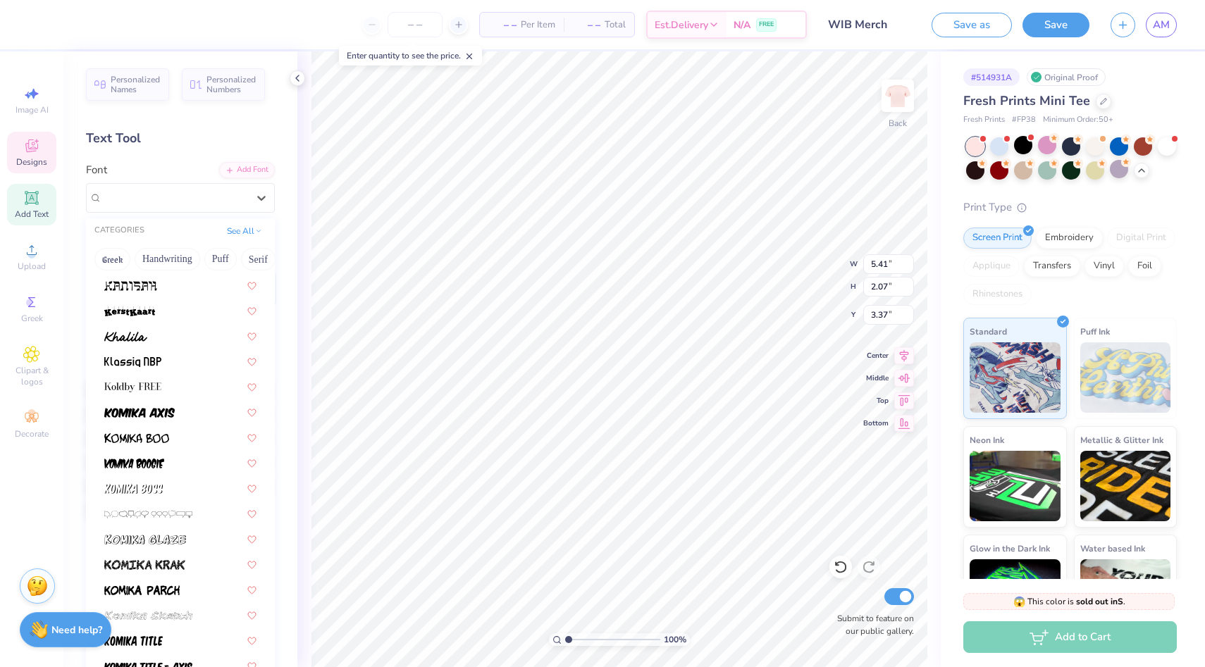
scroll to position [4046, 0]
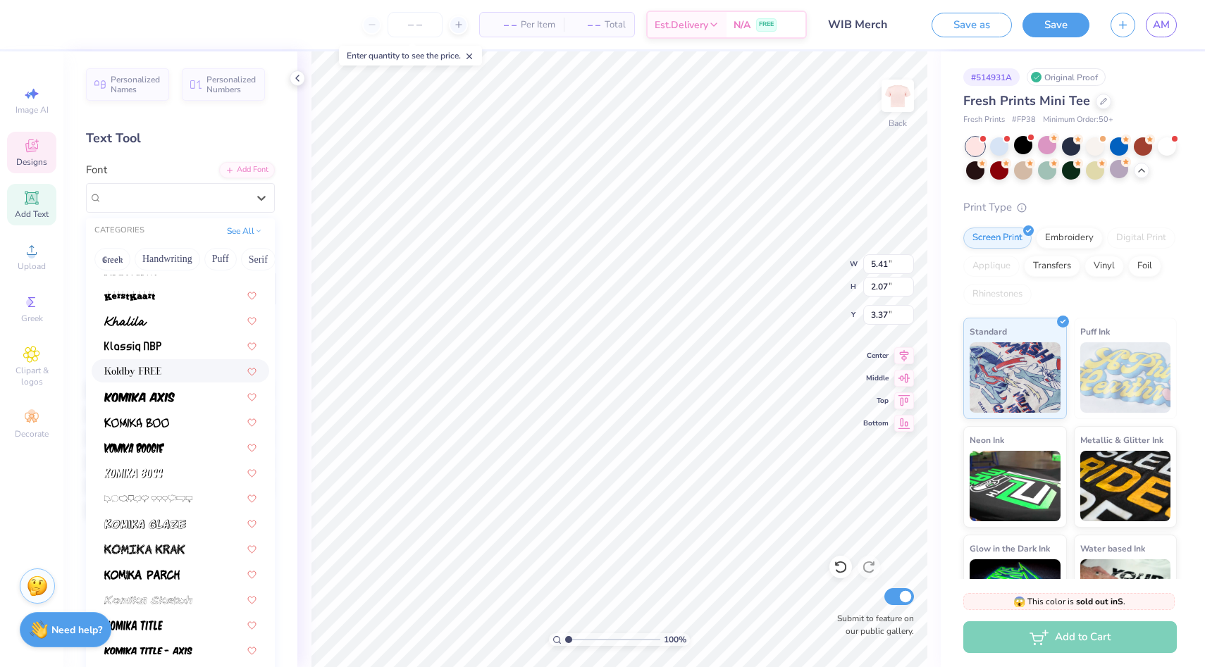
click at [158, 365] on span at bounding box center [132, 370] width 57 height 15
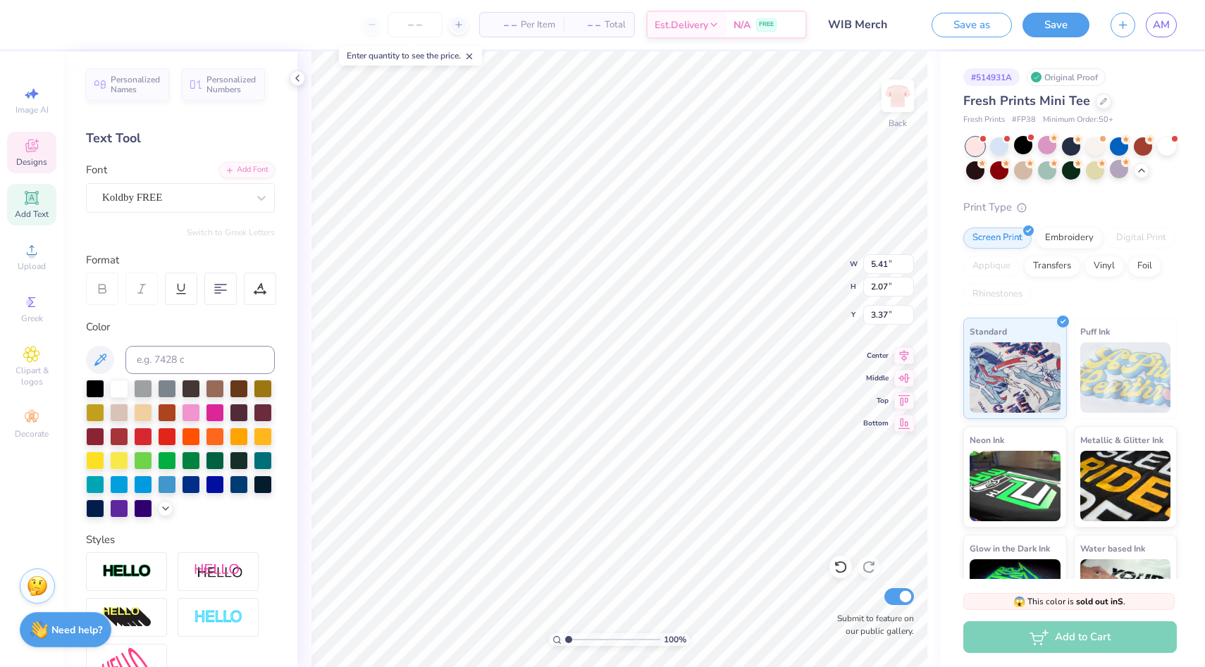
type textarea "WIB"
type input "3.50"
type textarea "r"
type textarea "n"
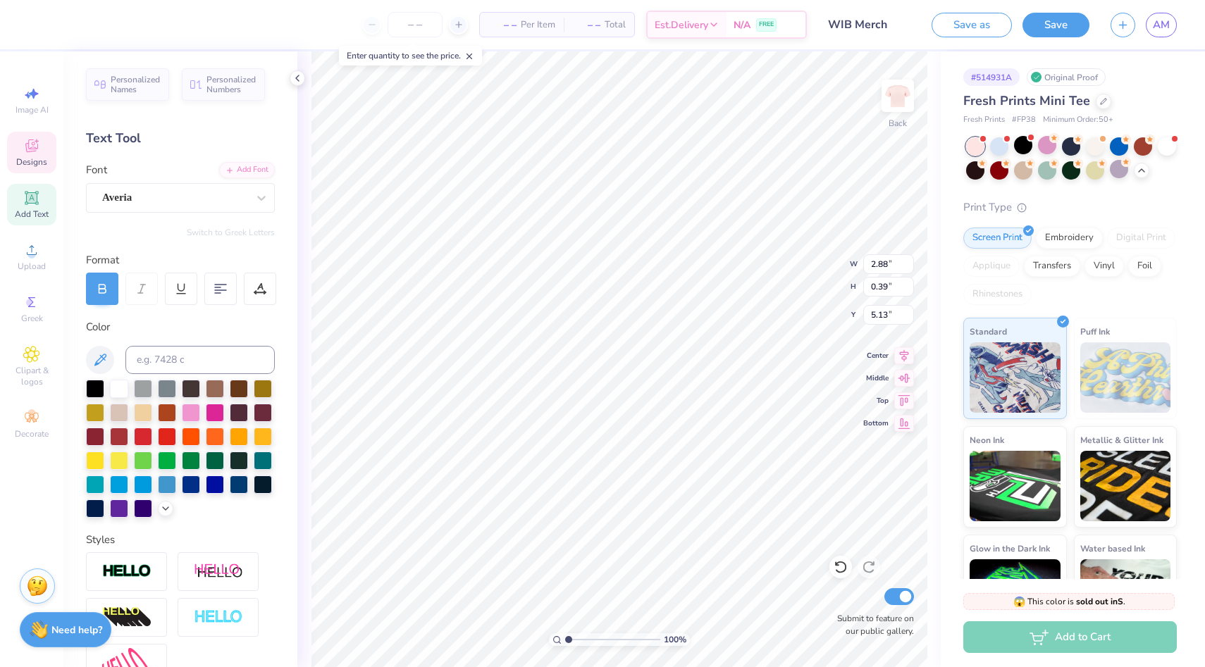
type textarea "mnsu"
type input "3.54"
type input "3.22"
type input "7.03"
type input "4.73"
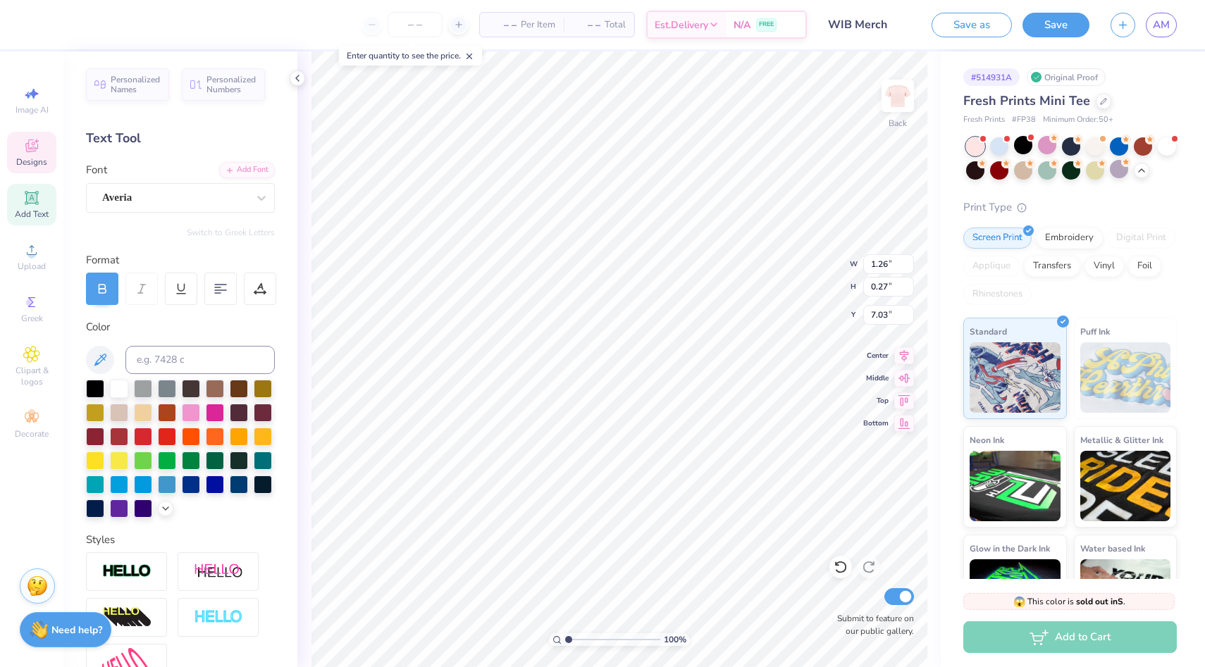
type input "1.83"
type input "3.38"
type input "3.59"
type input "5.72"
type input "3.40"
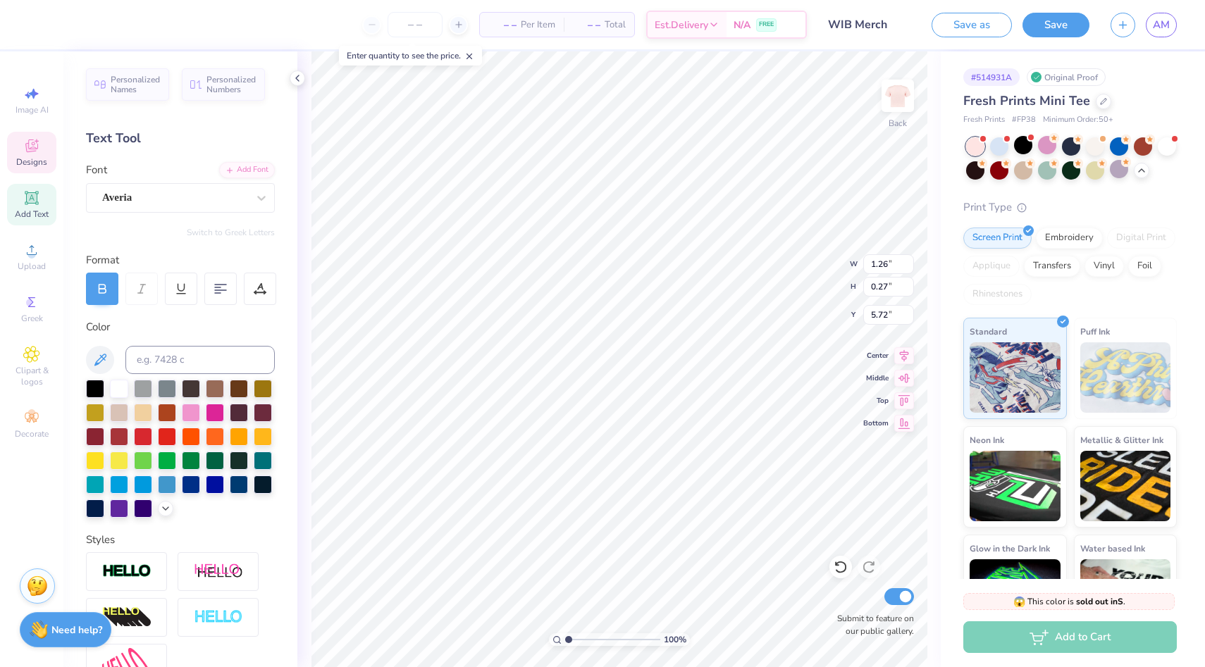
type input "5.55"
click at [200, 190] on div "Averia" at bounding box center [175, 198] width 148 height 22
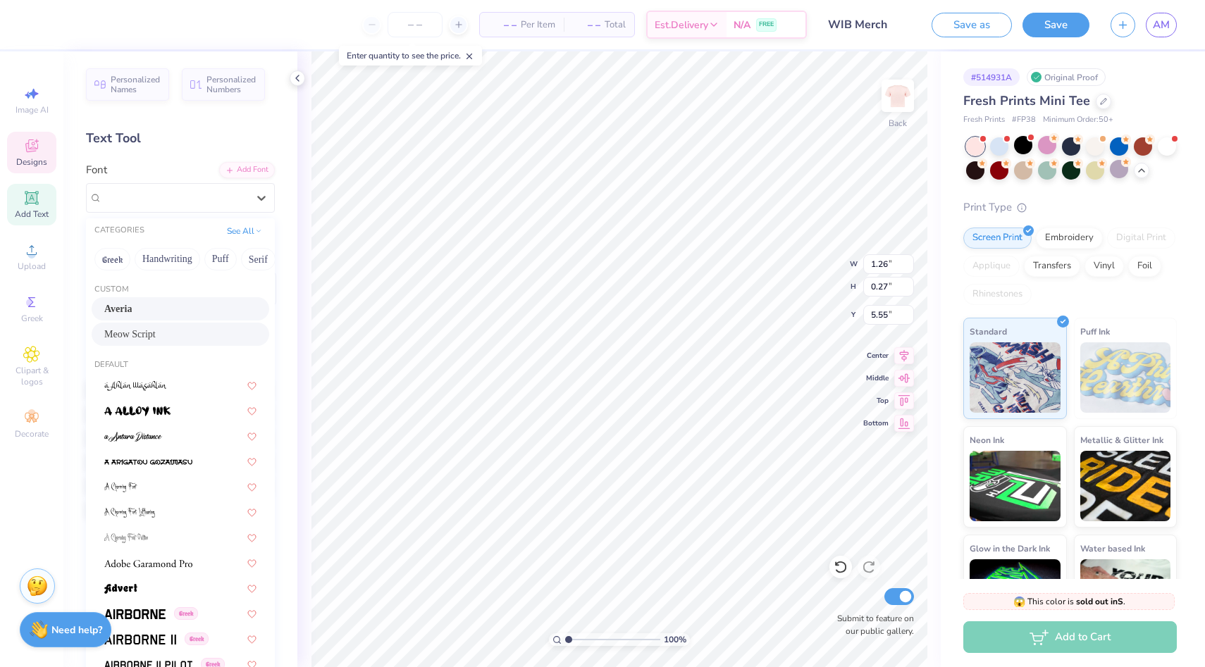
click at [152, 334] on div "Meow Script" at bounding box center [180, 334] width 152 height 15
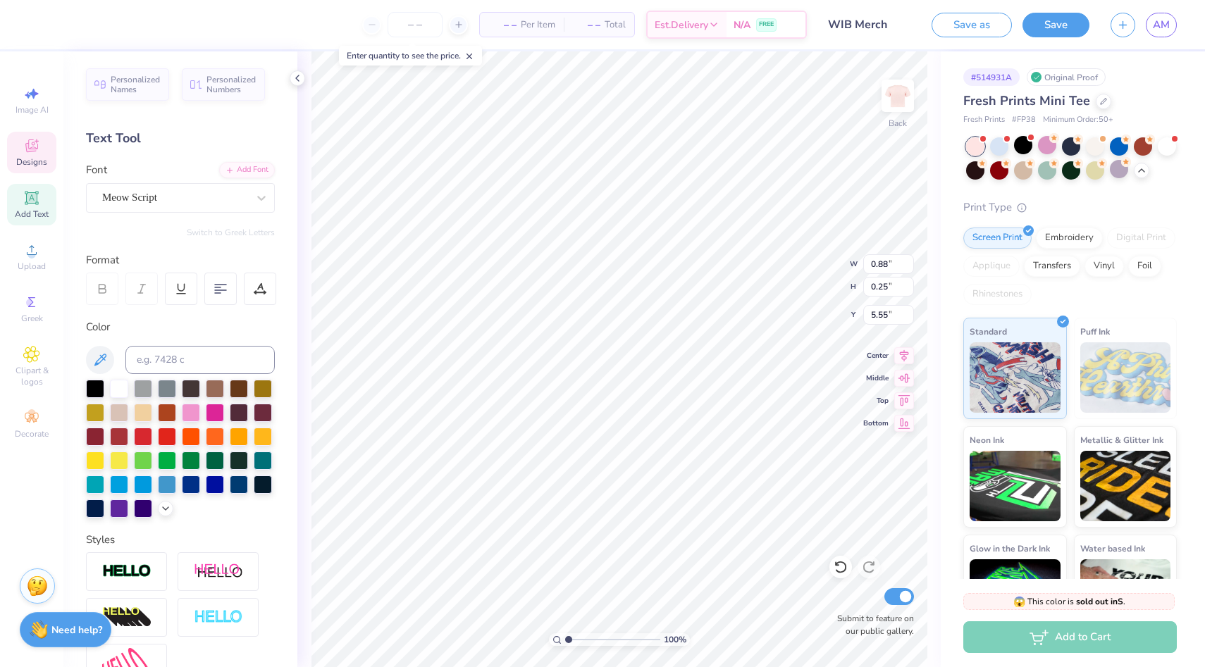
type input "0.88"
type input "0.25"
type input "5.57"
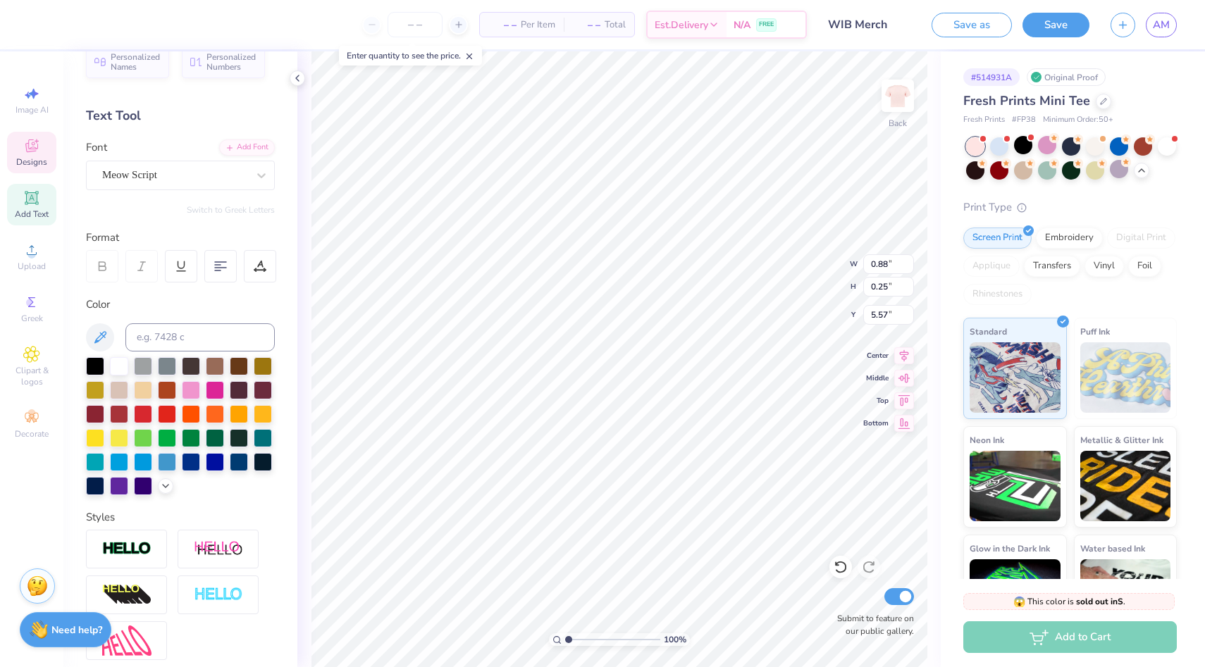
scroll to position [30, 0]
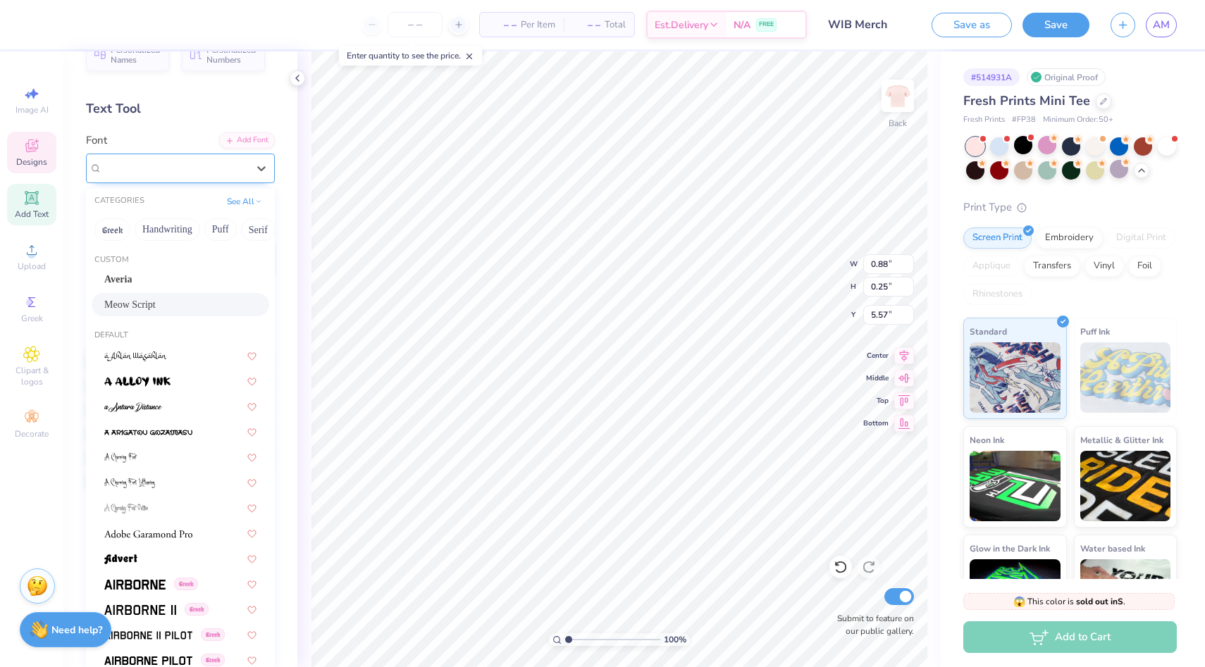
click at [161, 170] on div "Meow Script" at bounding box center [175, 168] width 148 height 22
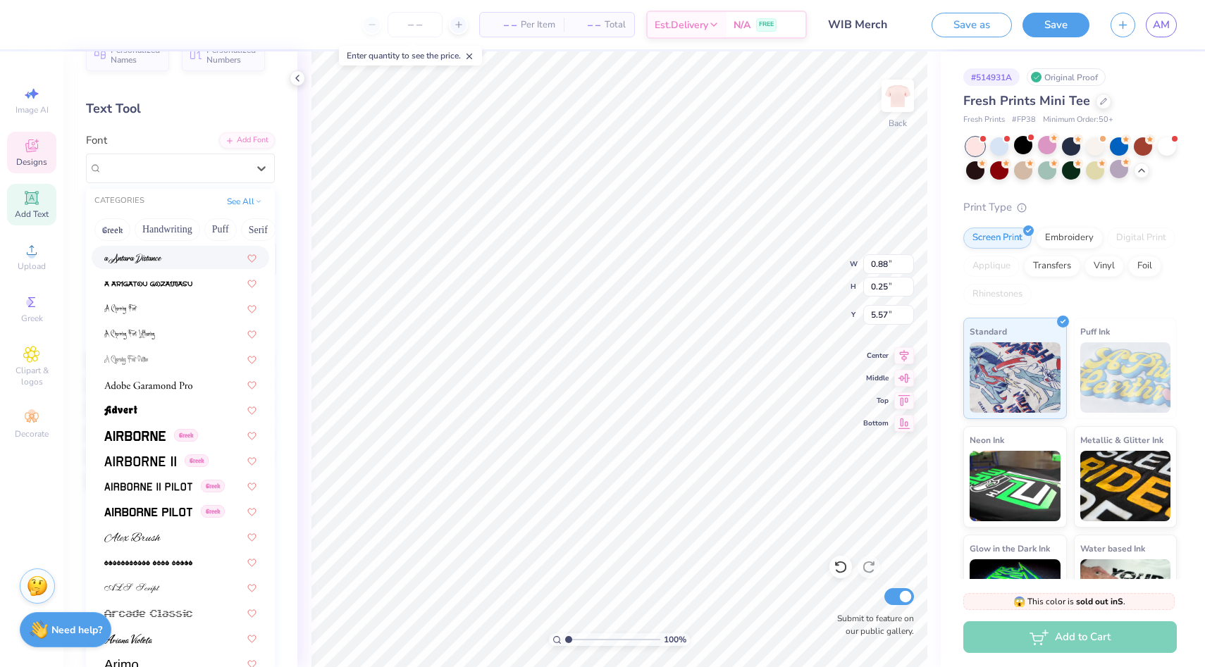
scroll to position [149, 0]
click at [194, 416] on div at bounding box center [180, 409] width 152 height 15
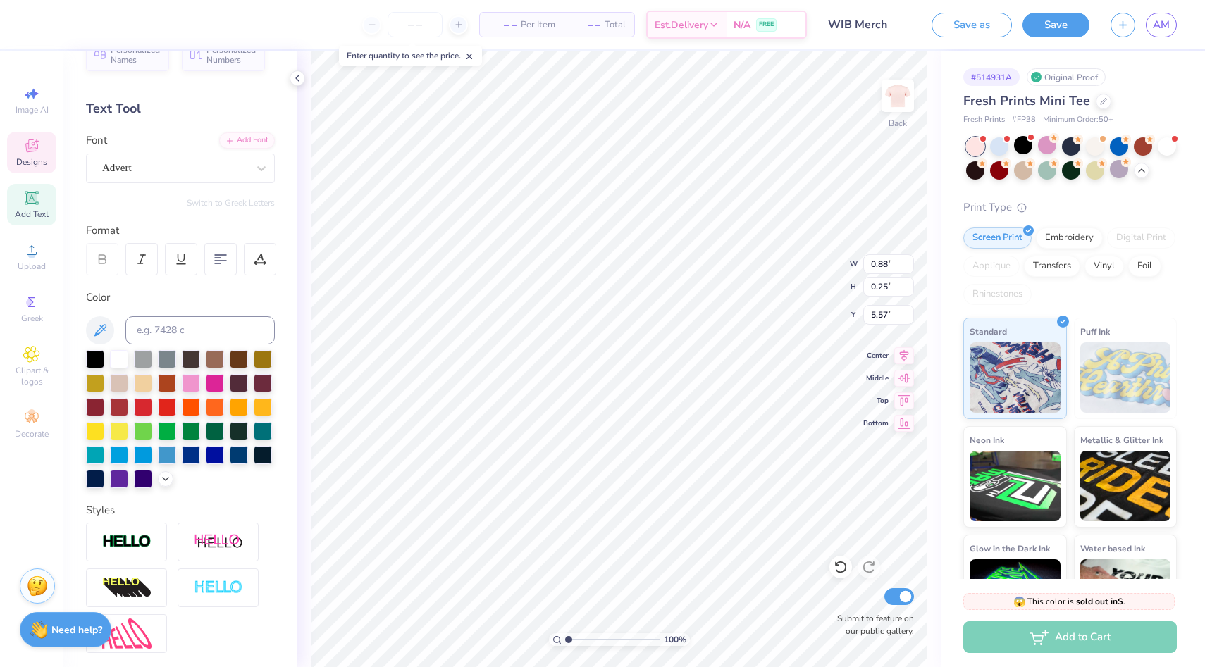
type input "1.36"
type input "0.30"
type input "5.54"
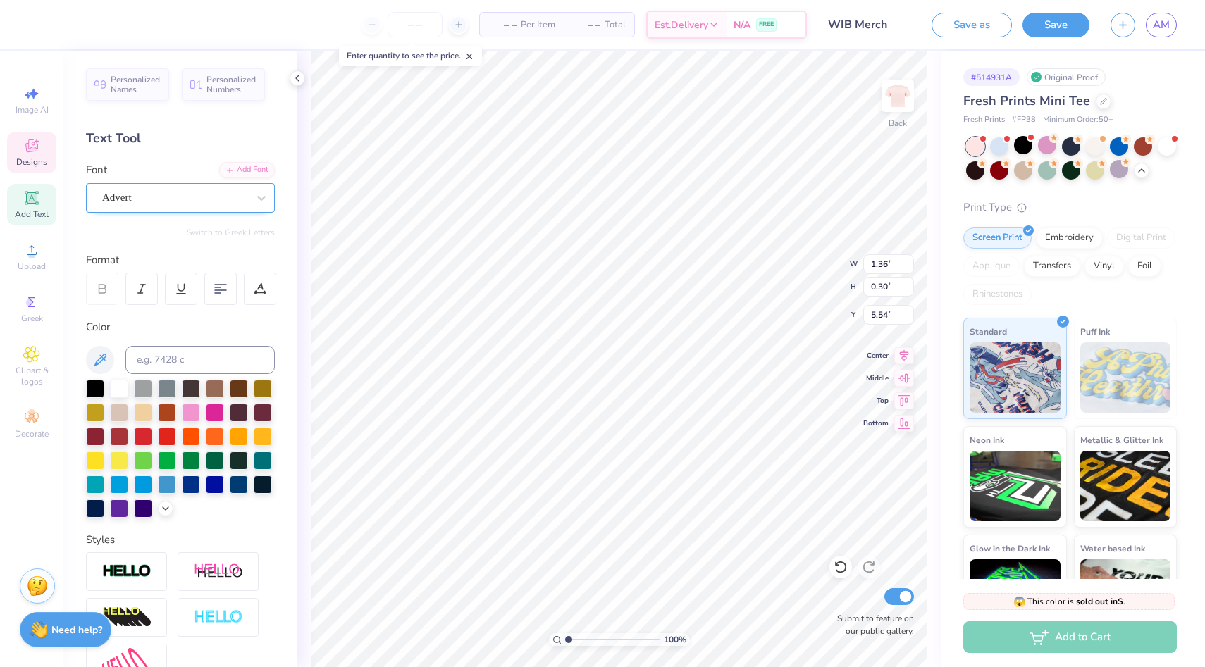
click at [161, 197] on div "Advert" at bounding box center [175, 198] width 148 height 22
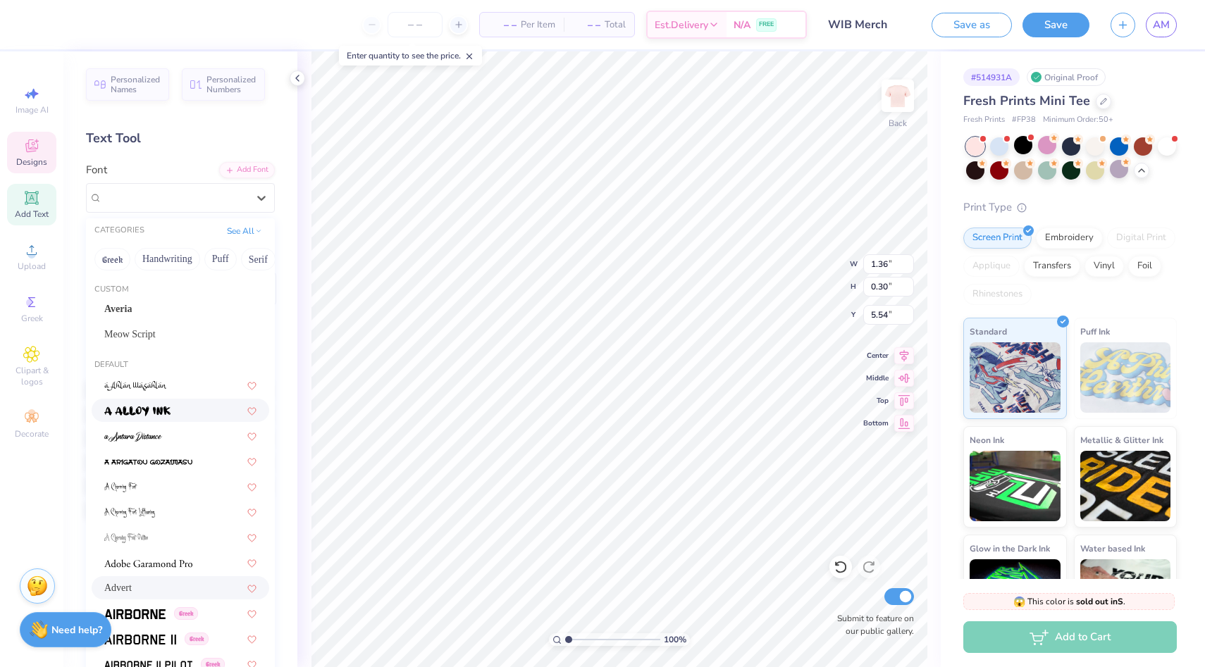
click at [161, 404] on span at bounding box center [137, 410] width 66 height 15
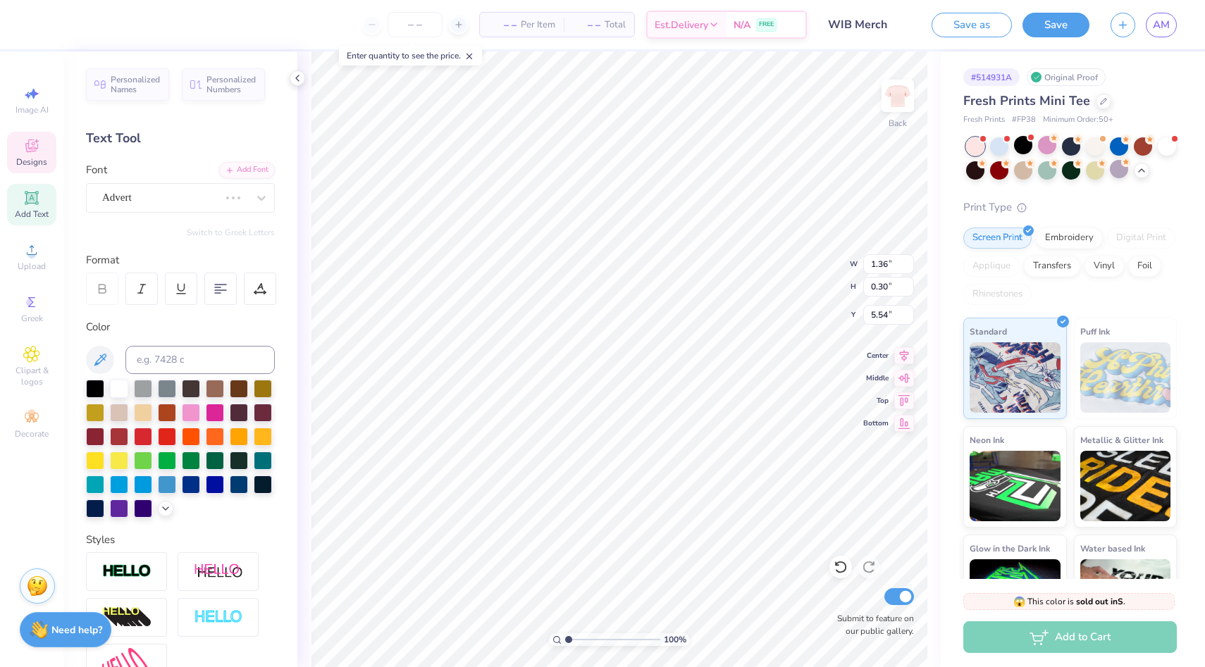
type input "1.50"
type input "0.49"
type input "5.44"
click at [197, 205] on div "a Alloy Ink" at bounding box center [175, 198] width 148 height 22
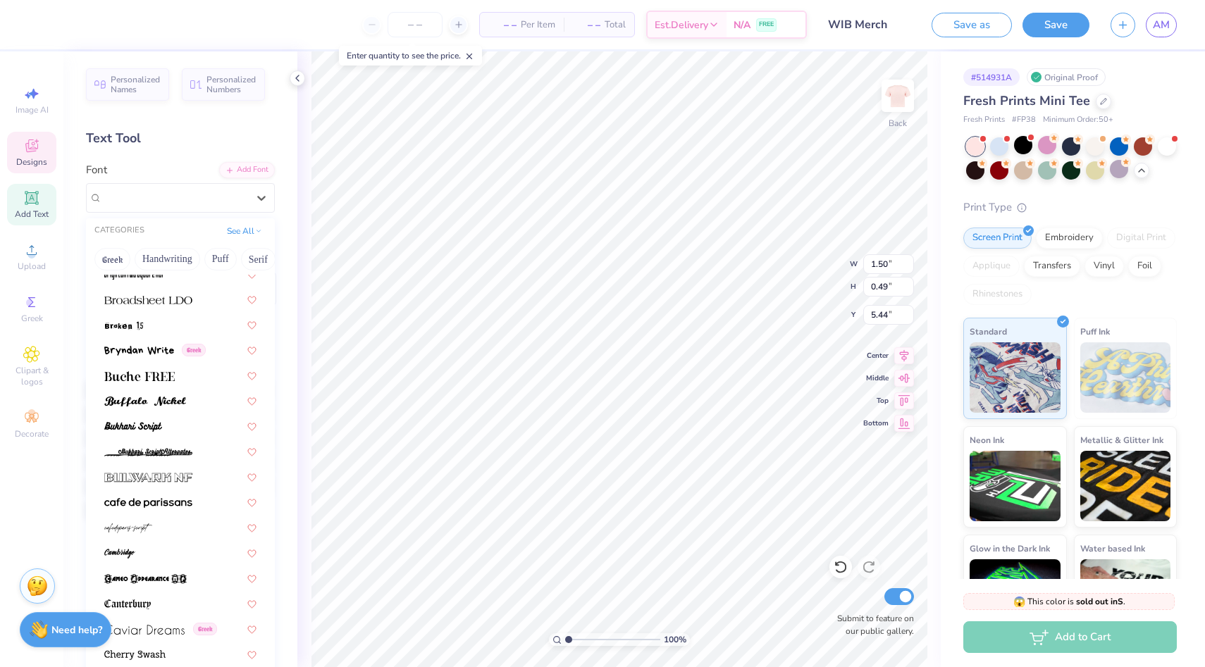
scroll to position [1329, 0]
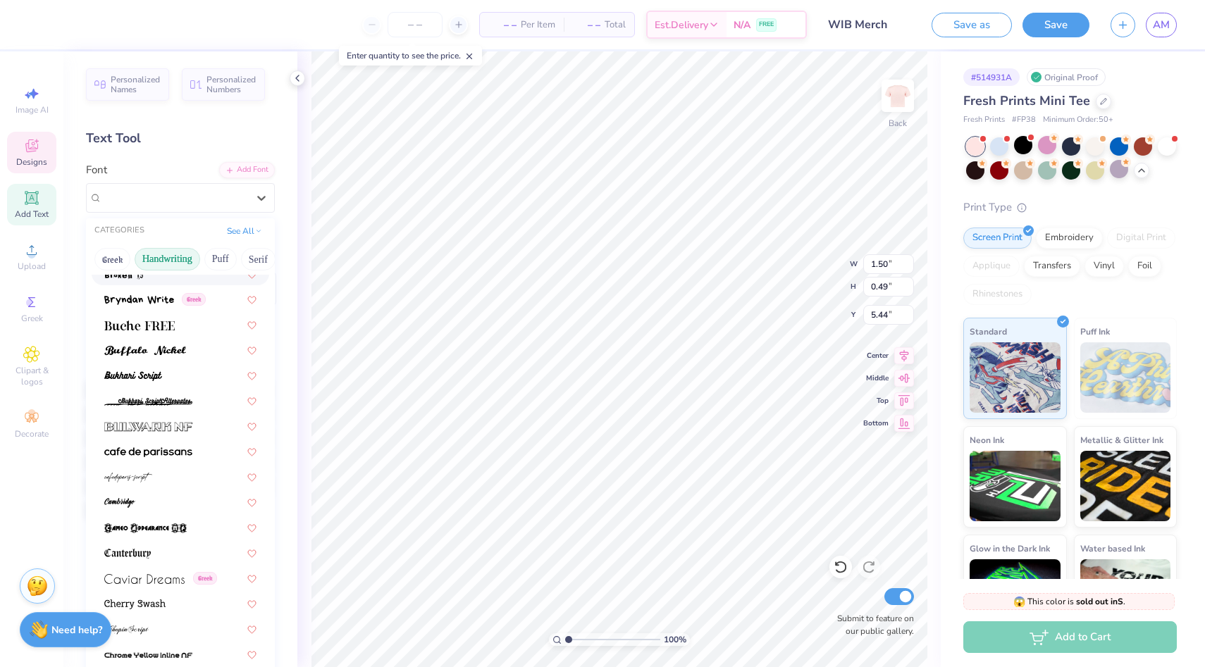
click at [175, 252] on button "Handwriting" at bounding box center [168, 259] width 66 height 23
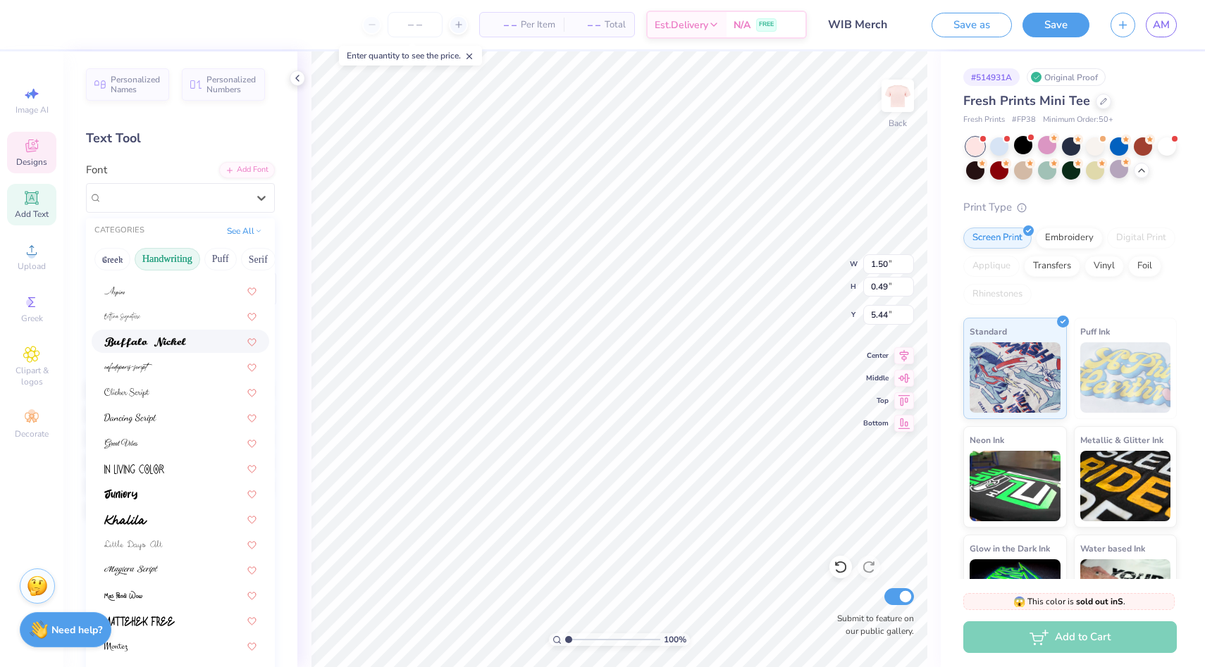
scroll to position [82, 0]
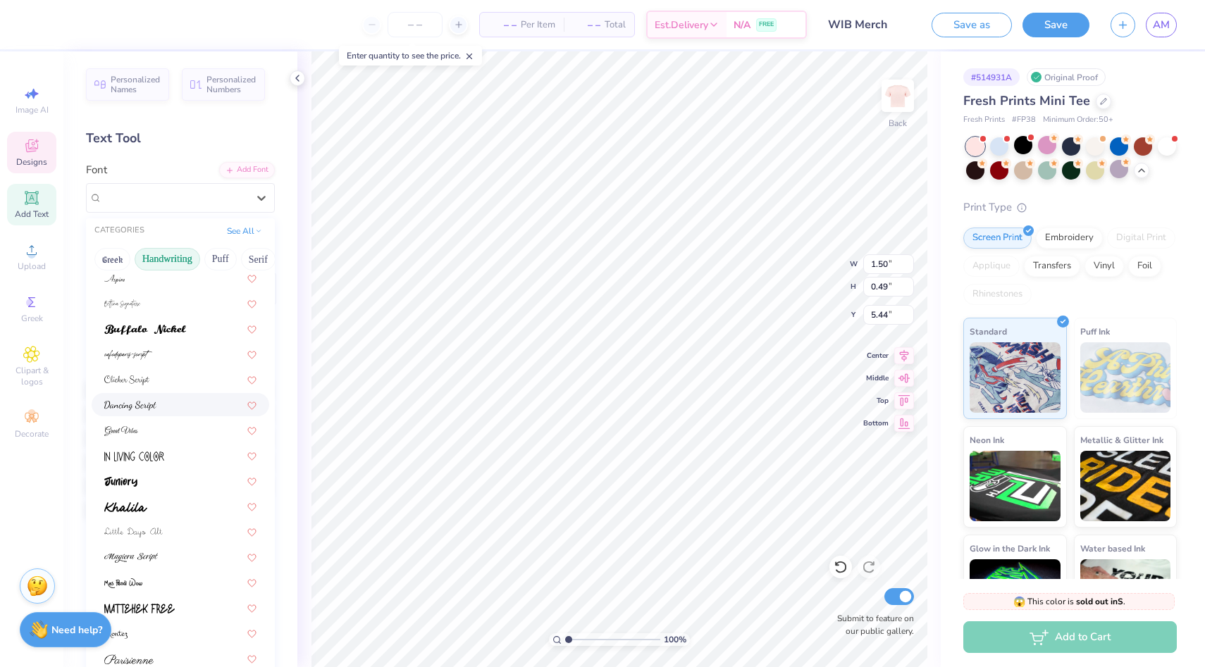
click at [156, 404] on img at bounding box center [130, 406] width 52 height 10
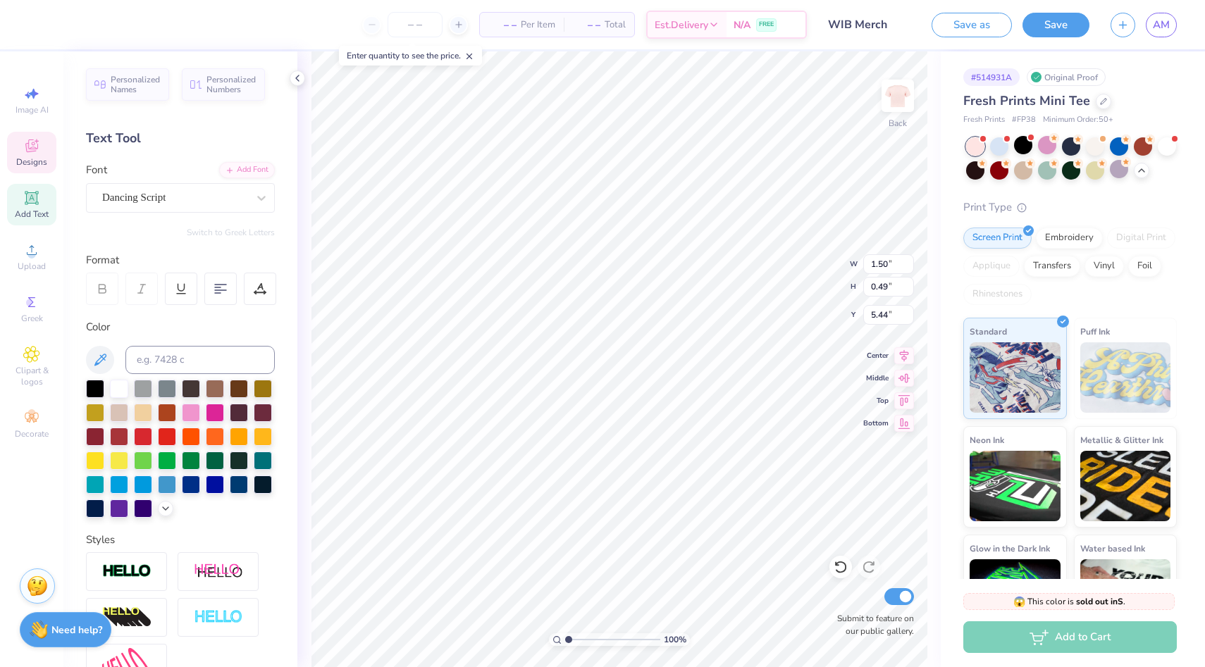
type input "1.06"
type input "0.24"
type input "5.57"
click at [199, 187] on div "Dancing Script" at bounding box center [175, 198] width 148 height 22
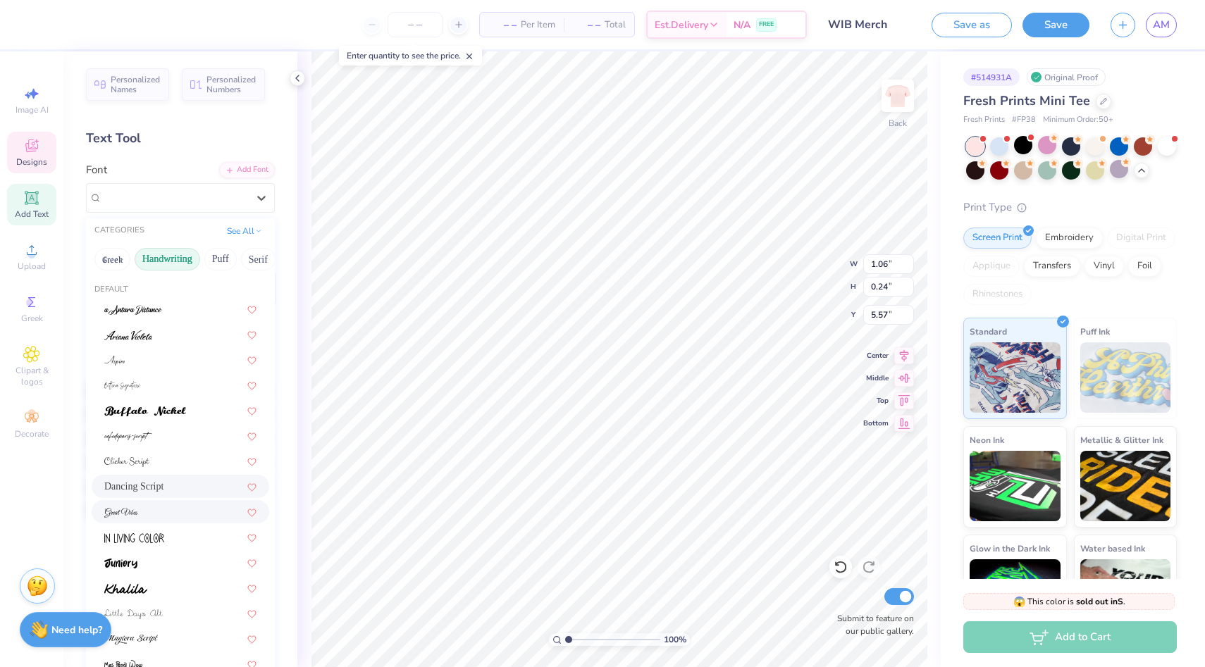
click at [168, 509] on div at bounding box center [180, 511] width 152 height 15
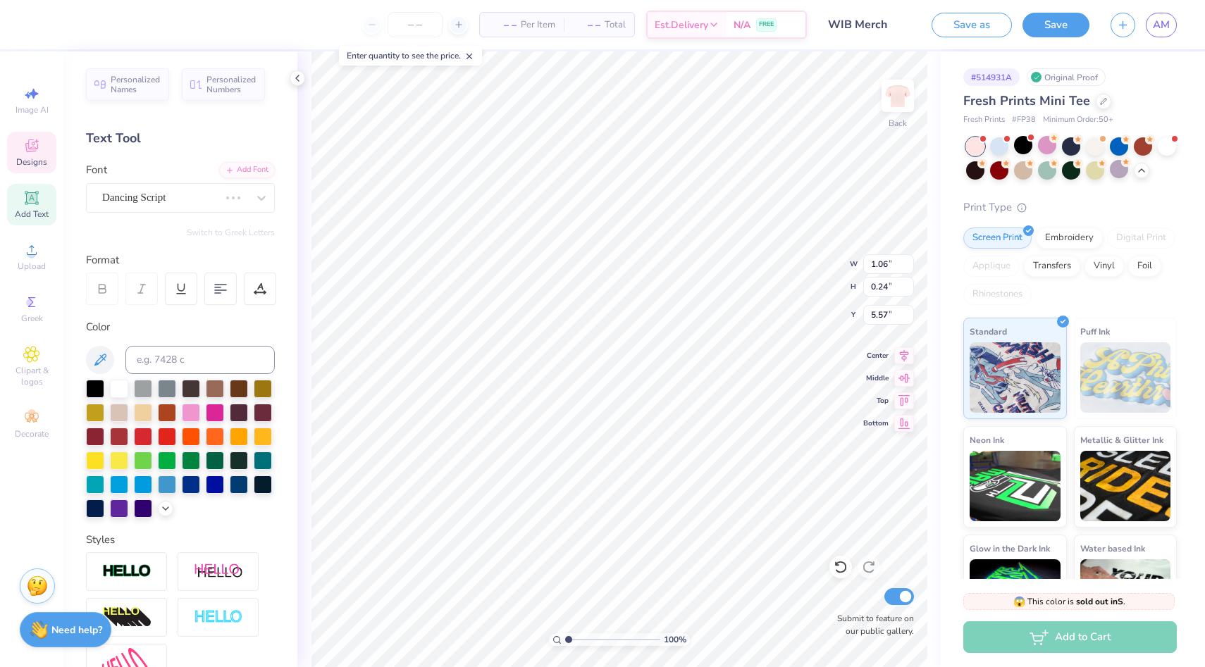
type input "0.84"
type input "0.22"
type input "5.58"
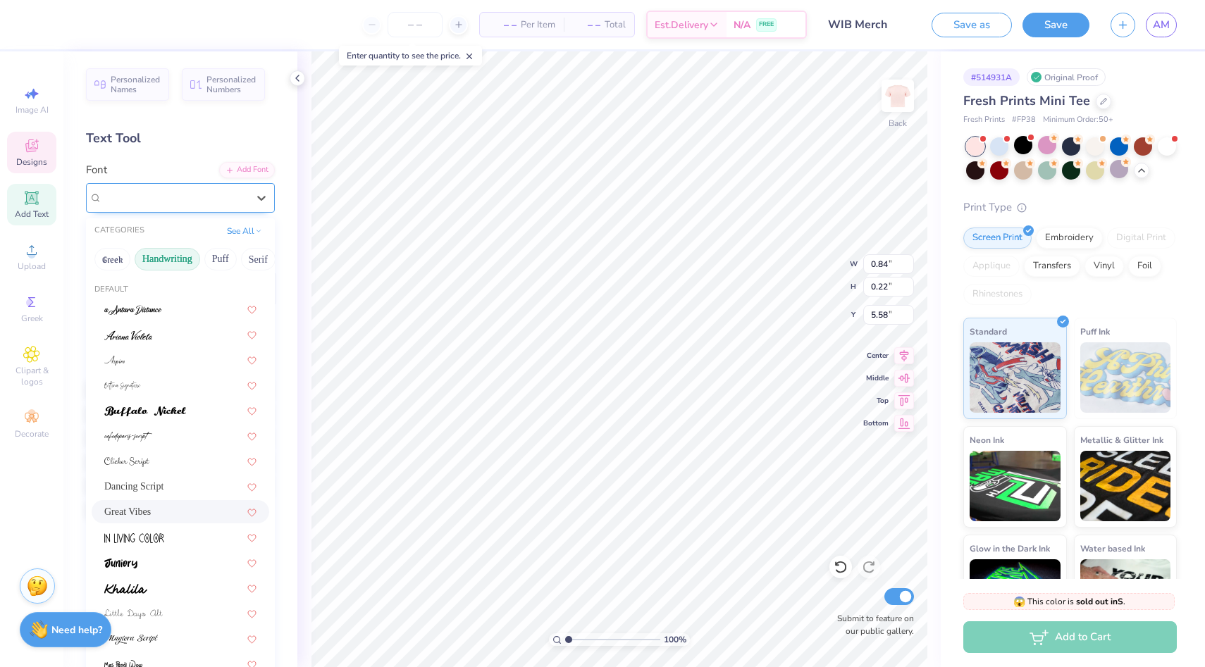
click at [225, 206] on div at bounding box center [174, 197] width 145 height 19
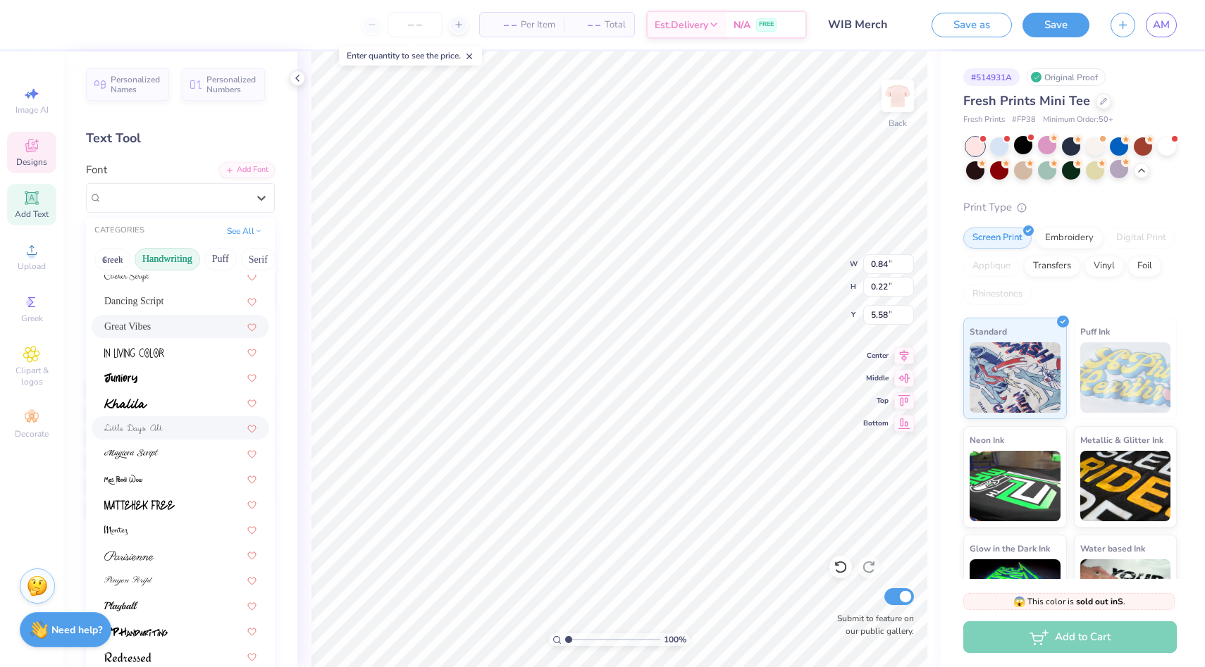
scroll to position [310, 0]
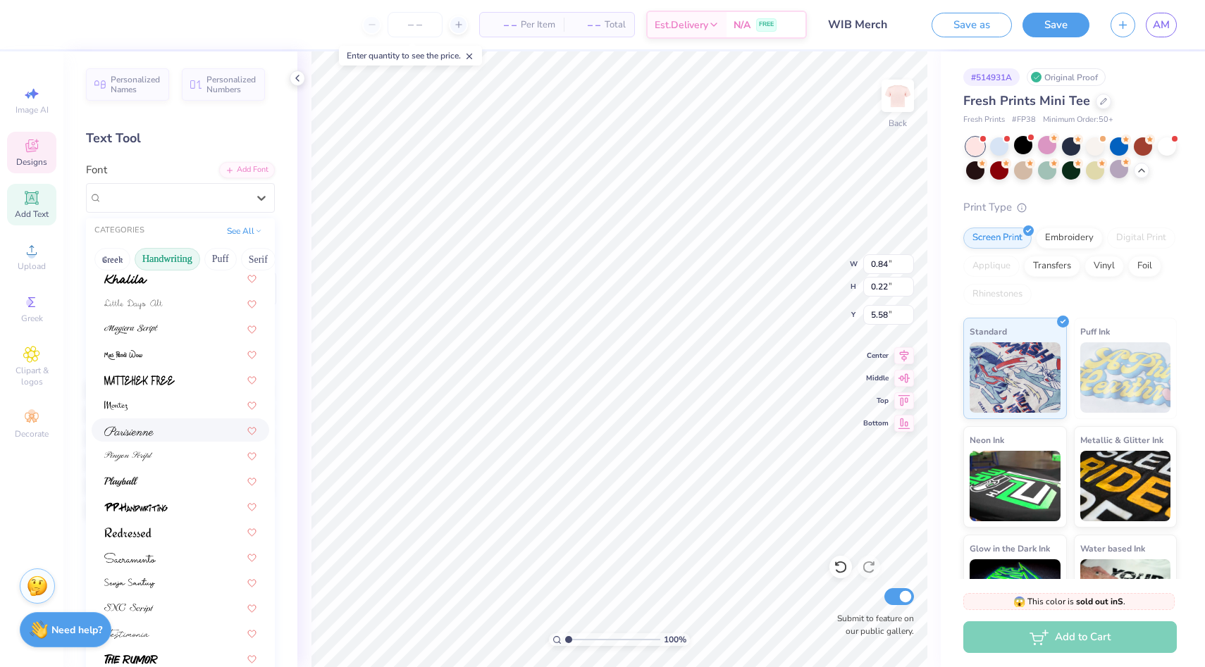
click at [161, 437] on div at bounding box center [181, 429] width 178 height 23
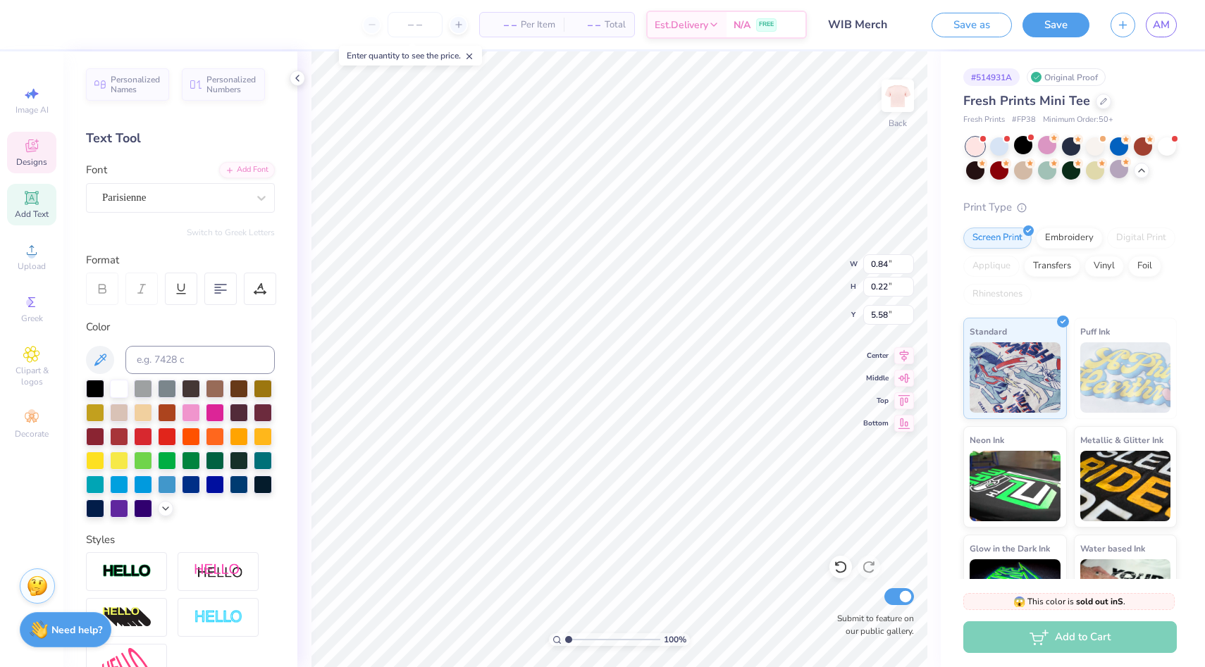
type input "1.01"
type input "0.23"
type input "5.57"
click at [186, 197] on div "Parisienne" at bounding box center [175, 198] width 148 height 22
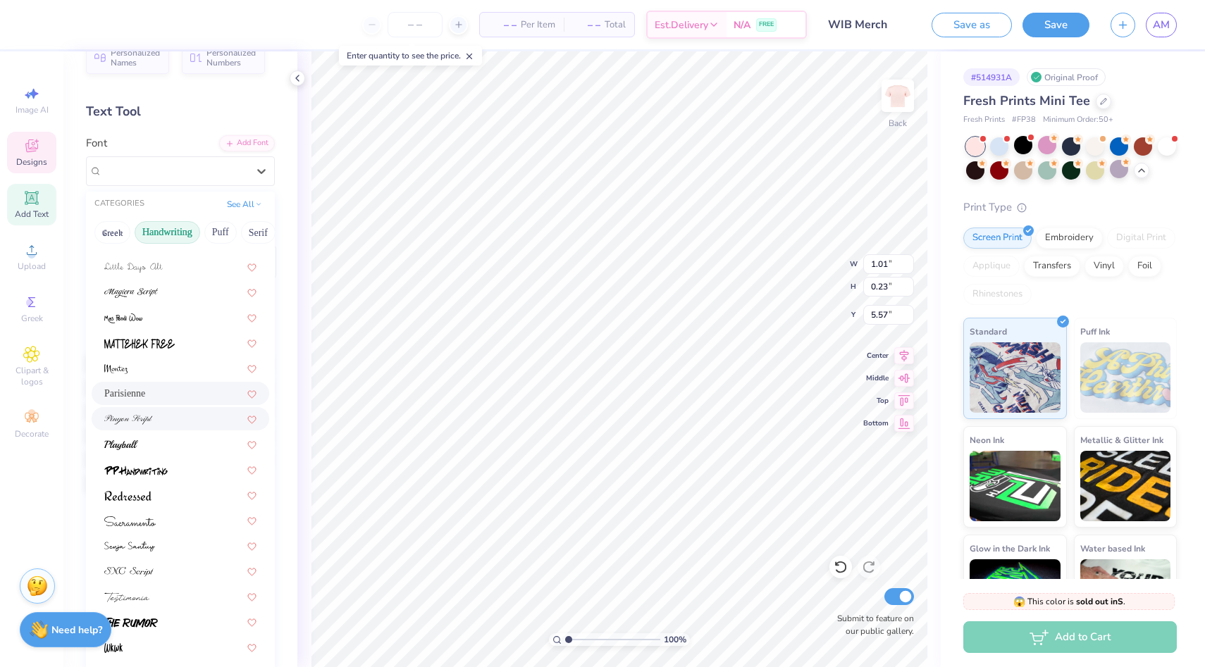
scroll to position [27, 0]
click at [156, 421] on div at bounding box center [180, 418] width 152 height 15
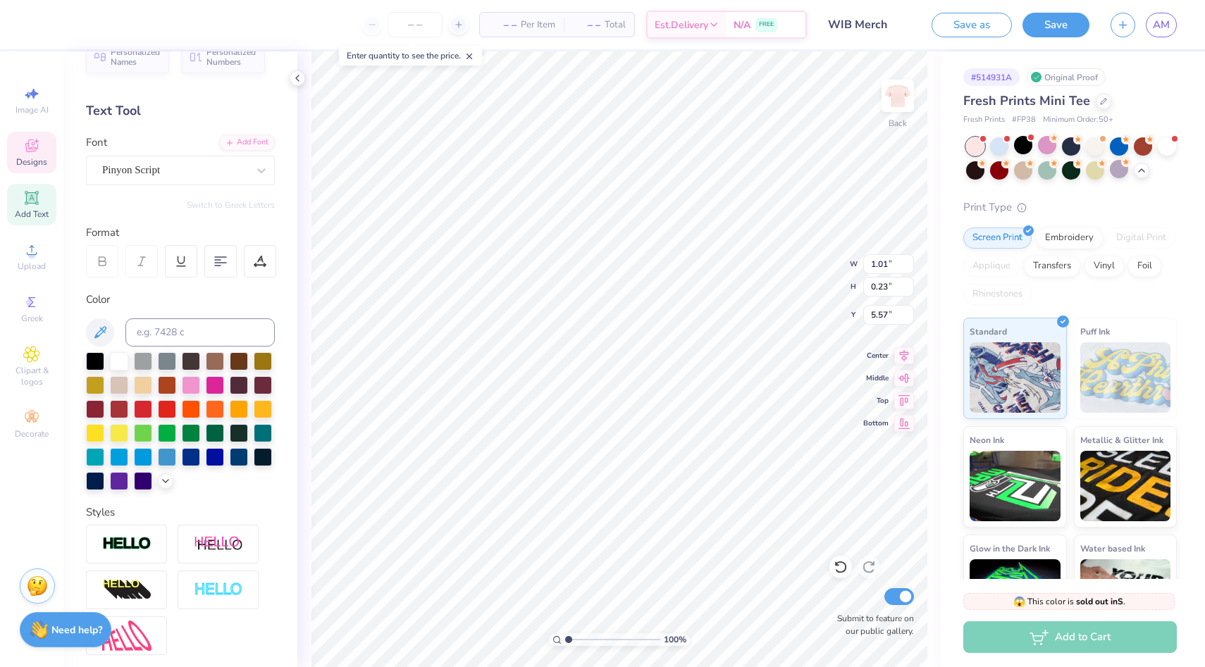
type input "1.08"
type input "0.22"
type input "5.58"
click at [194, 187] on div "Personalized Names Personalized Numbers Text Tool Add Font Font Pinyon Script S…" at bounding box center [180, 359] width 234 height 616
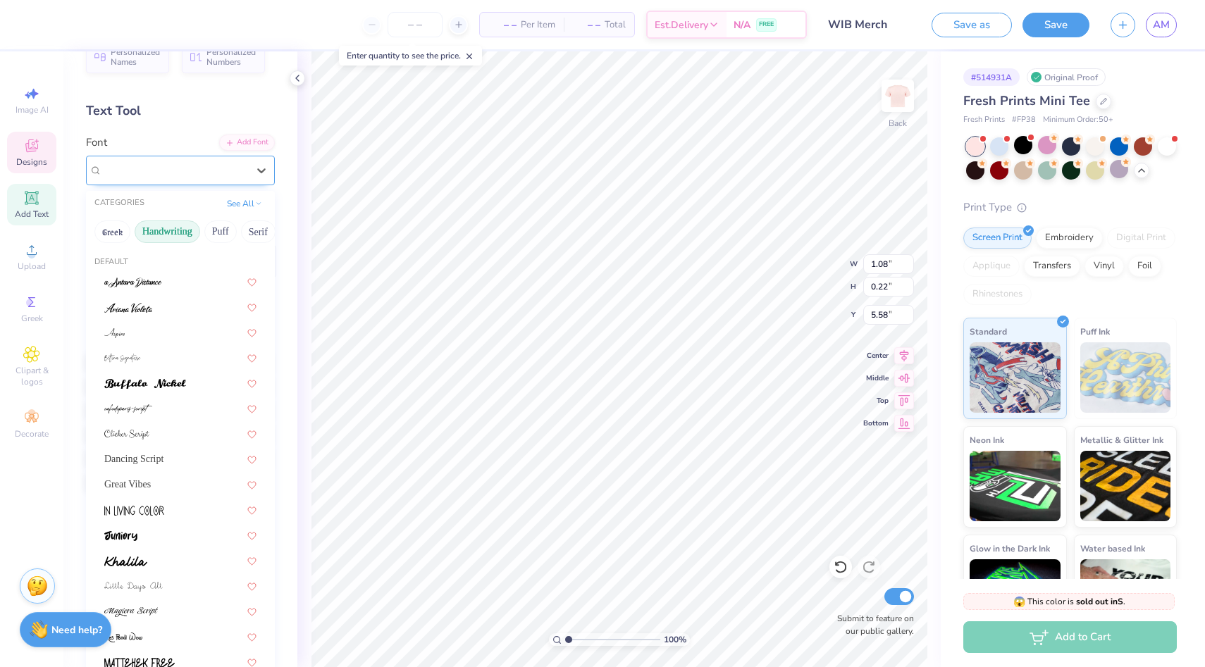
click at [204, 170] on div "Pinyon Script" at bounding box center [175, 170] width 148 height 22
click at [150, 492] on div "Great Vibes" at bounding box center [180, 484] width 152 height 15
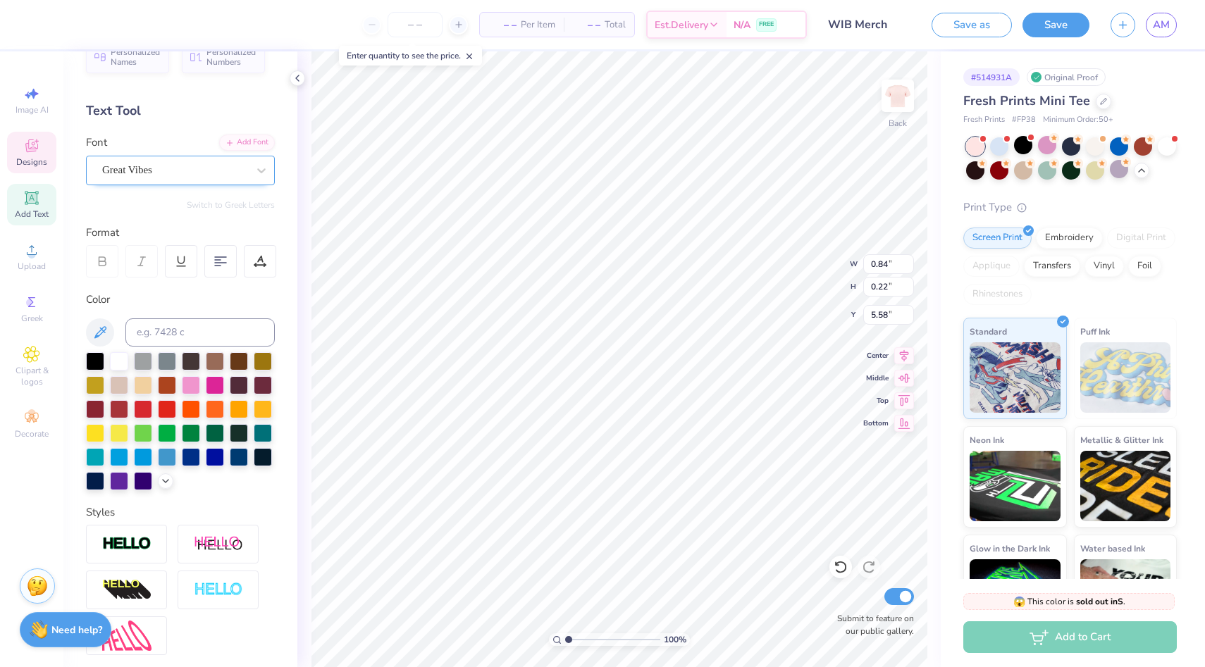
click at [225, 180] on div "Great Vibes" at bounding box center [175, 170] width 148 height 22
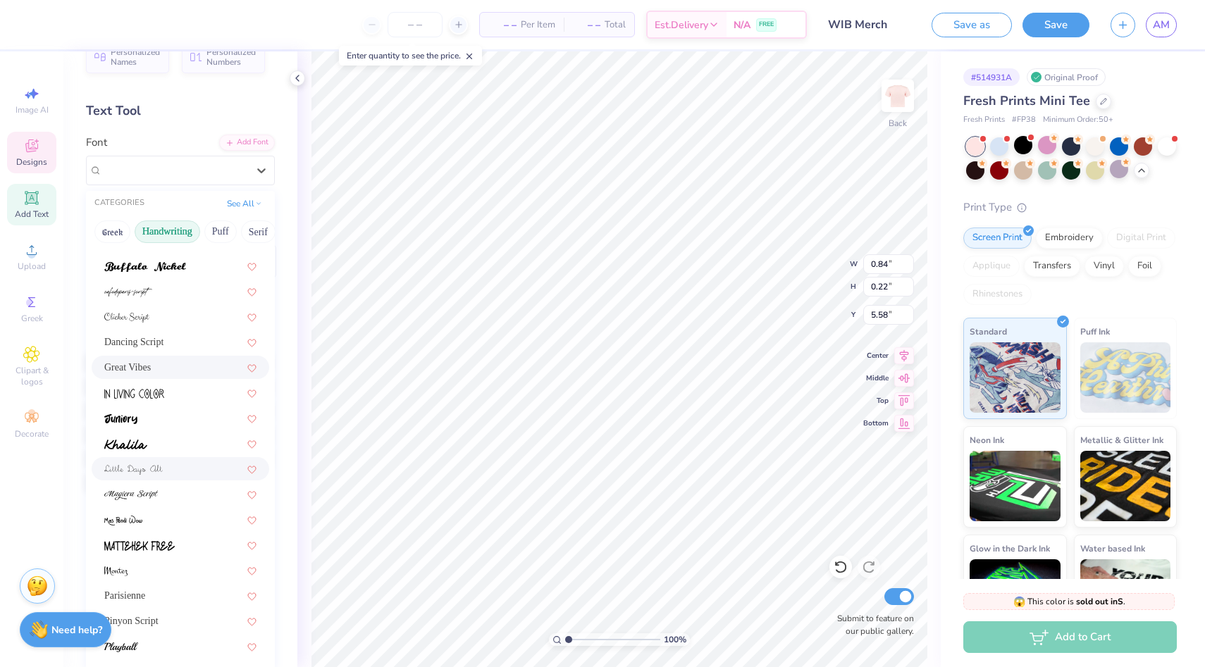
scroll to position [150, 0]
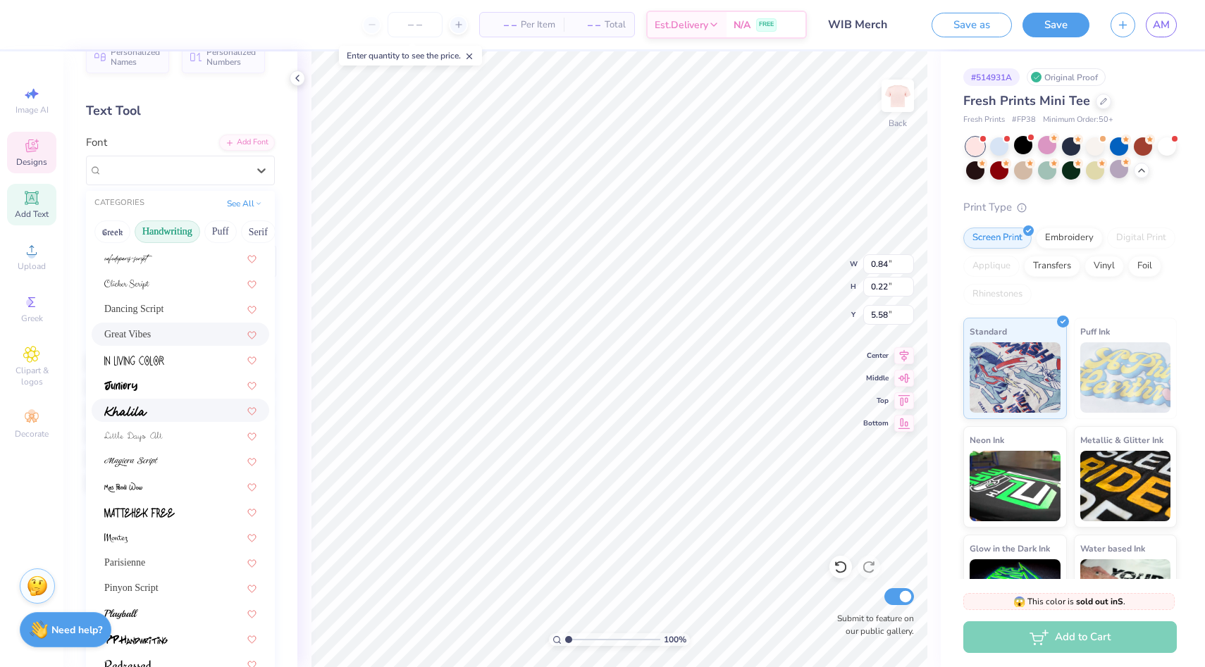
click at [137, 409] on img at bounding box center [125, 411] width 43 height 10
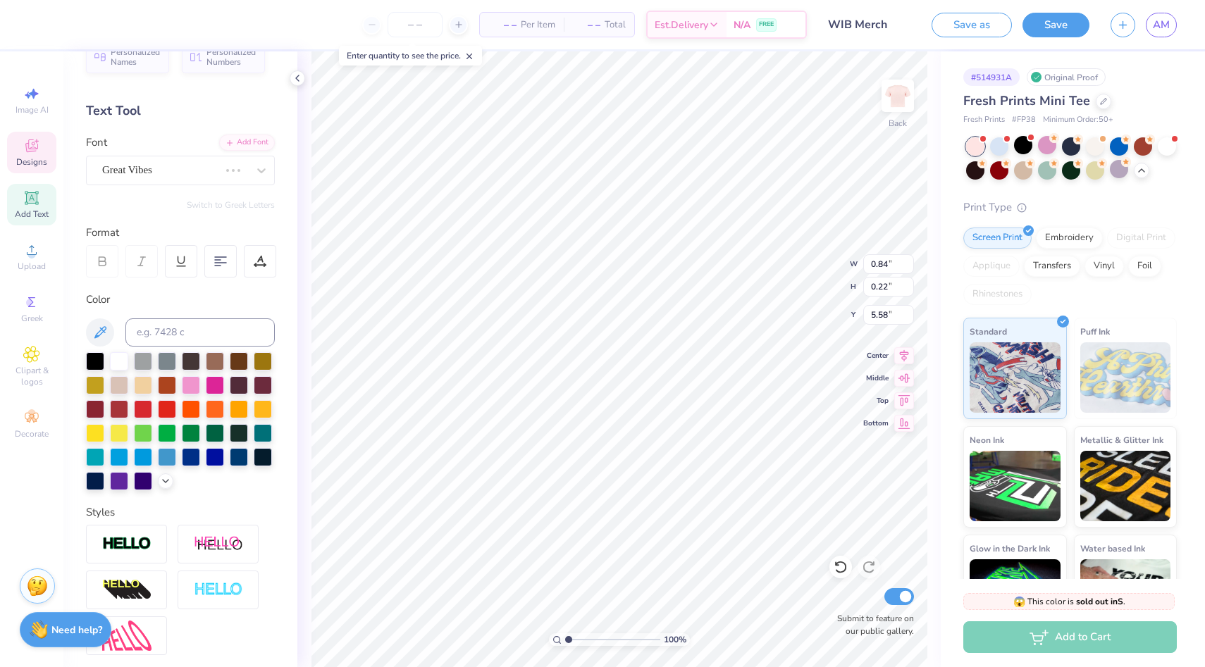
type input "1.26"
type input "0.35"
type input "5.51"
type input "3.59"
click at [1058, 22] on button "Save" at bounding box center [1055, 23] width 67 height 25
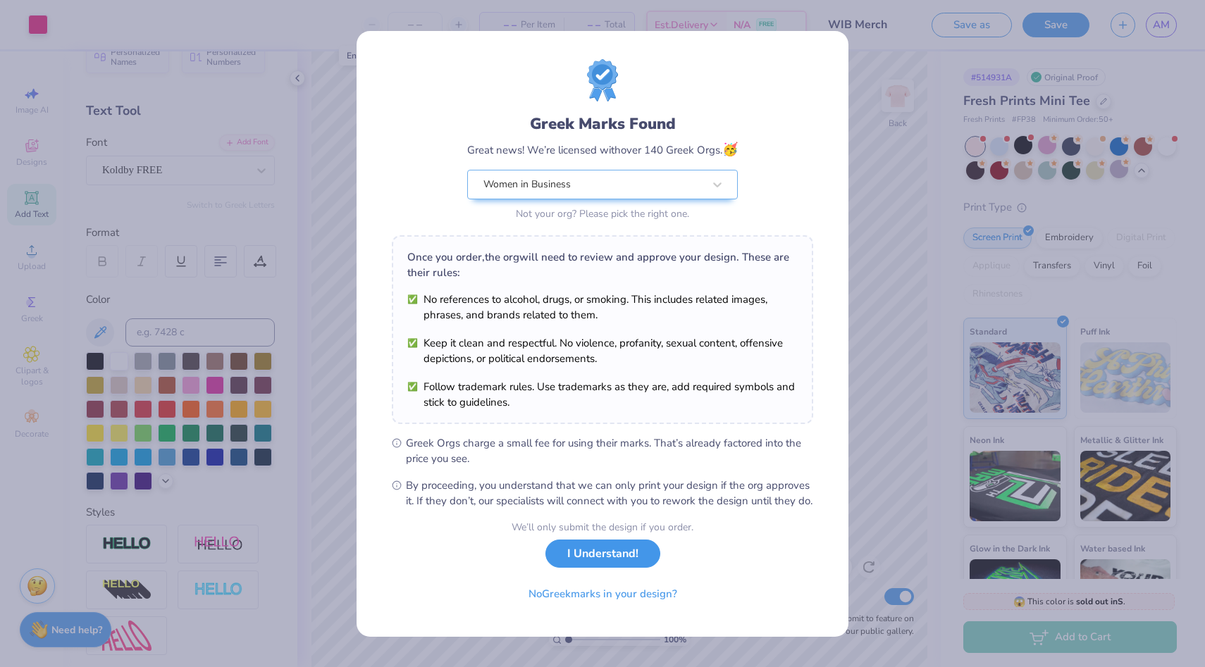
click at [595, 561] on button "I Understand!" at bounding box center [602, 554] width 115 height 29
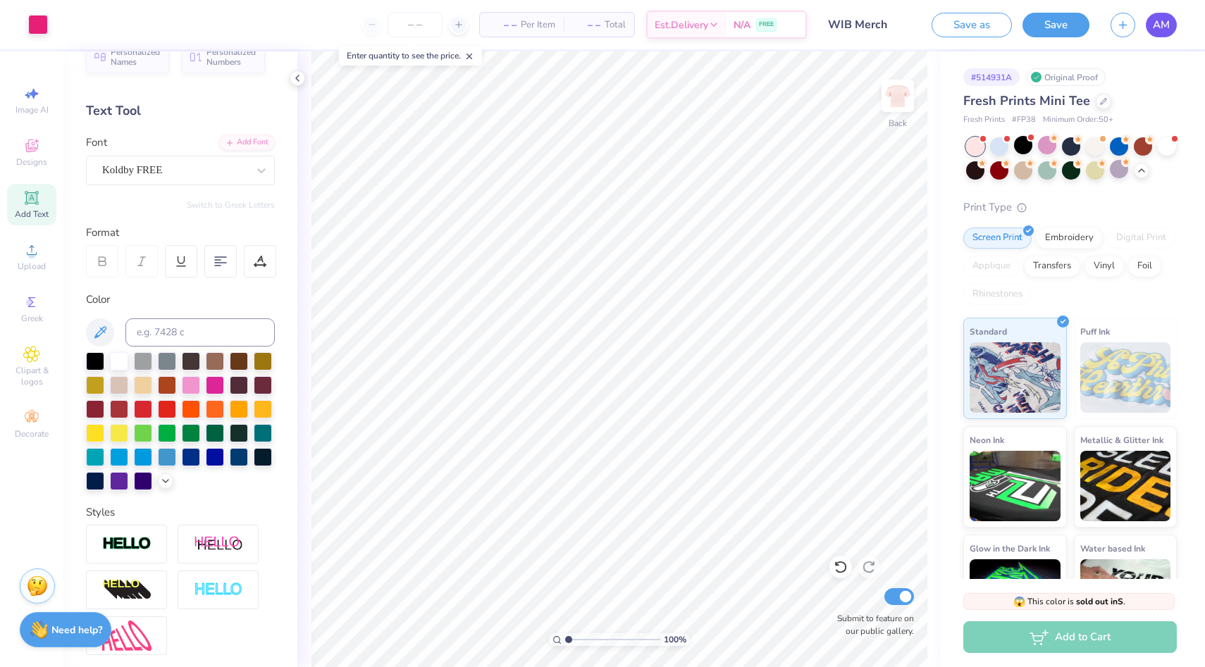
click at [1158, 14] on link "AM" at bounding box center [1160, 25] width 31 height 25
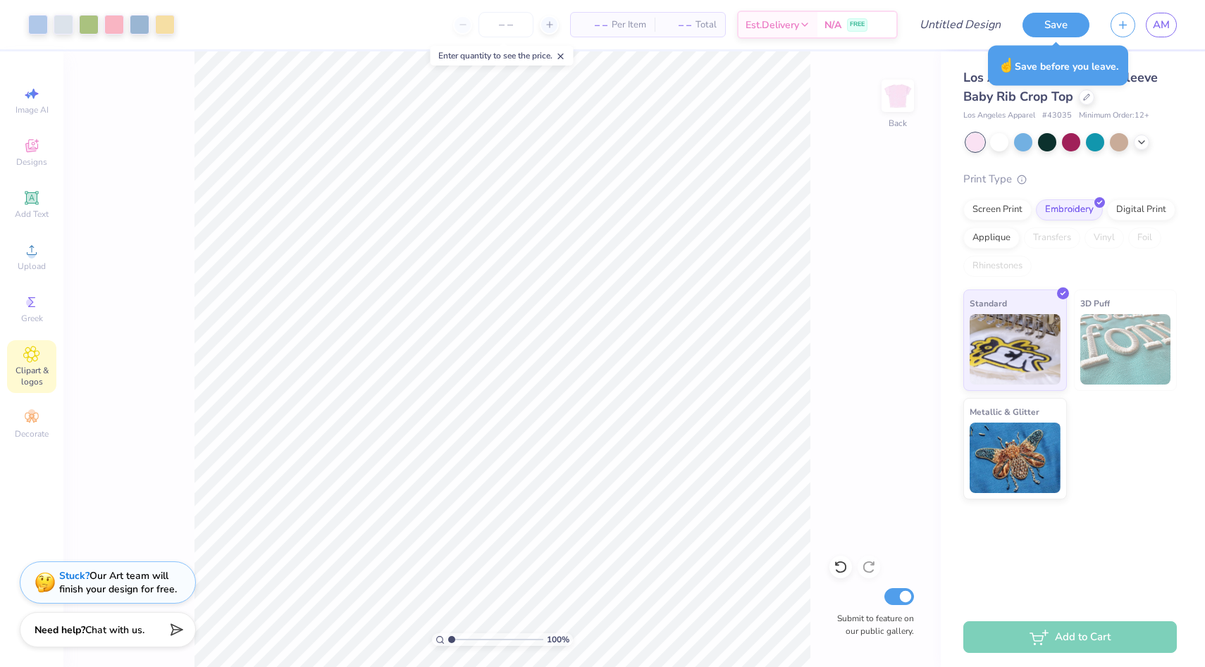
click at [26, 352] on icon at bounding box center [31, 354] width 15 height 15
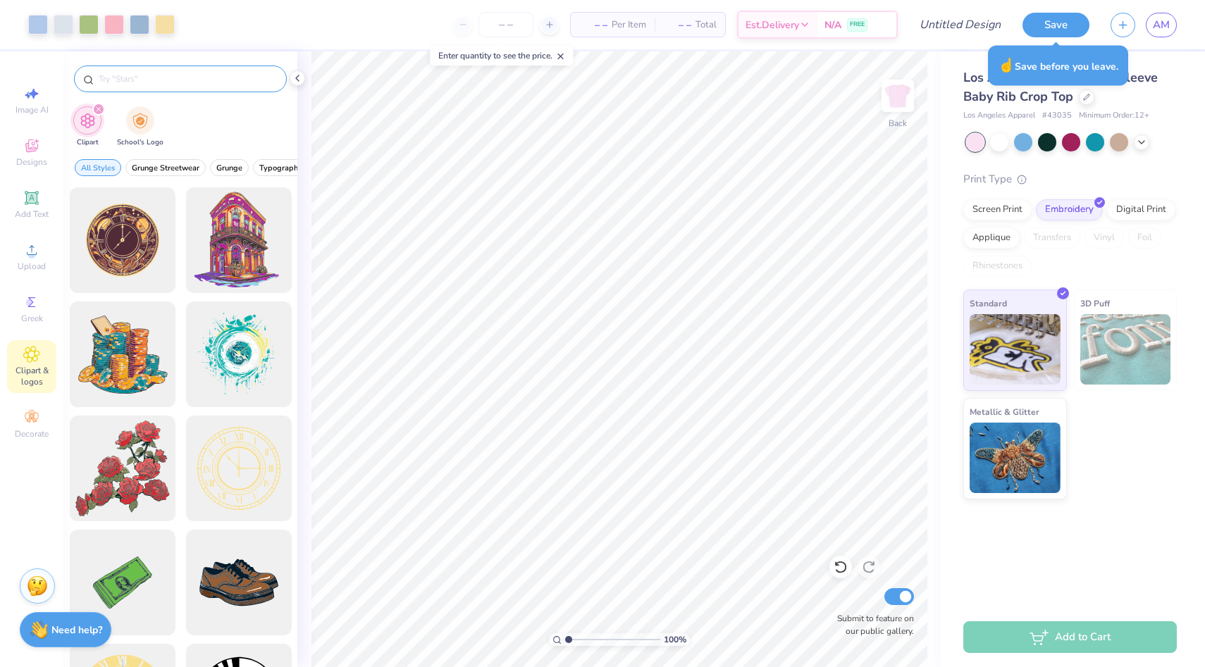
type input "W"
type input "Letter w"
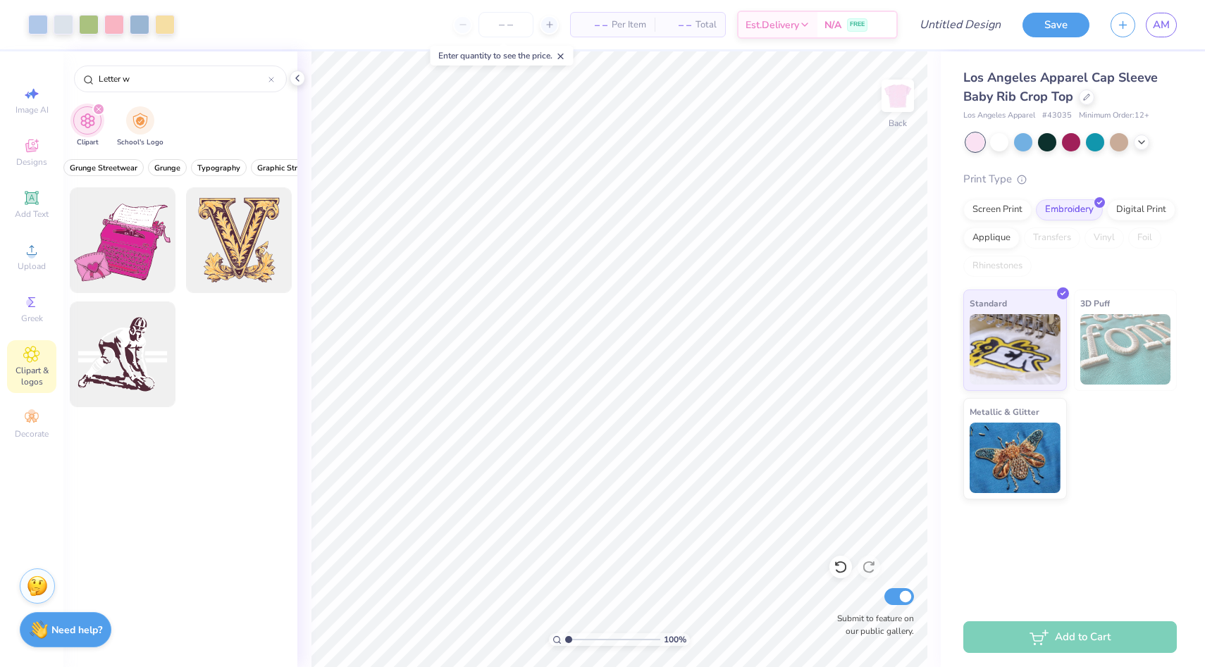
scroll to position [0, 132]
click at [148, 173] on span "Typography" at bounding box center [148, 168] width 43 height 11
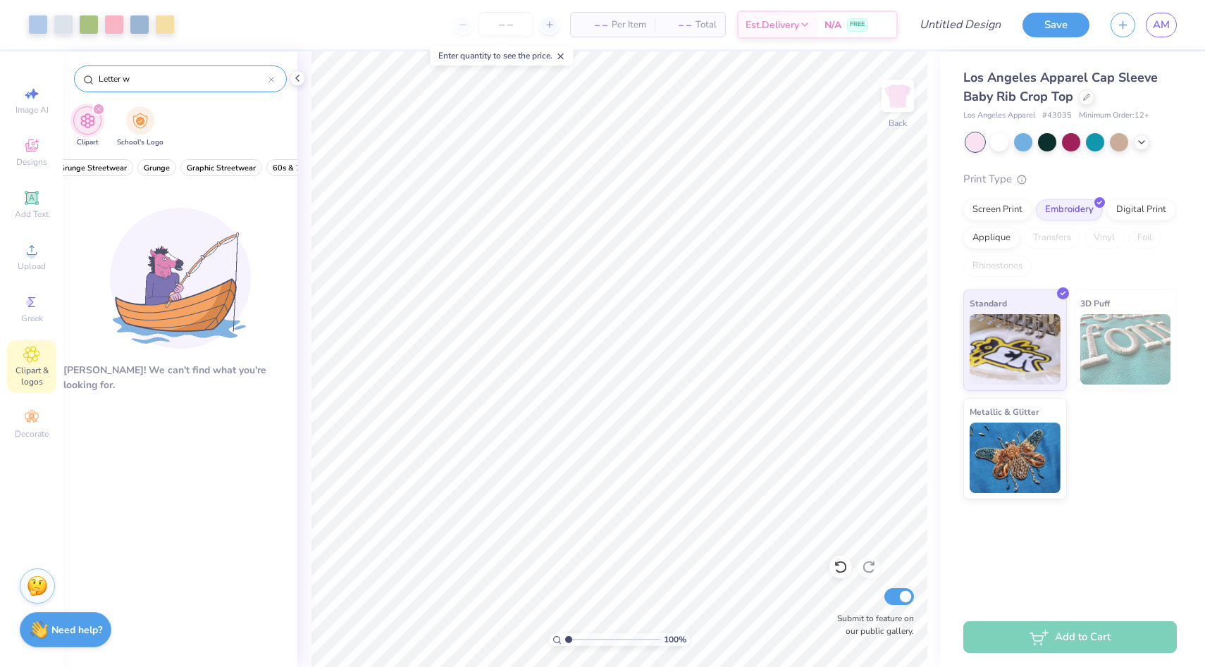
click at [276, 78] on div "Letter w" at bounding box center [180, 79] width 213 height 27
click at [273, 78] on icon at bounding box center [271, 80] width 6 height 6
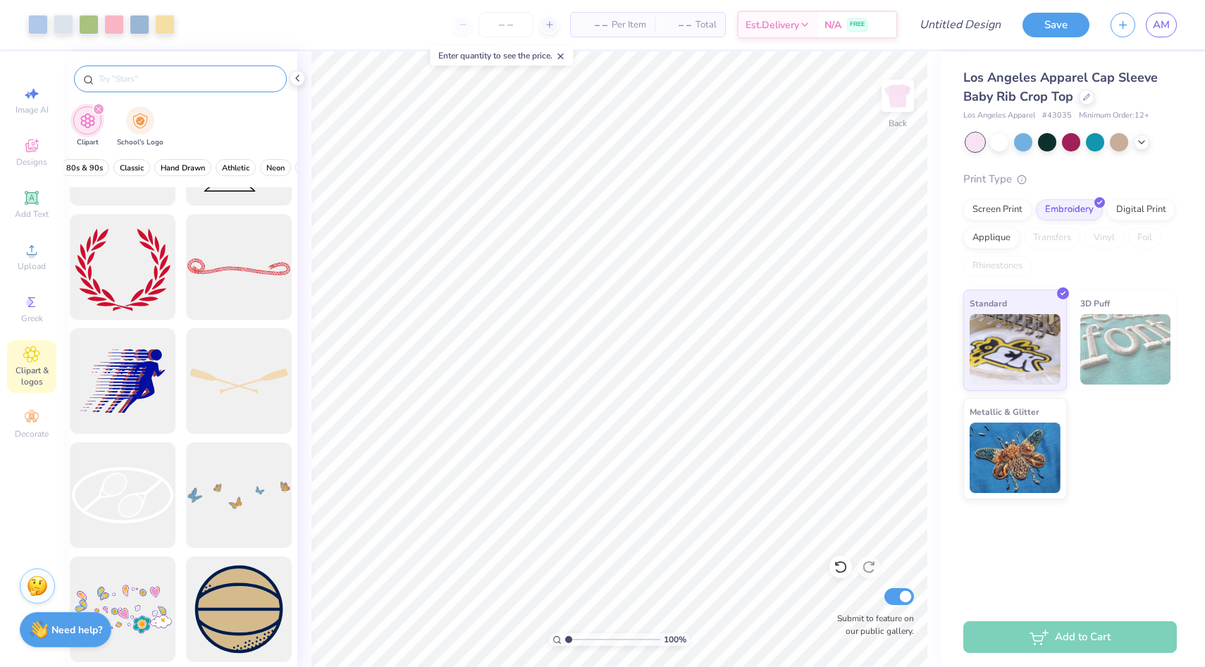
scroll to position [0, 443]
click at [113, 161] on button "Classic" at bounding box center [117, 167] width 37 height 17
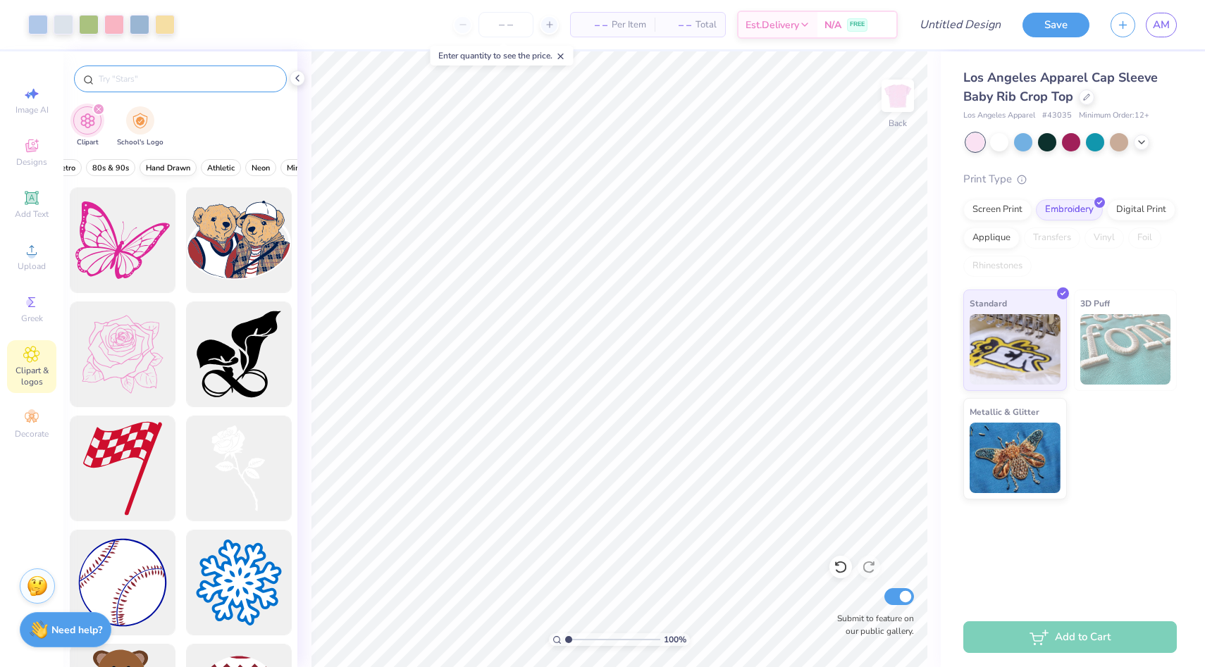
click at [175, 163] on span "Hand Drawn" at bounding box center [168, 168] width 44 height 11
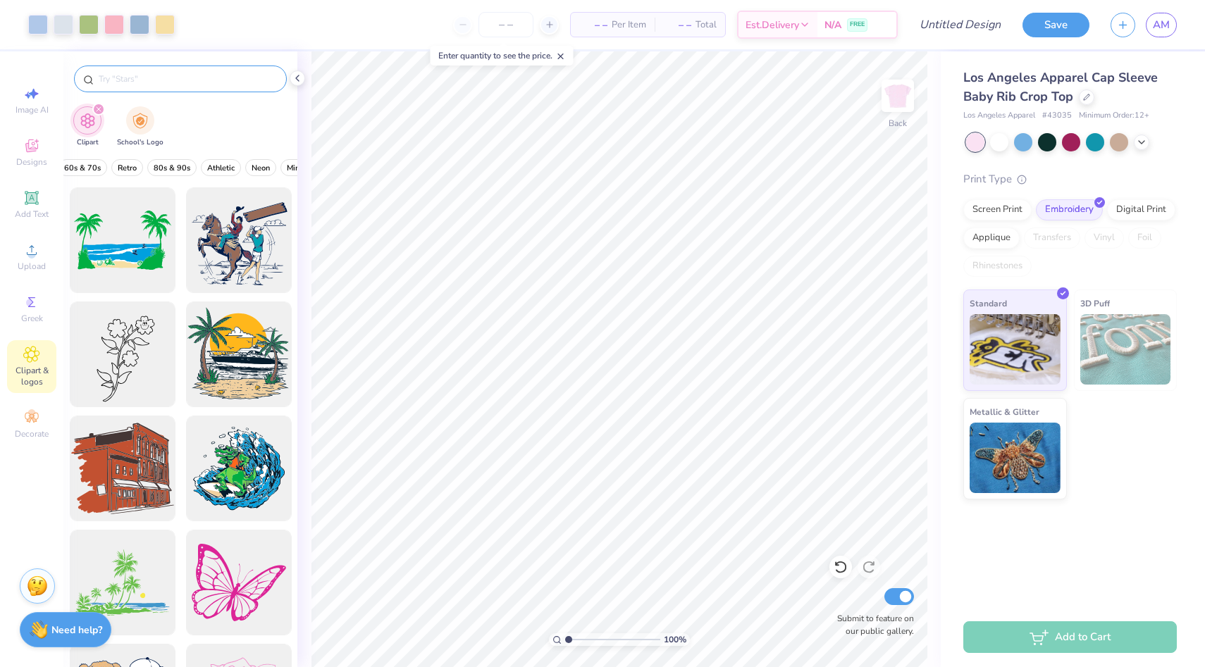
click at [240, 169] on div "All Styles Typography Classic Hand Drawn Grunge Streetwear Grunge Graphic Stree…" at bounding box center [180, 171] width 234 height 32
click at [270, 169] on button "Neon" at bounding box center [260, 167] width 31 height 17
click at [195, 166] on span "Minimalist" at bounding box center [203, 168] width 37 height 11
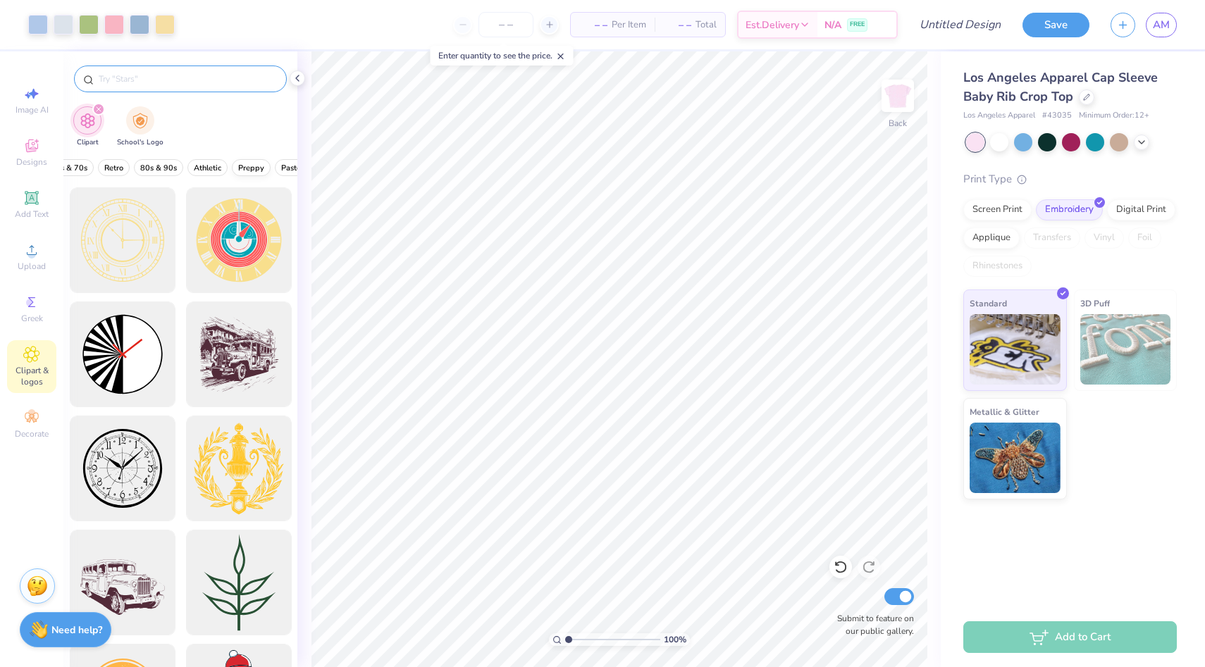
click at [247, 161] on button "Preppy" at bounding box center [251, 167] width 39 height 17
click at [249, 166] on span "Pastels" at bounding box center [256, 168] width 25 height 11
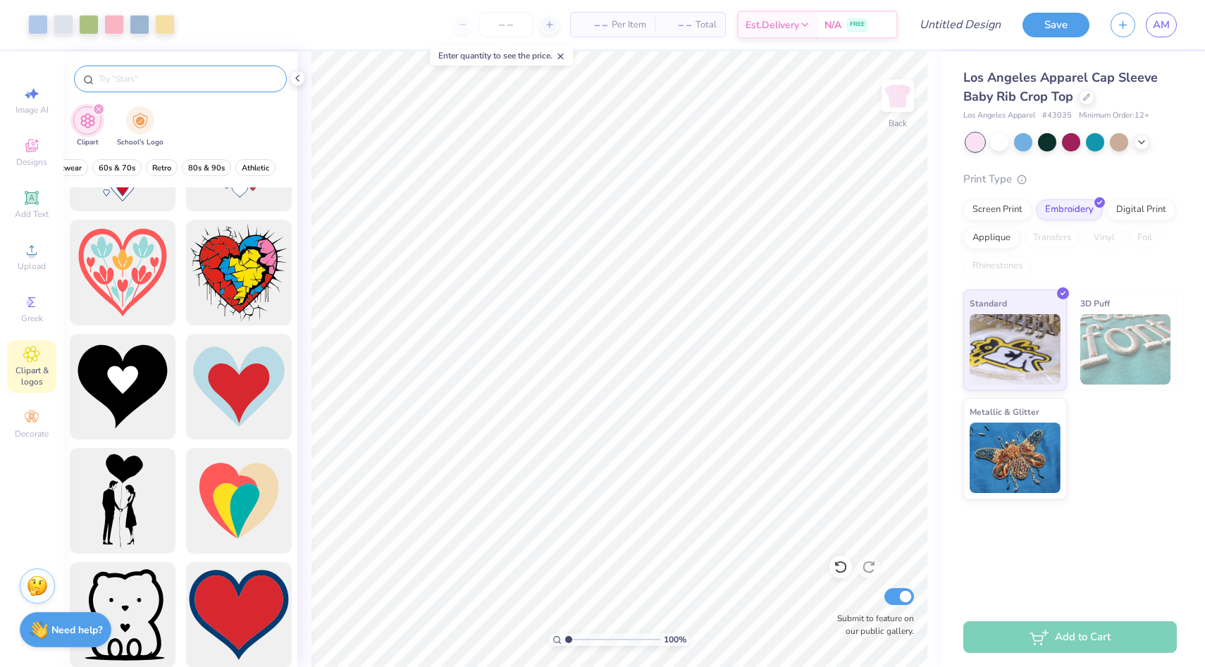
scroll to position [939, 0]
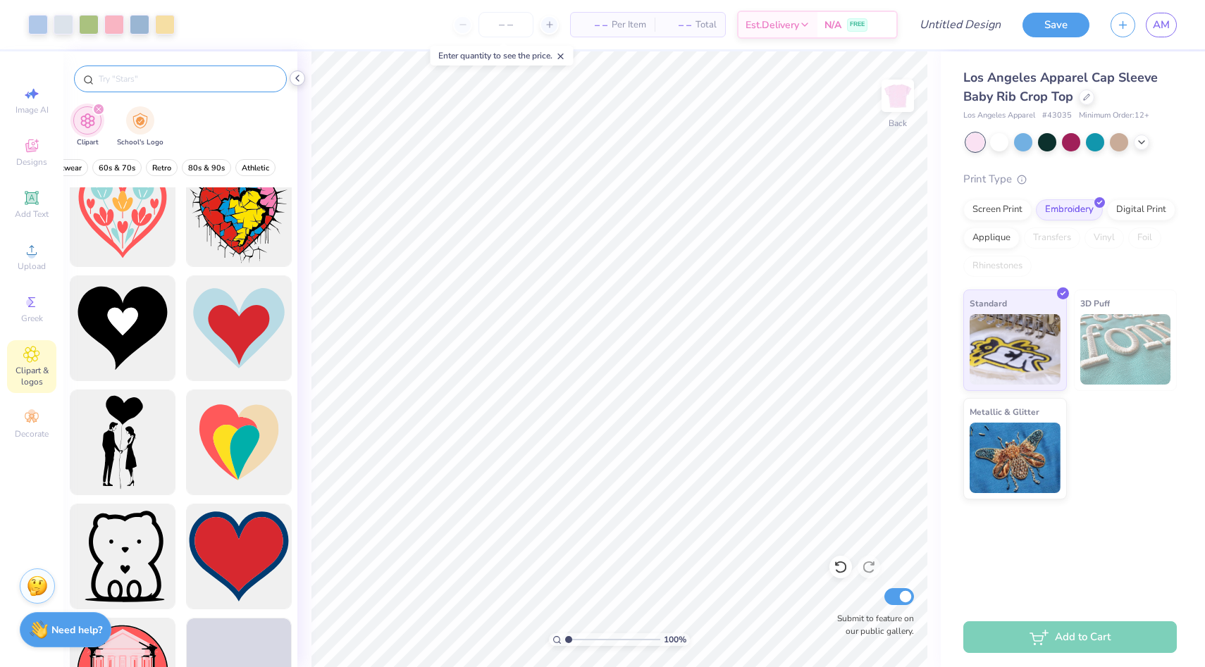
click at [294, 75] on icon at bounding box center [297, 78] width 11 height 11
